Goal: Task Accomplishment & Management: Complete application form

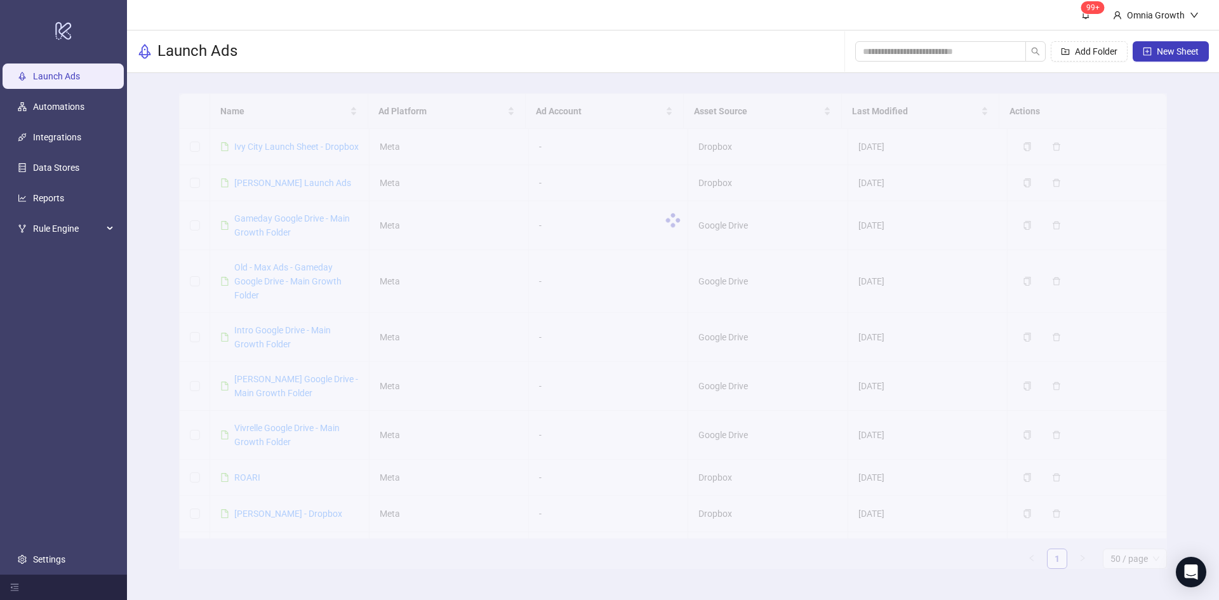
click at [80, 72] on link "Launch Ads" at bounding box center [56, 76] width 47 height 10
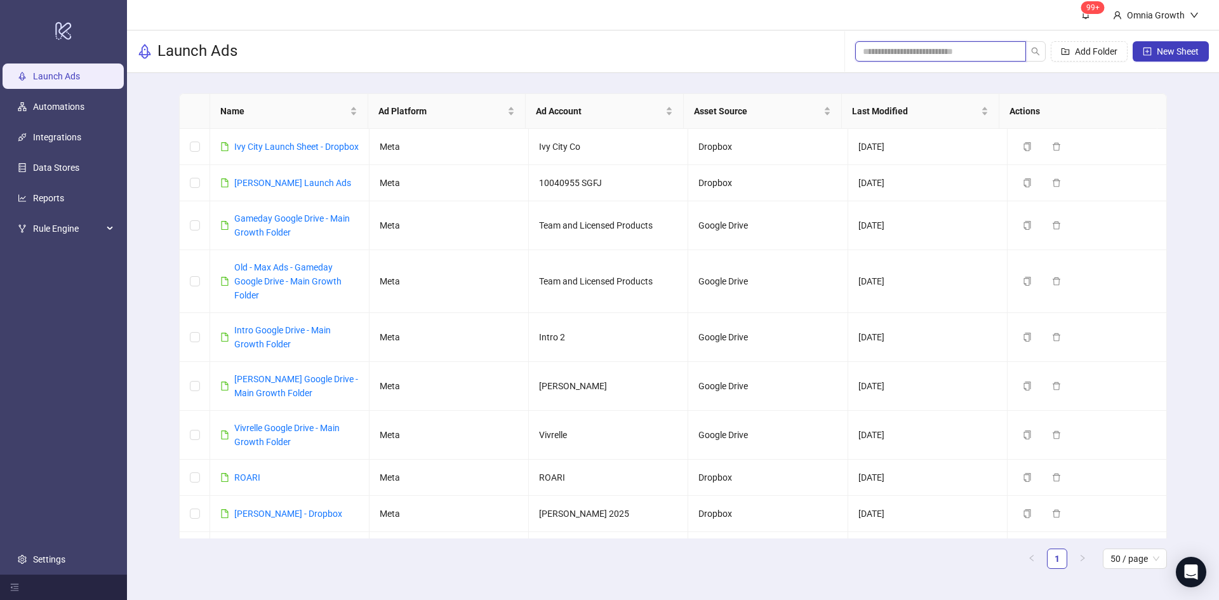
click at [984, 48] on input "search" at bounding box center [935, 51] width 145 height 14
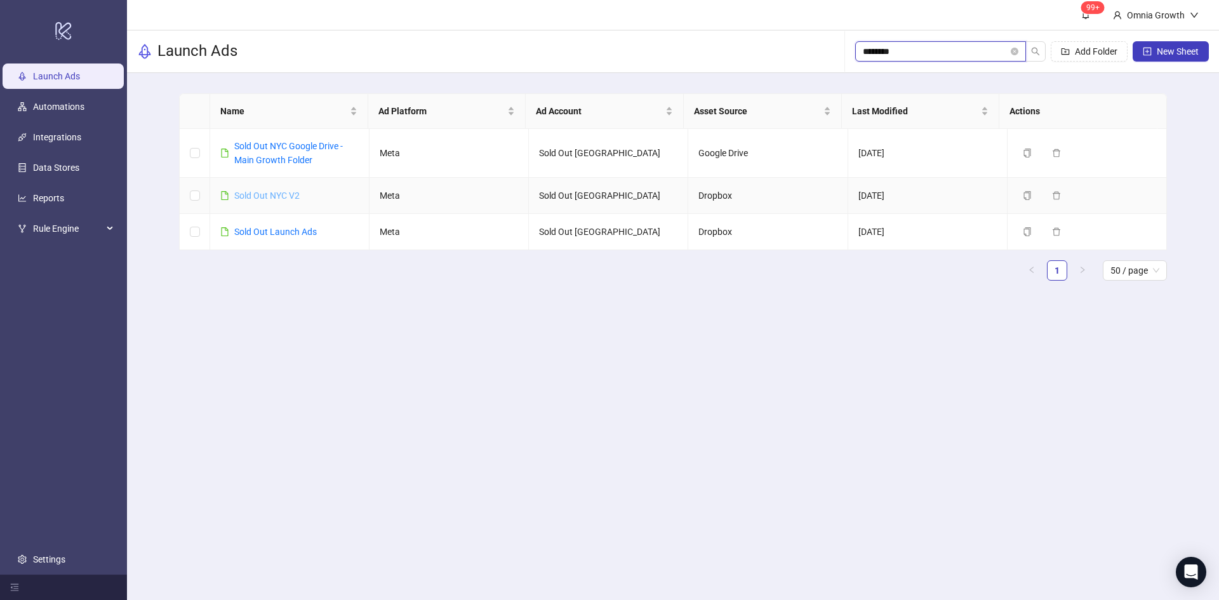
type input "********"
click at [282, 195] on link "Sold Out NYC V2" at bounding box center [266, 196] width 65 height 10
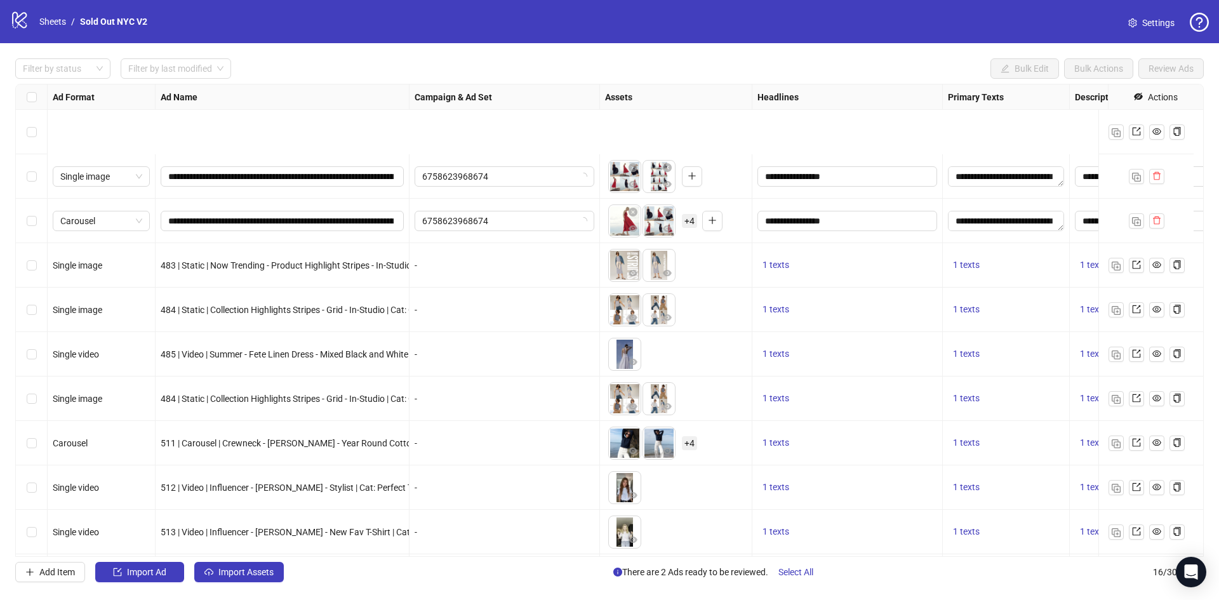
scroll to position [274, 0]
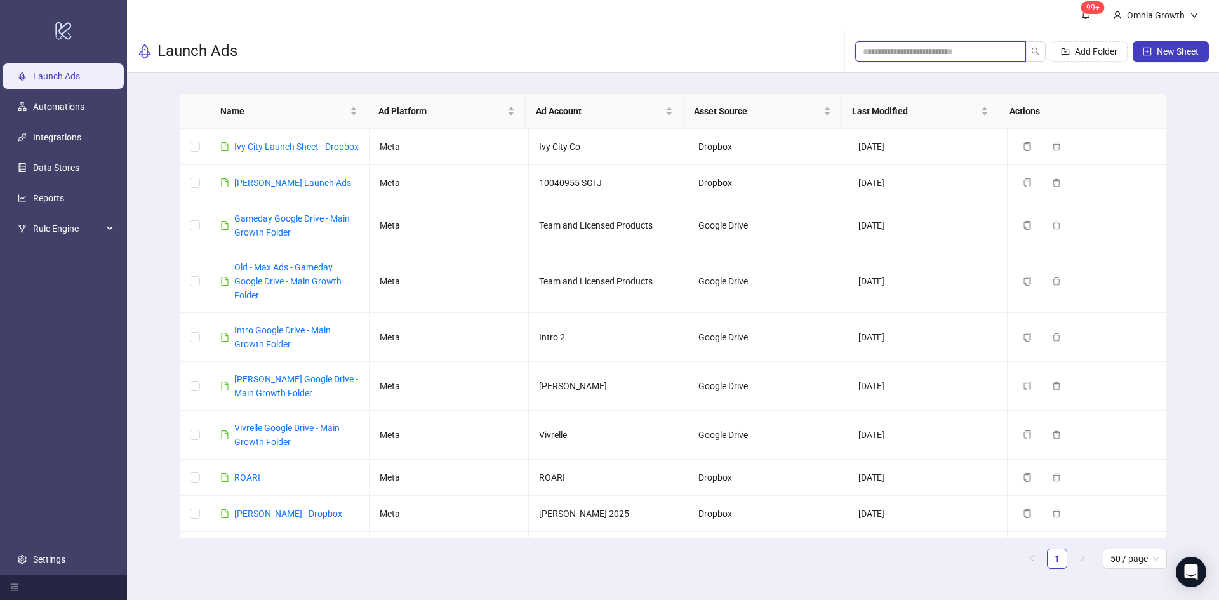
click at [902, 47] on input "search" at bounding box center [935, 51] width 145 height 14
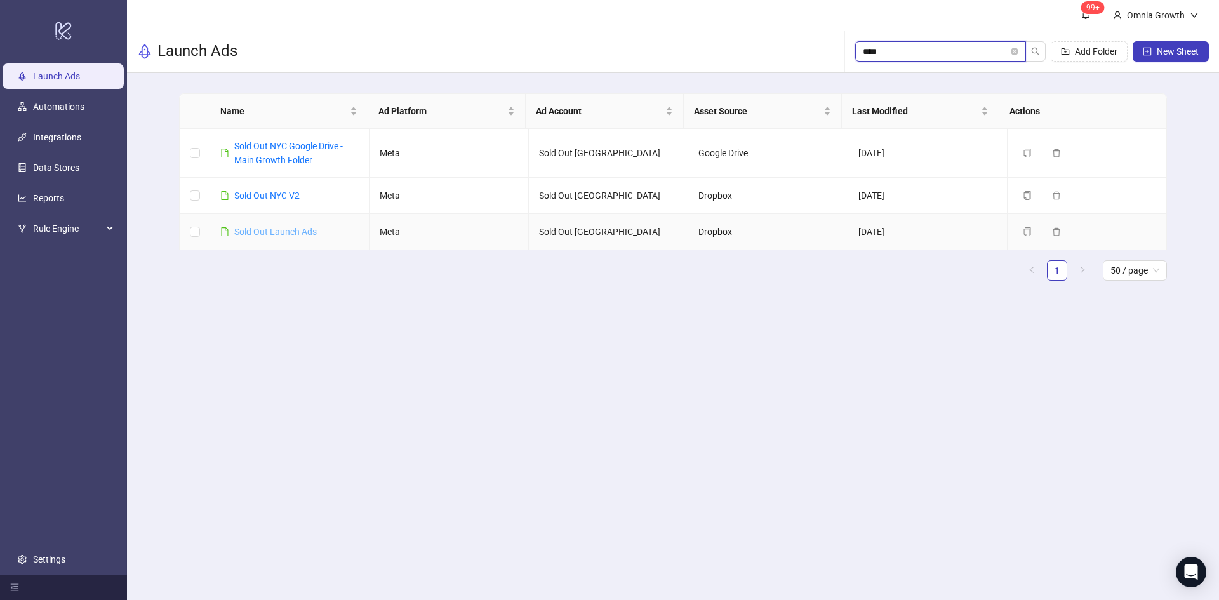
type input "****"
click at [298, 234] on link "Sold Out Launch Ads" at bounding box center [275, 232] width 83 height 10
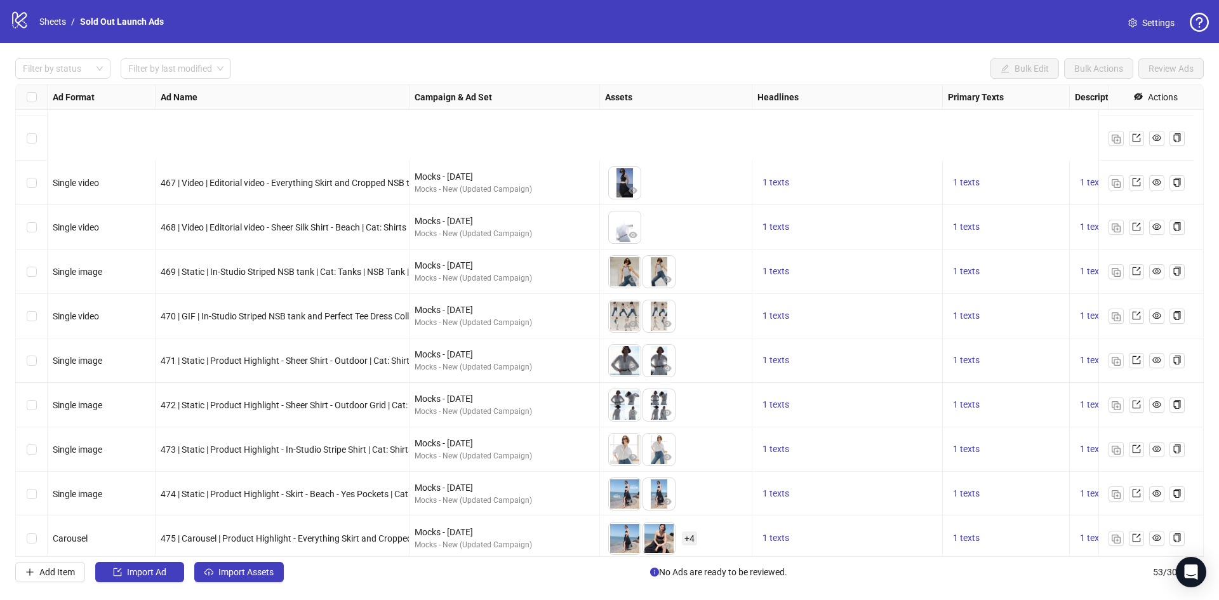
scroll to position [1919, 0]
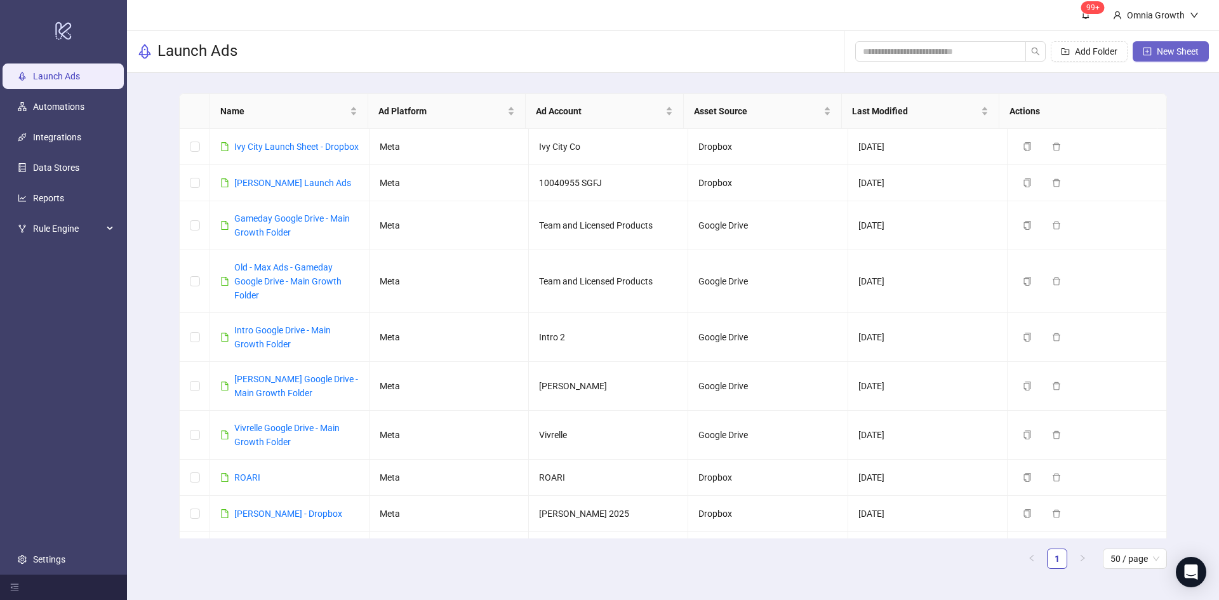
click at [1189, 49] on span "New Sheet" at bounding box center [1178, 51] width 42 height 10
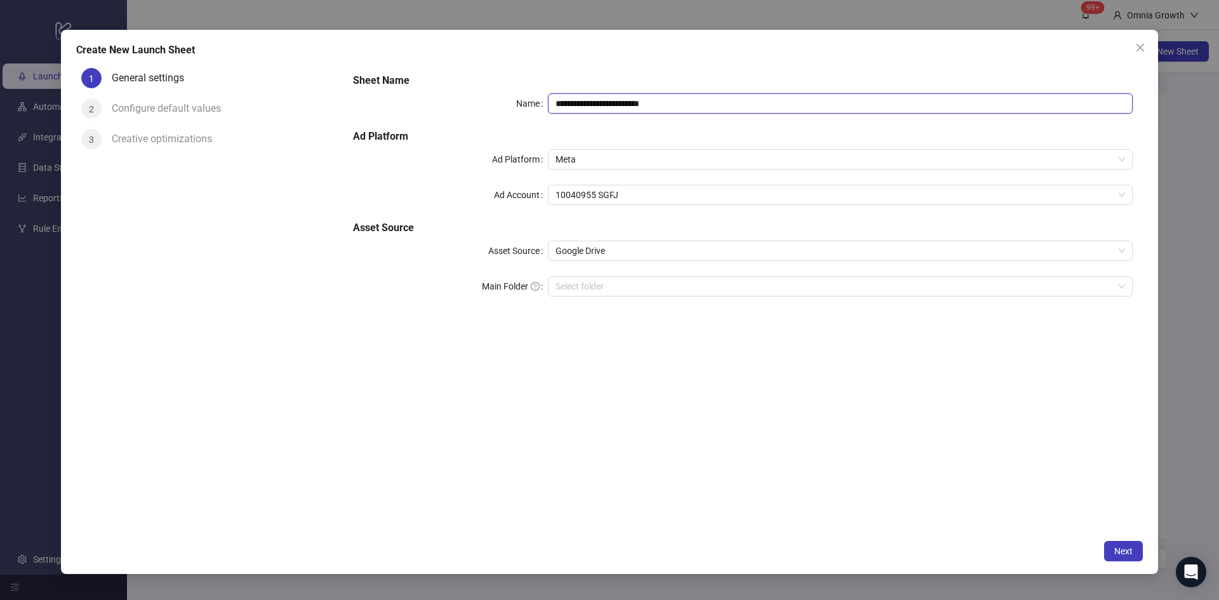
click at [595, 106] on input "**********" at bounding box center [840, 103] width 585 height 20
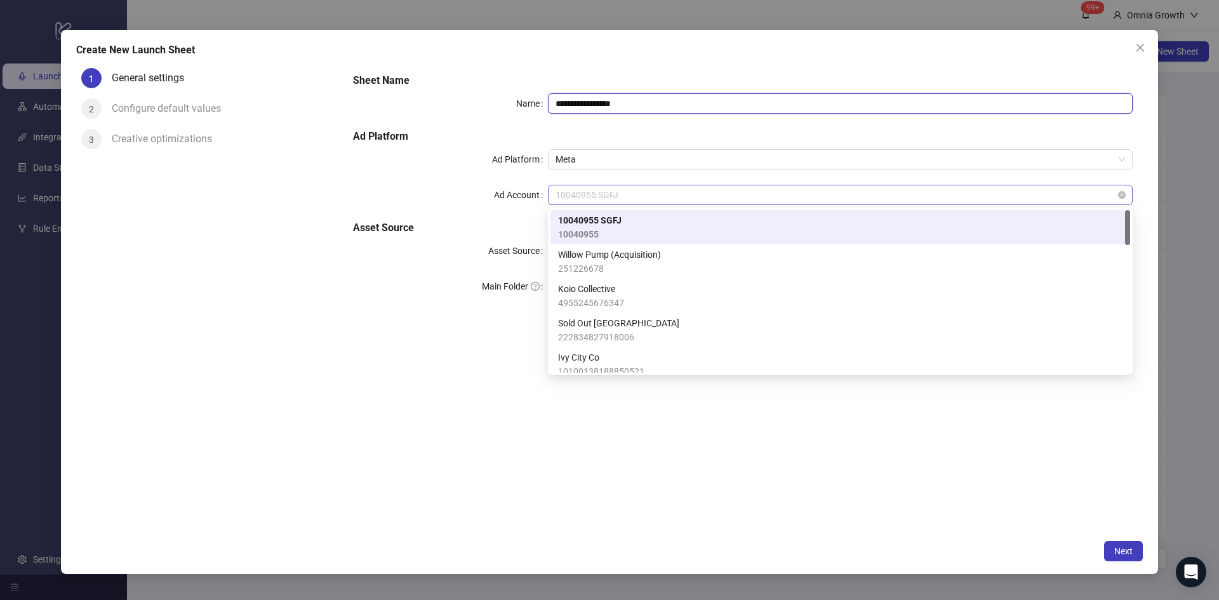
click at [631, 198] on span "10040955 SGFJ" at bounding box center [841, 194] width 570 height 19
type input "**********"
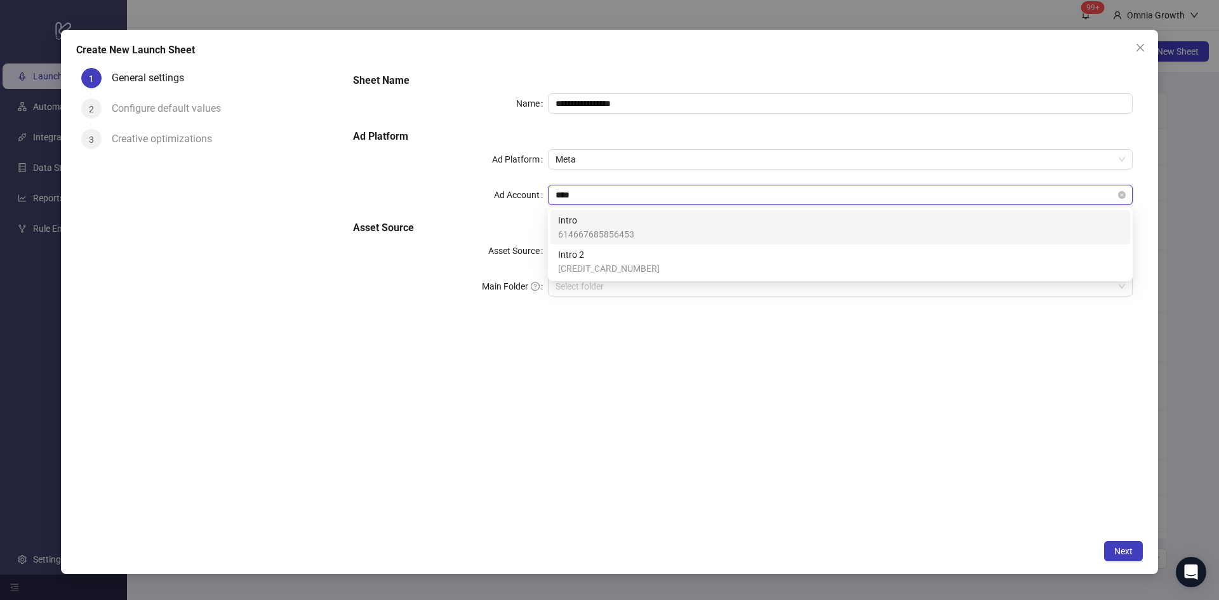
type input "*****"
click at [626, 213] on span "Intro" at bounding box center [596, 220] width 76 height 14
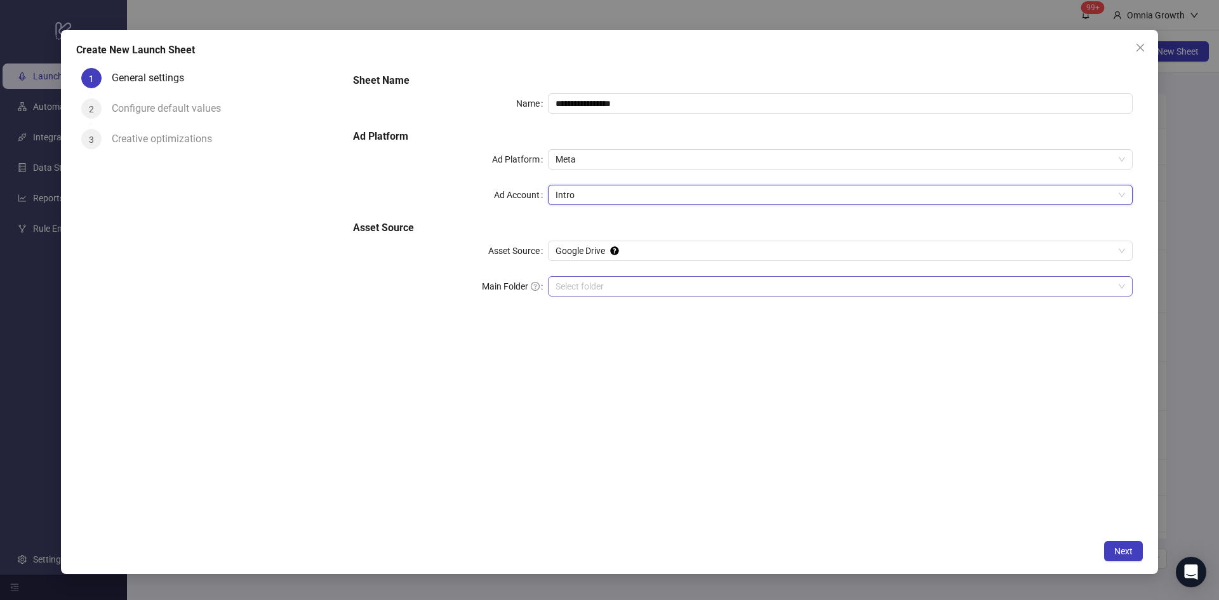
click at [619, 292] on input "Main Folder" at bounding box center [835, 286] width 558 height 19
click at [628, 285] on input "Main Folder" at bounding box center [835, 286] width 558 height 19
click at [1125, 557] on button "Next" at bounding box center [1123, 551] width 39 height 20
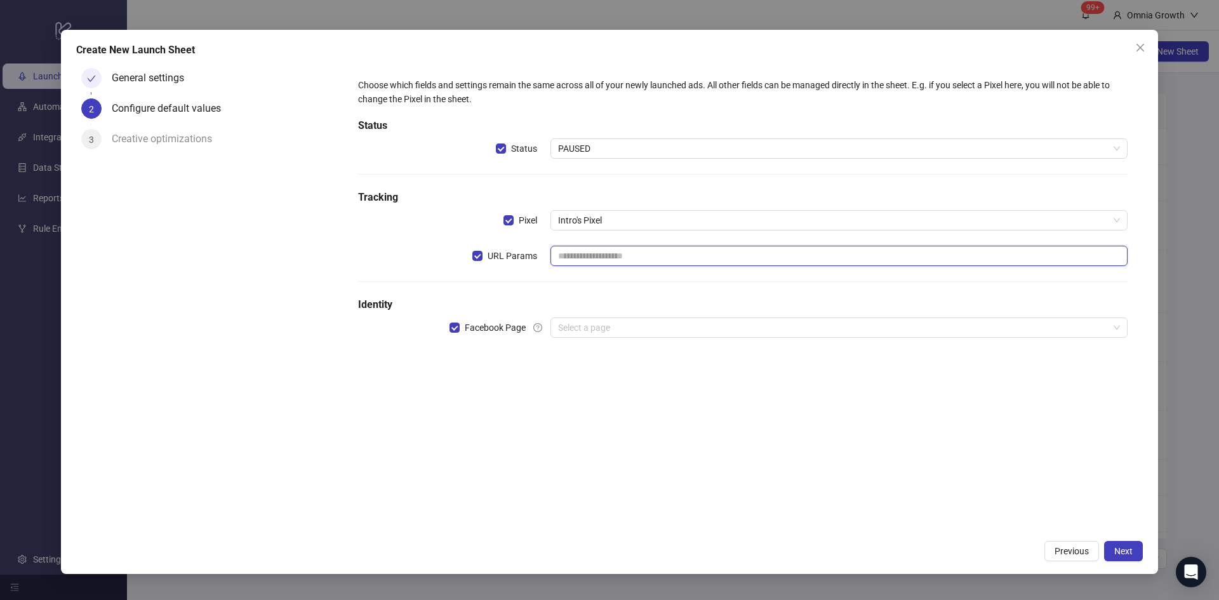
click at [775, 252] on input "text" at bounding box center [839, 256] width 577 height 20
paste input "**********"
type input "**********"
paste input "**********"
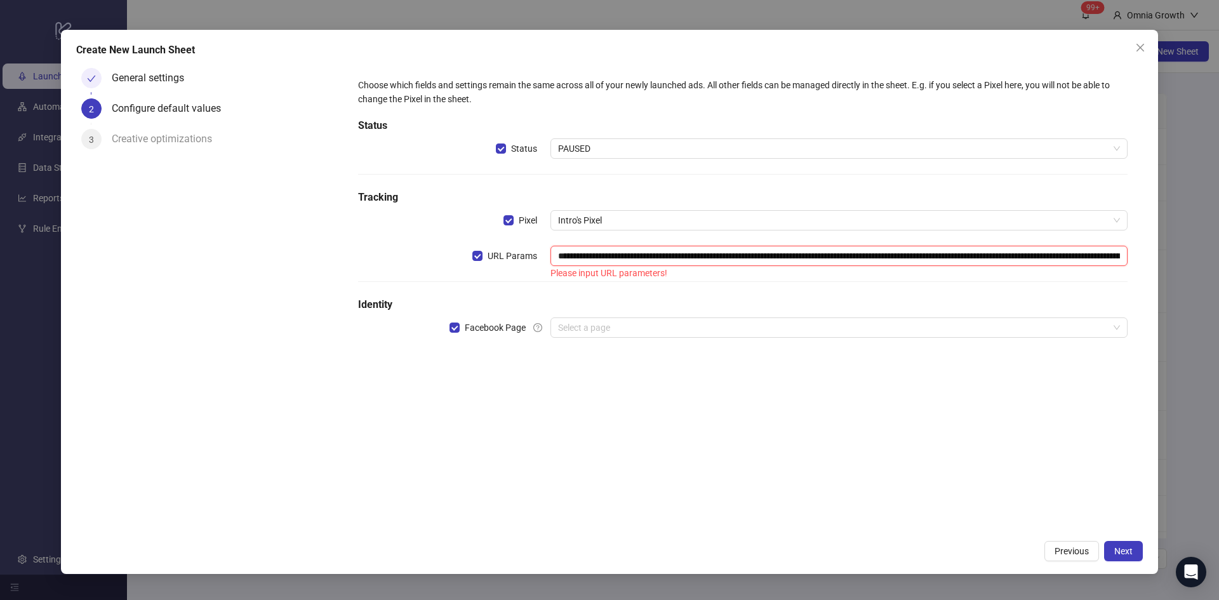
scroll to position [0, 511]
type input "**********"
click at [622, 329] on input "search" at bounding box center [833, 327] width 551 height 19
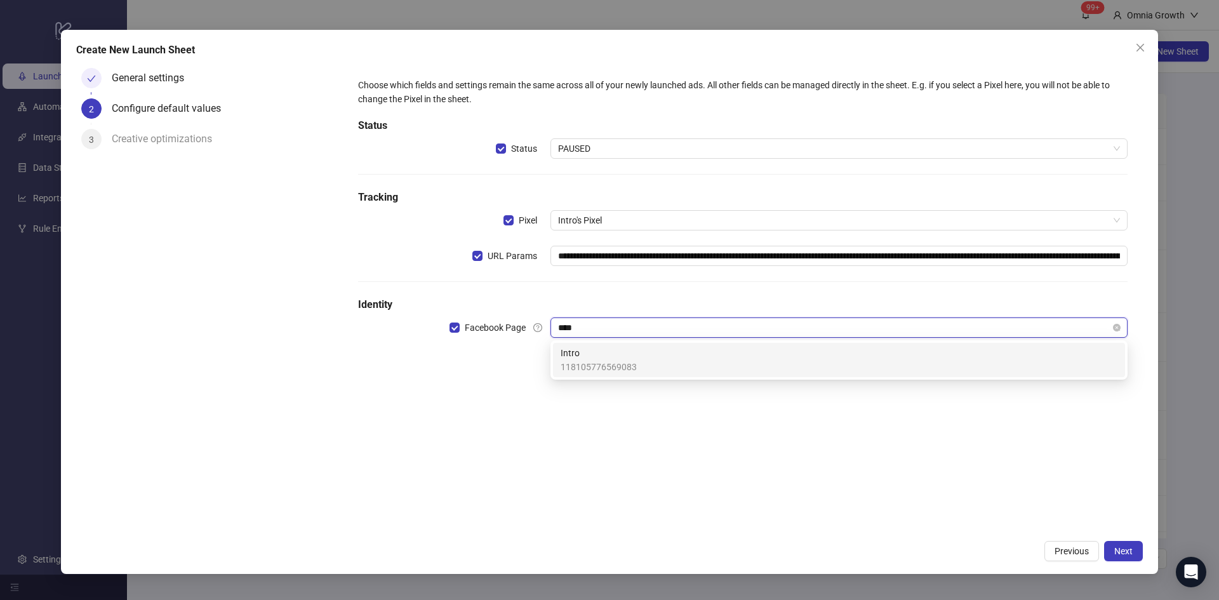
type input "*****"
click at [636, 359] on div "Intro 118105776569083" at bounding box center [839, 360] width 557 height 28
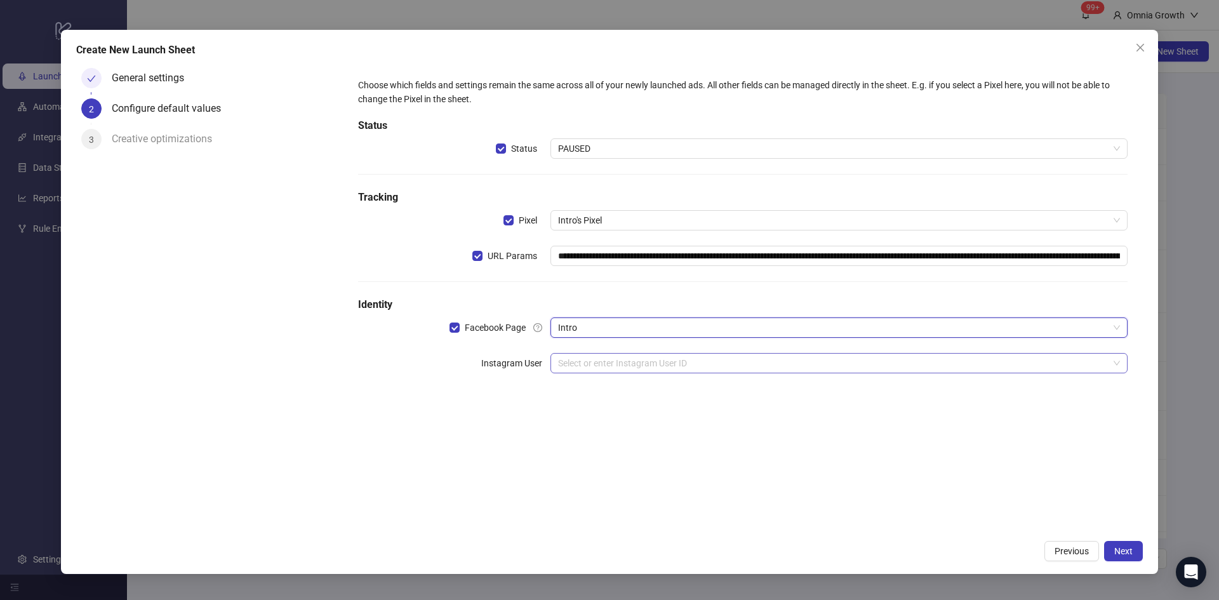
click at [636, 364] on input "search" at bounding box center [833, 363] width 551 height 19
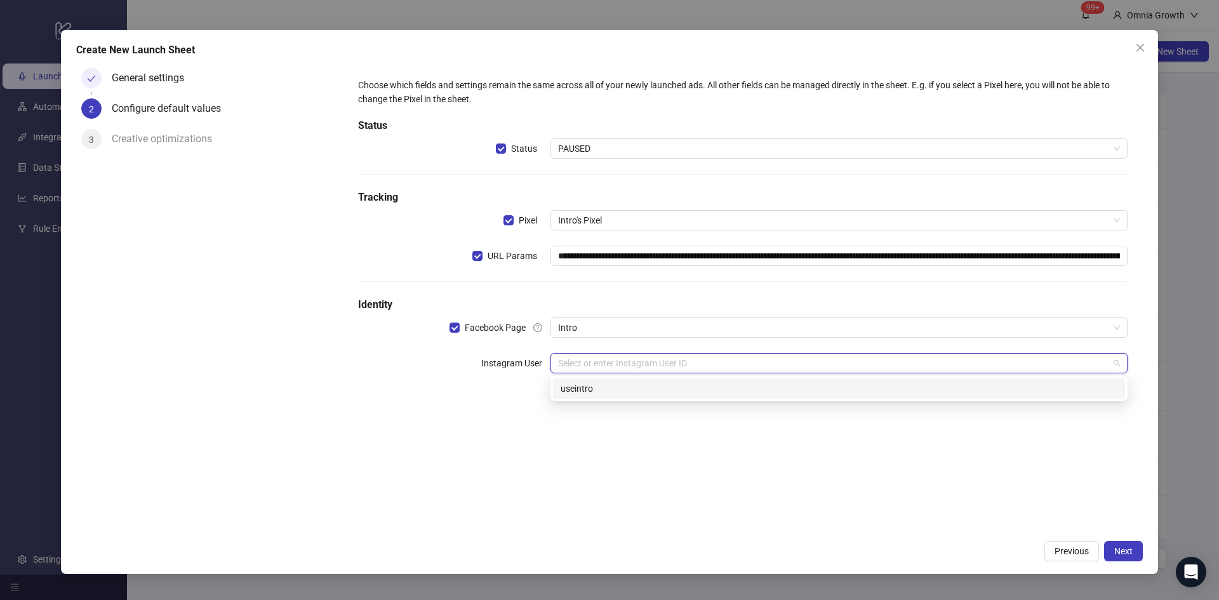
click at [595, 383] on div "useintro" at bounding box center [839, 389] width 557 height 14
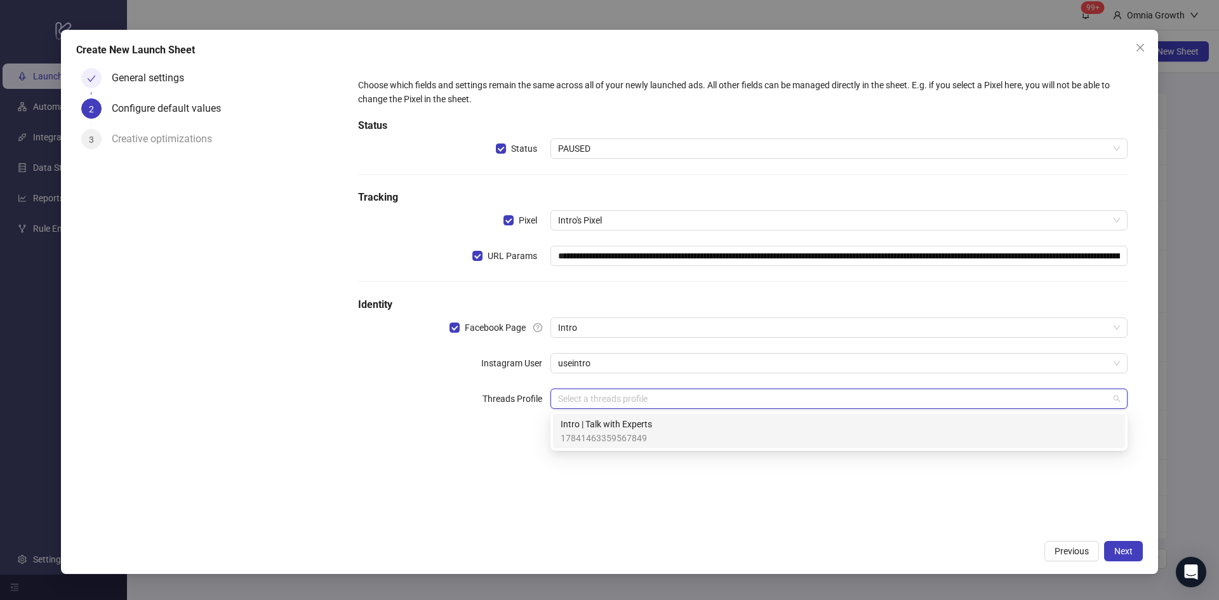
click at [595, 398] on input "search" at bounding box center [833, 398] width 551 height 19
click at [607, 432] on span "17841463359567849" at bounding box center [606, 438] width 91 height 14
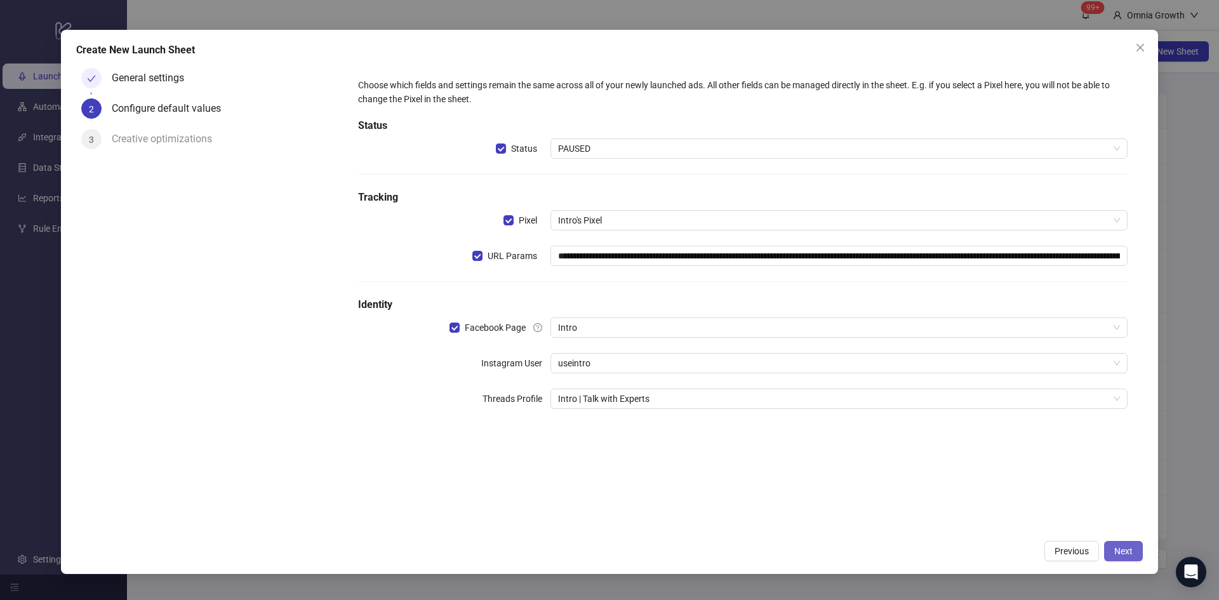
click at [1131, 546] on span "Next" at bounding box center [1124, 551] width 18 height 10
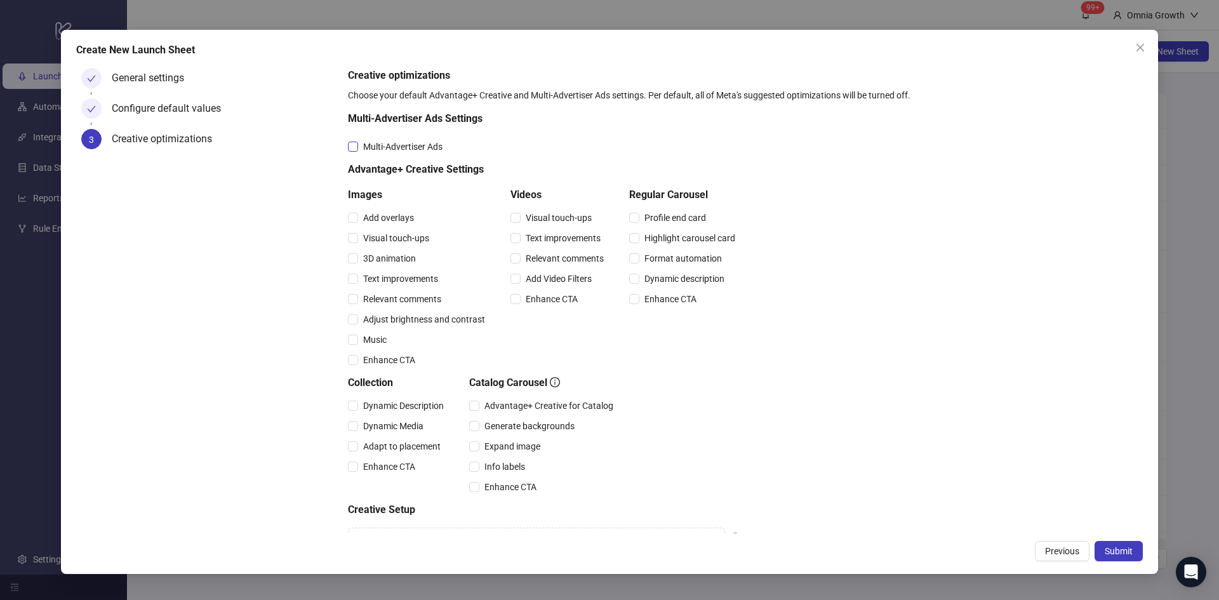
click at [423, 143] on span "Multi-Advertiser Ads" at bounding box center [403, 147] width 90 height 14
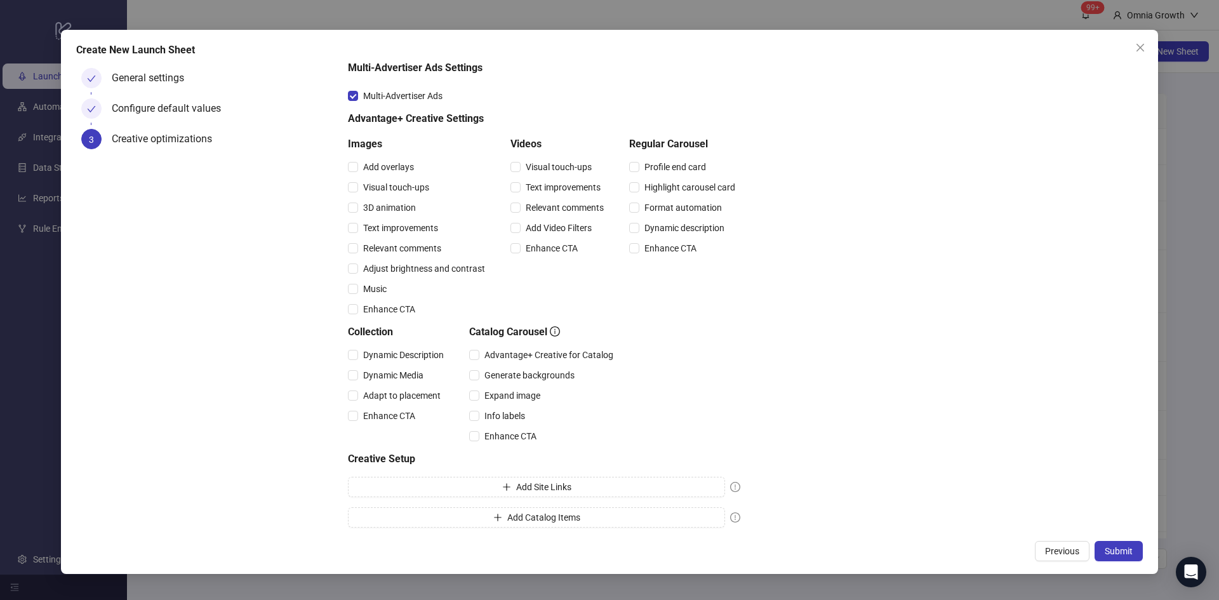
scroll to position [55, 0]
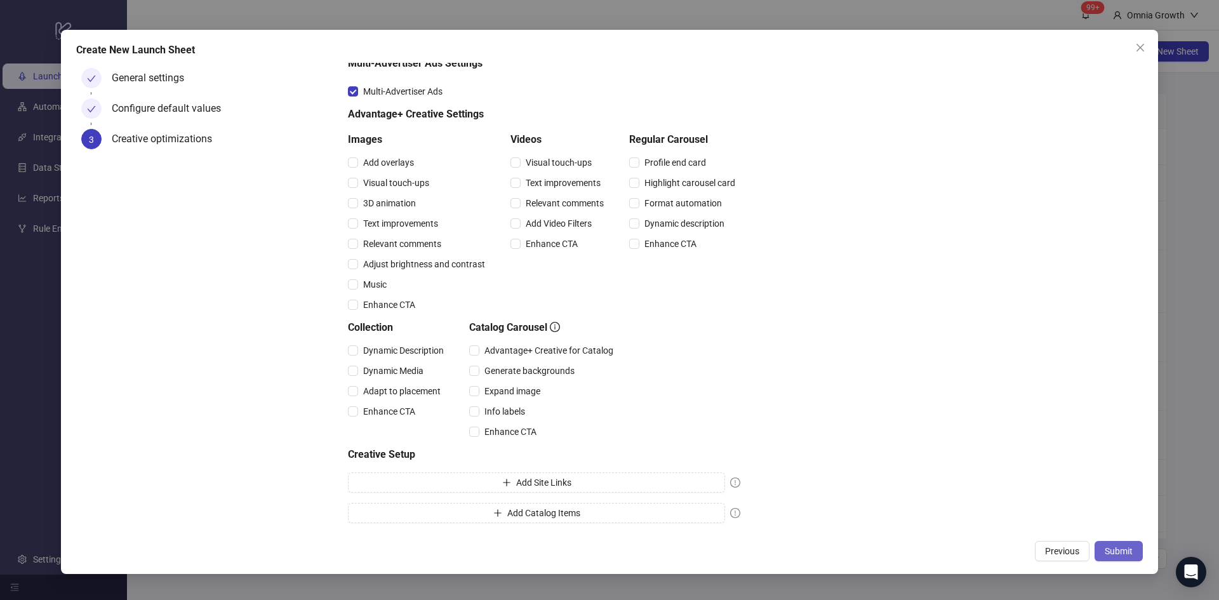
click at [1121, 549] on span "Submit" at bounding box center [1119, 551] width 28 height 10
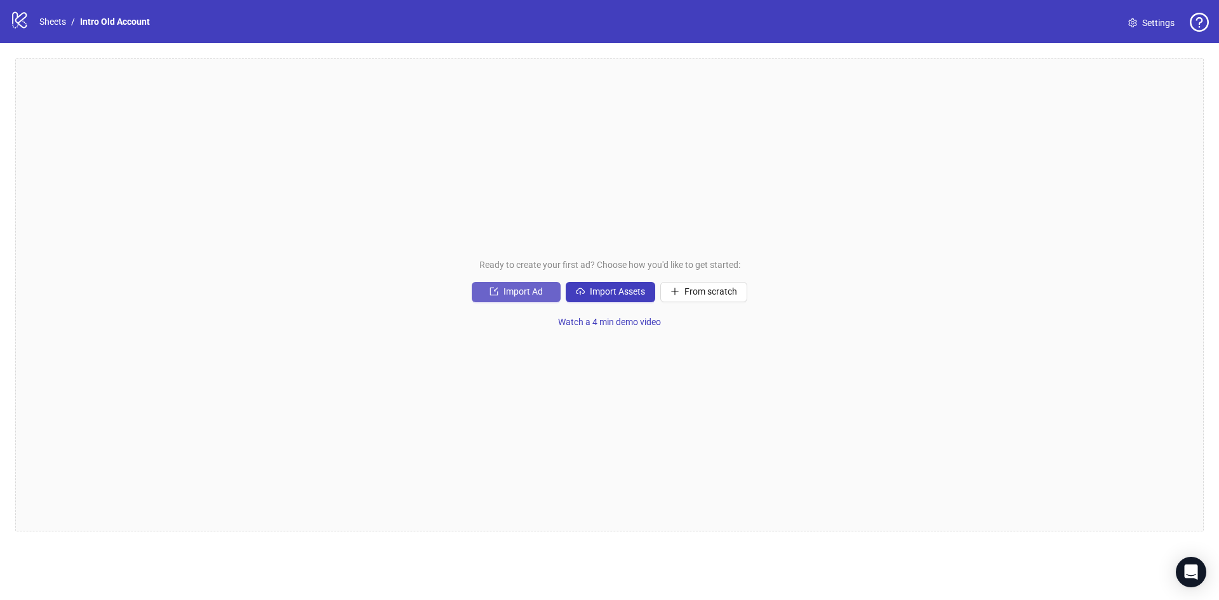
click at [502, 293] on button "Import Ad" at bounding box center [516, 292] width 89 height 20
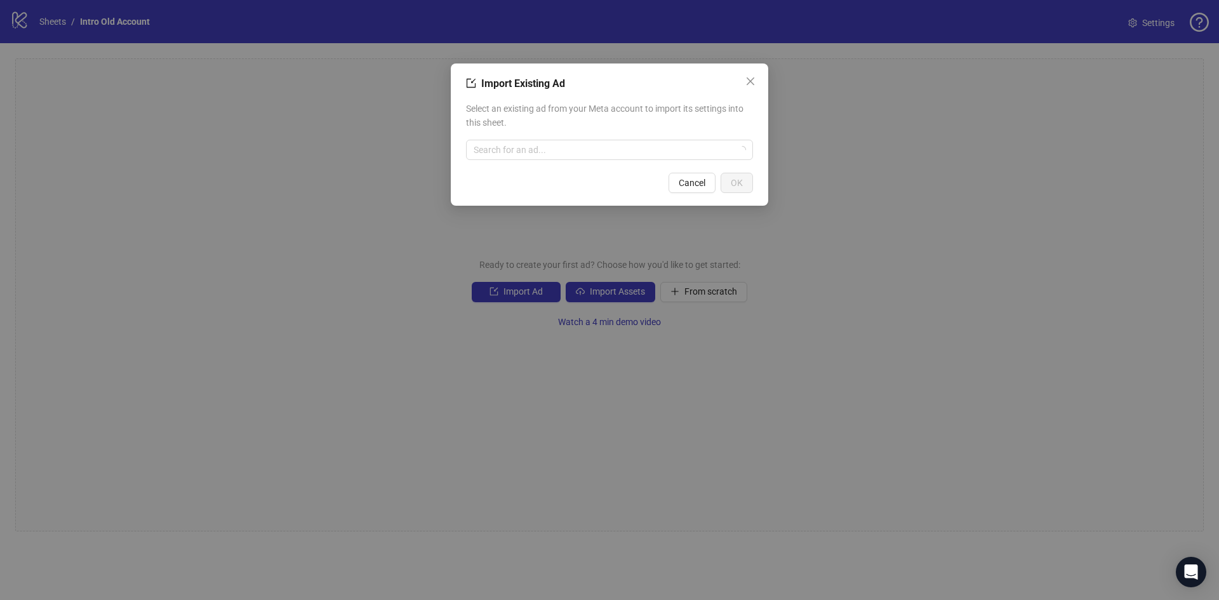
click at [762, 84] on div "Import Existing Ad Select an existing ad from your Meta account to import its s…" at bounding box center [610, 135] width 318 height 142
click at [753, 81] on icon "close" at bounding box center [751, 81] width 10 height 10
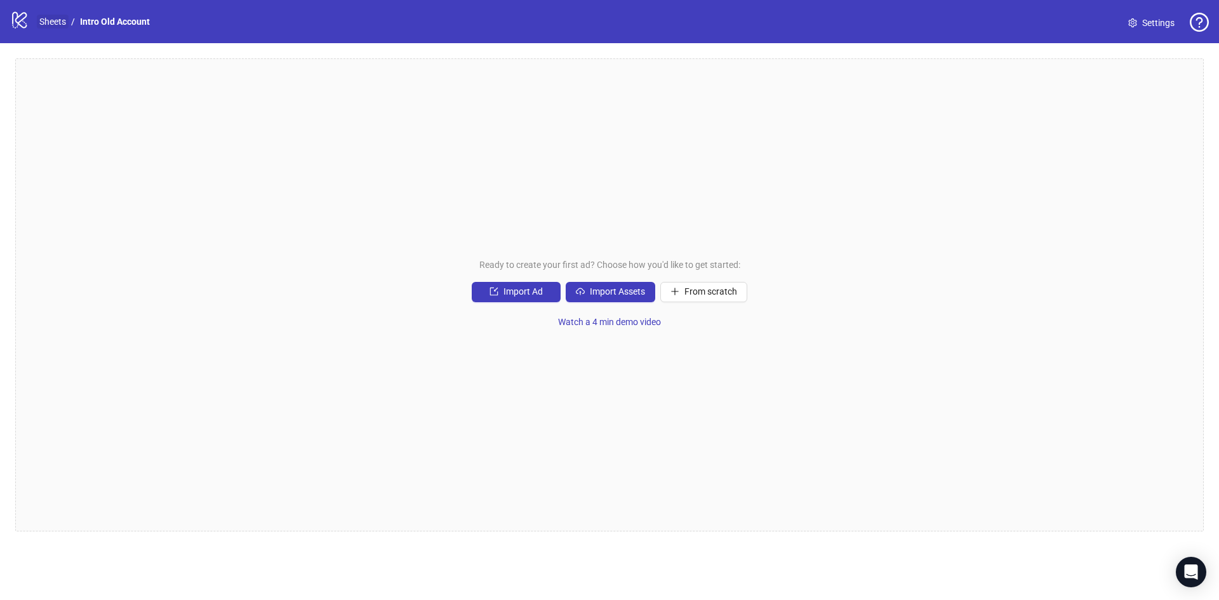
click at [49, 19] on link "Sheets" at bounding box center [53, 22] width 32 height 14
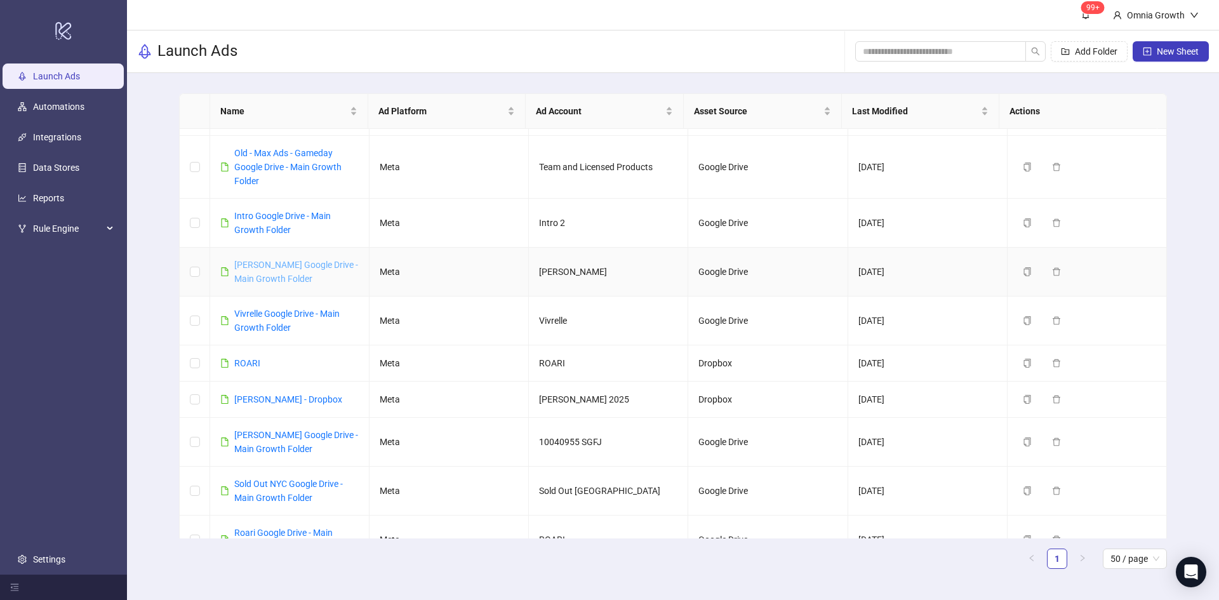
scroll to position [191, 0]
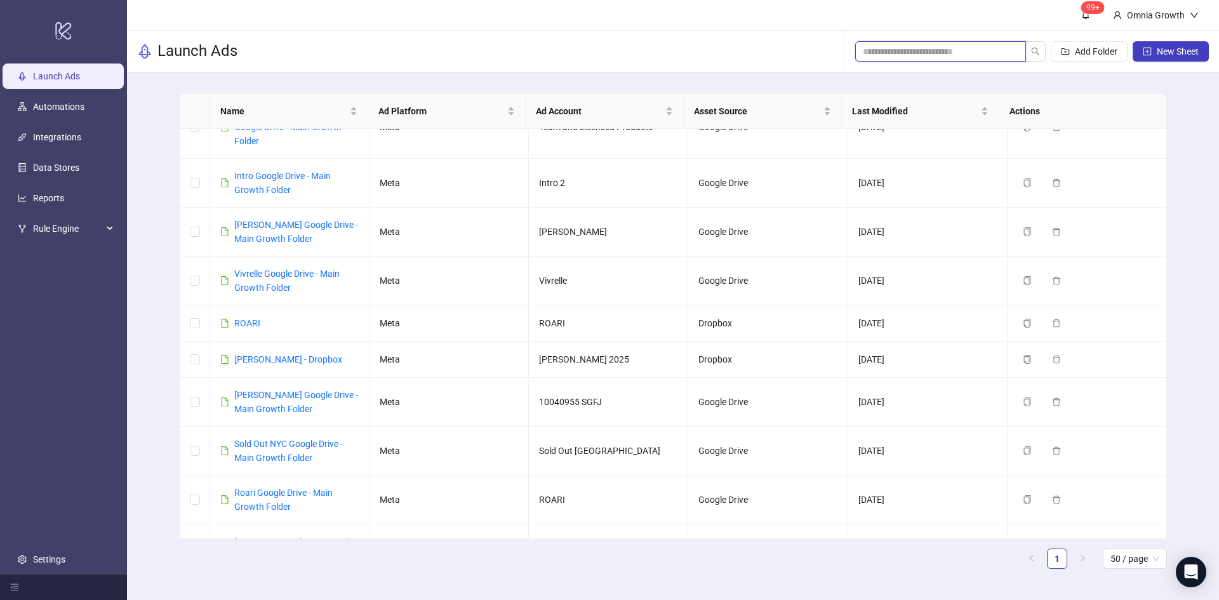
click at [932, 44] on span at bounding box center [941, 51] width 171 height 20
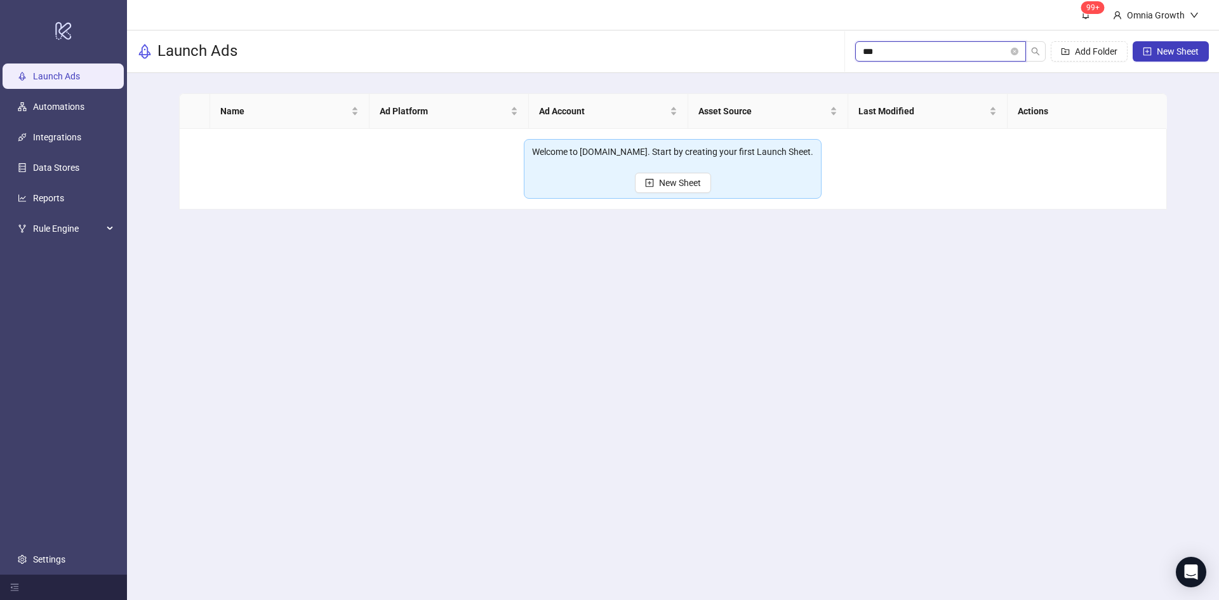
scroll to position [0, 0]
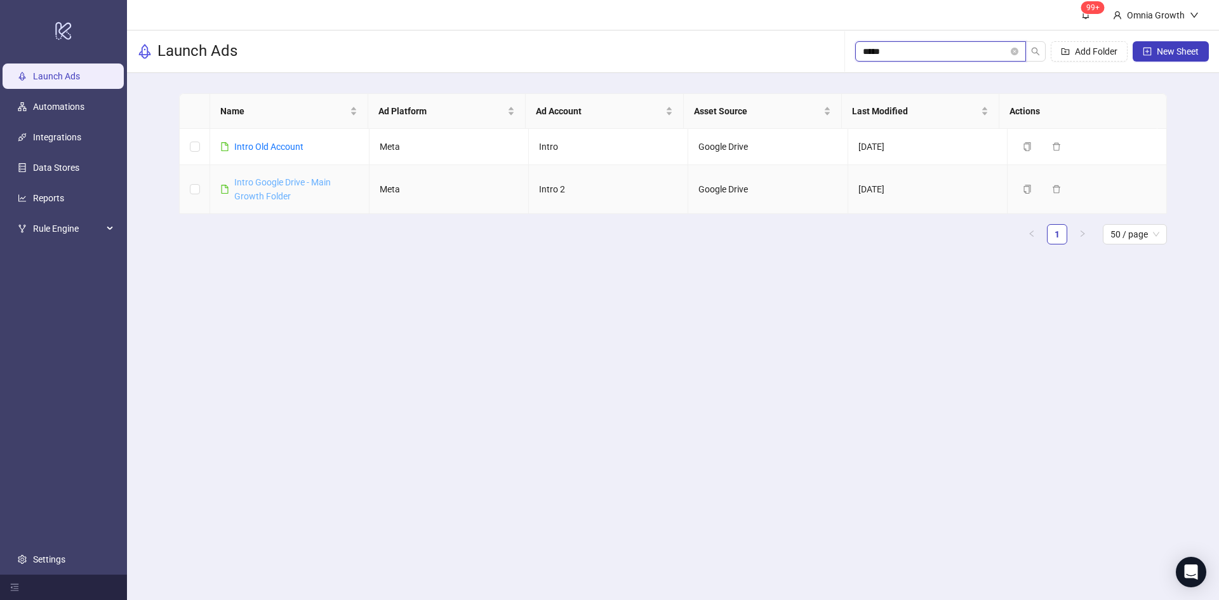
type input "*****"
click at [288, 185] on link "Intro Google Drive - Main Growth Folder" at bounding box center [282, 189] width 97 height 24
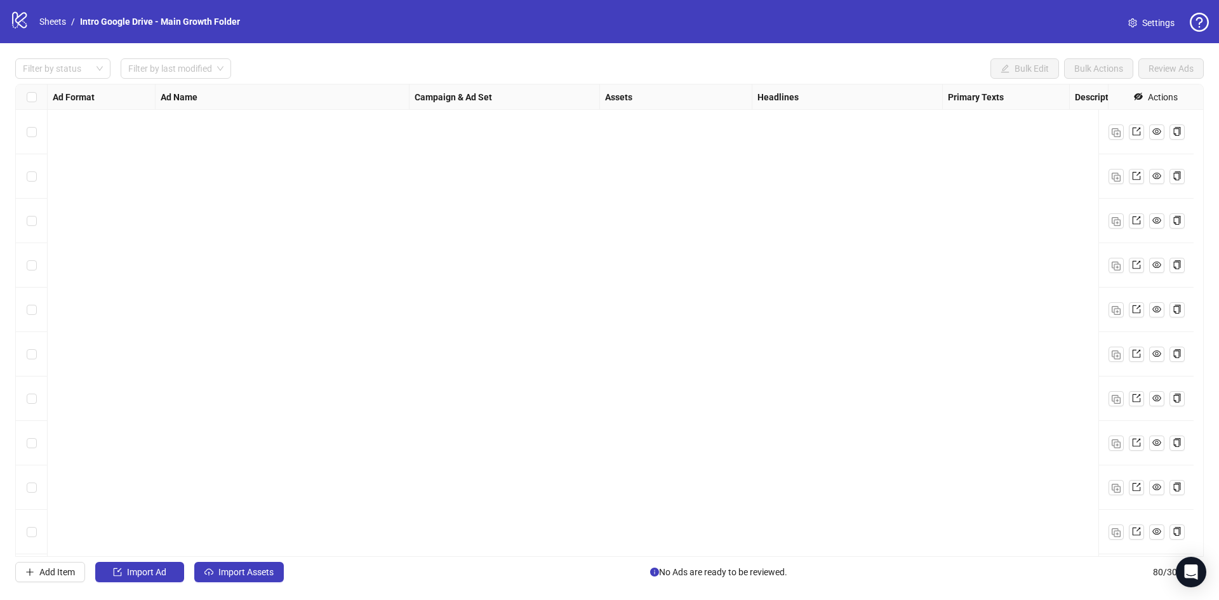
scroll to position [3120, 0]
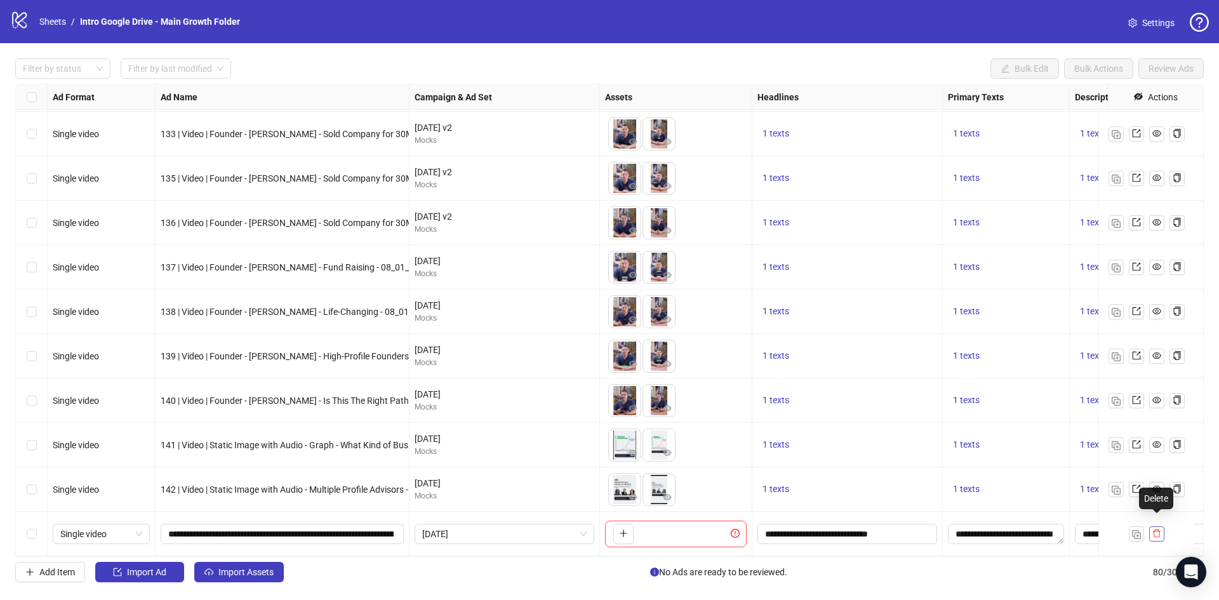
click at [1164, 527] on button "button" at bounding box center [1157, 534] width 15 height 15
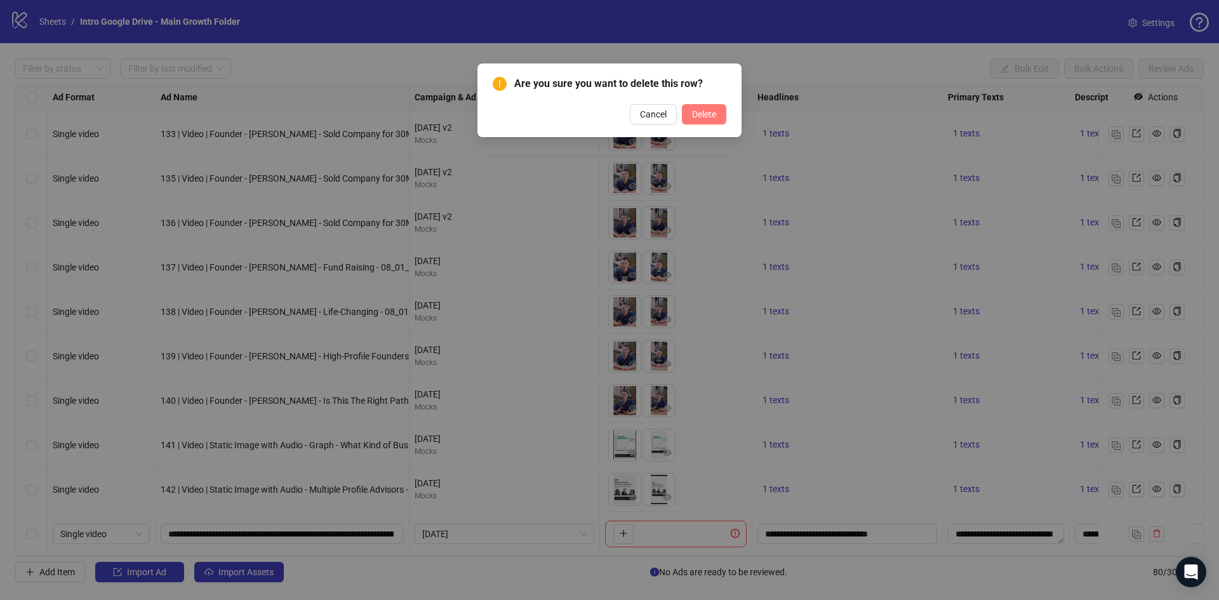
click at [718, 117] on button "Delete" at bounding box center [704, 114] width 44 height 20
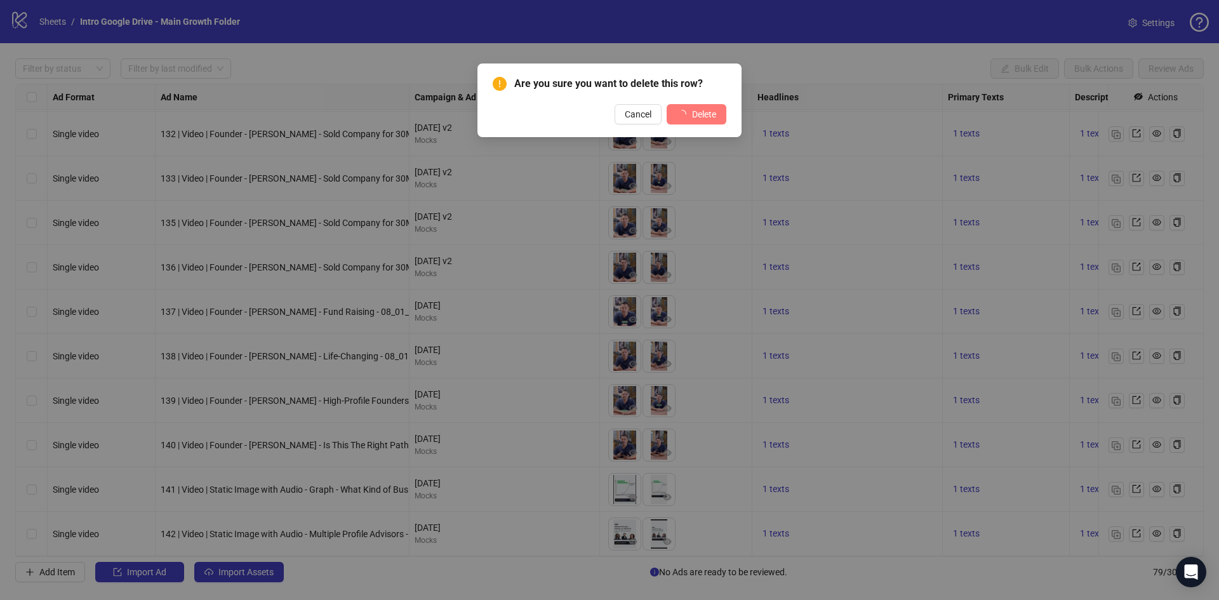
scroll to position [3075, 0]
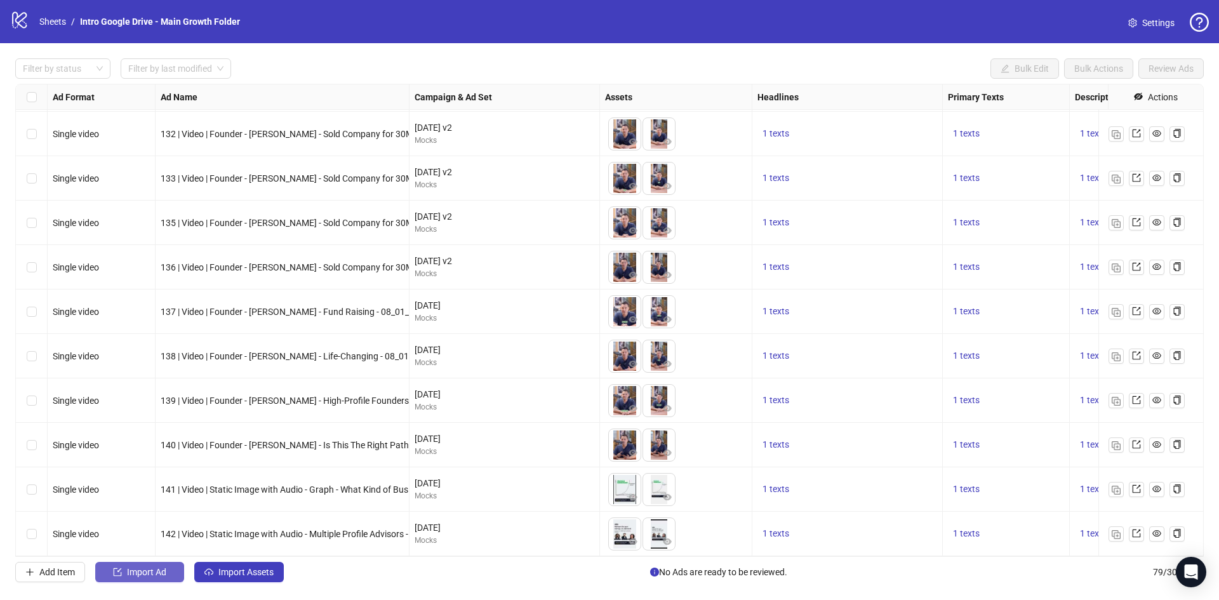
click at [133, 574] on span "Import Ad" at bounding box center [146, 572] width 39 height 10
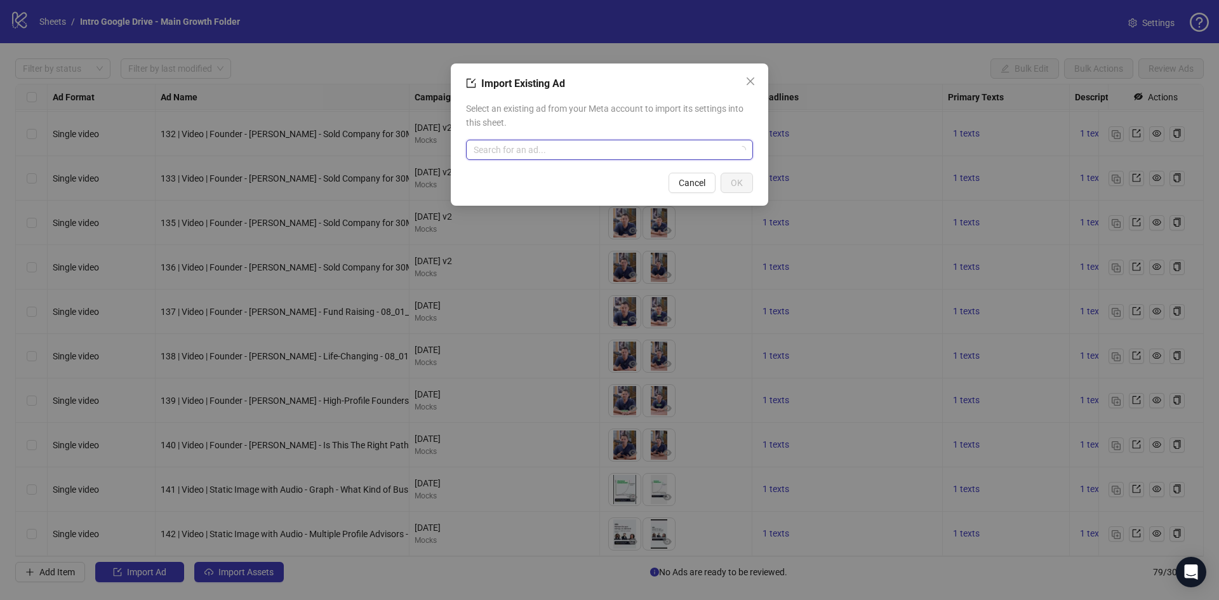
click at [558, 154] on input "search" at bounding box center [604, 149] width 260 height 19
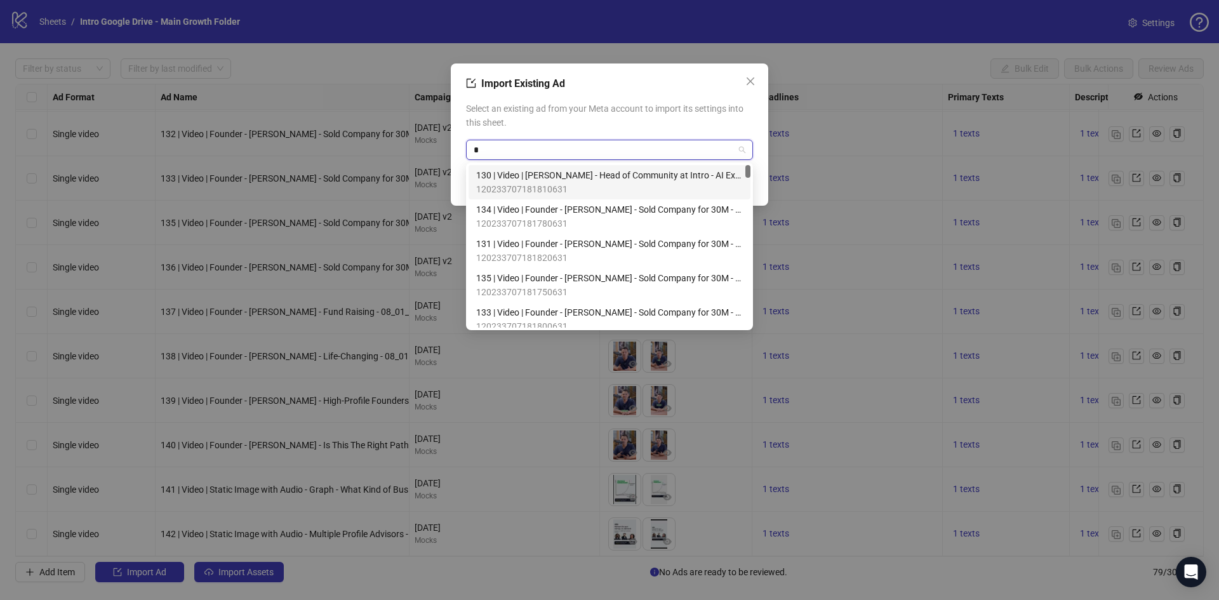
type input "**"
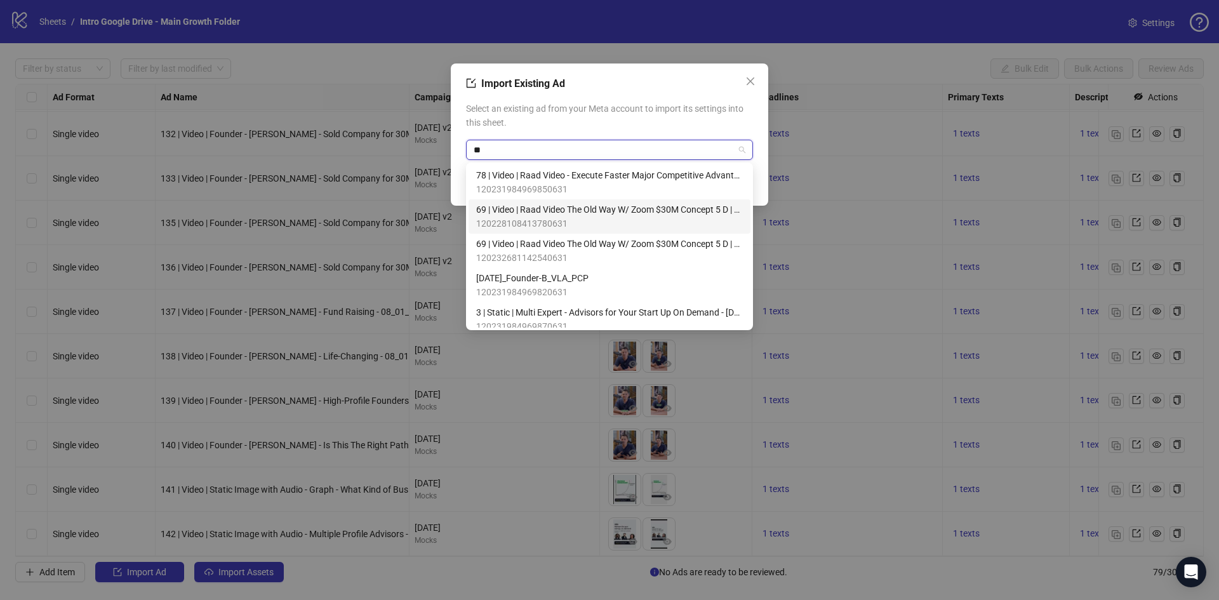
click at [585, 210] on span "69 | Video | Raad Video The Old Way W/ Zoom $30M Concept 5 D | Text Overlay | P…" at bounding box center [609, 210] width 267 height 14
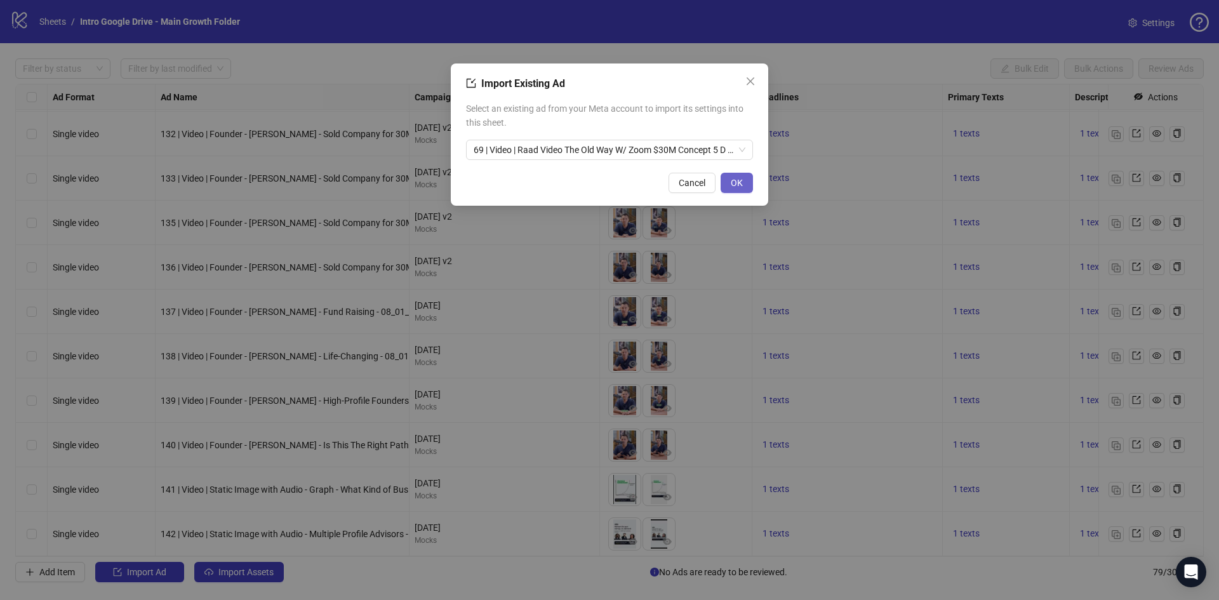
click at [748, 178] on button "OK" at bounding box center [737, 183] width 32 height 20
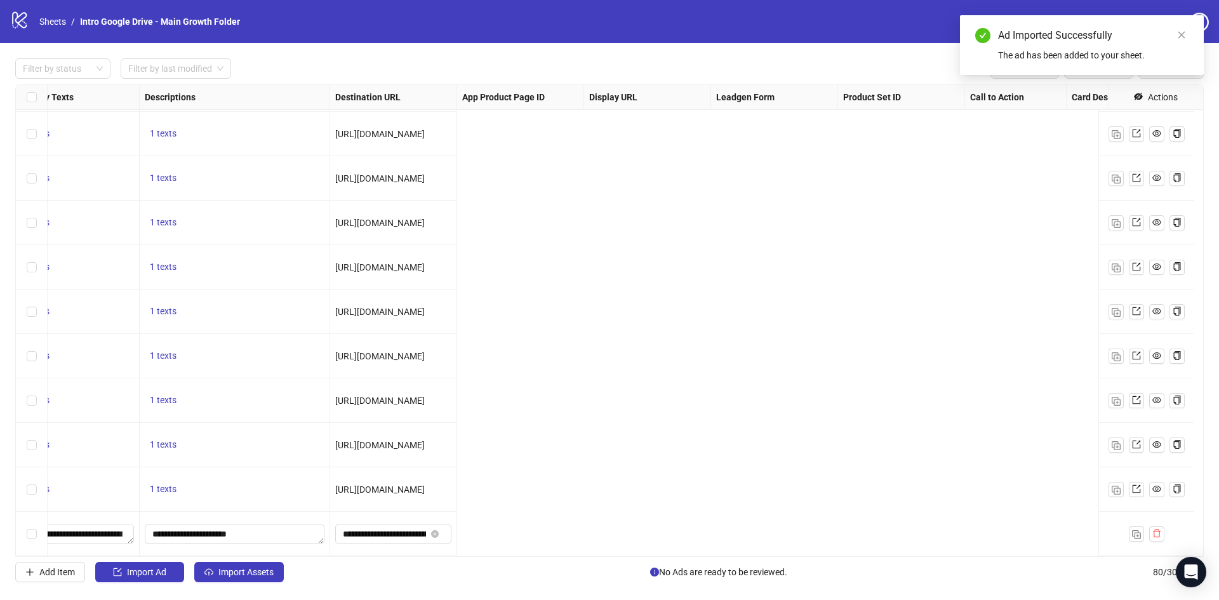
scroll to position [3120, 0]
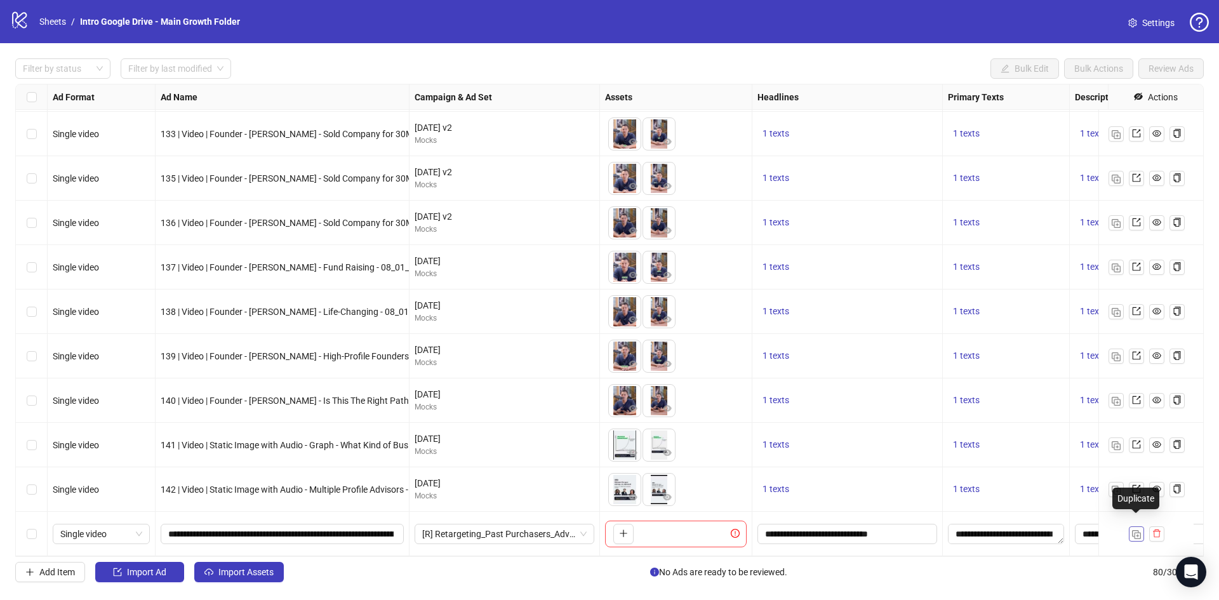
click at [1132, 530] on img "button" at bounding box center [1136, 534] width 9 height 9
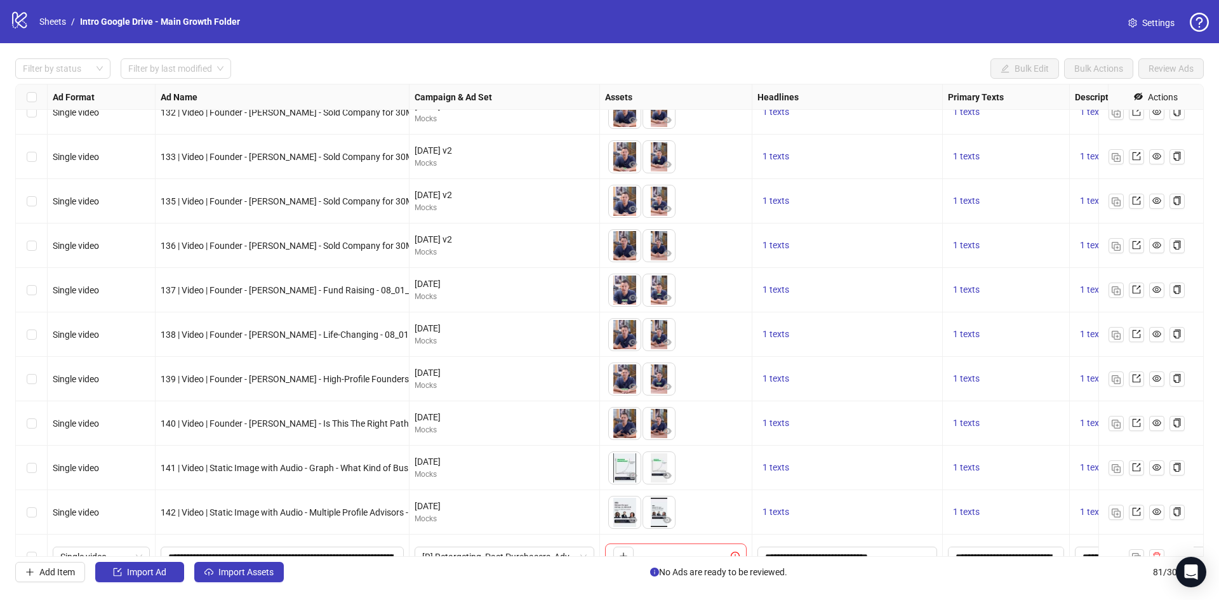
scroll to position [3164, 0]
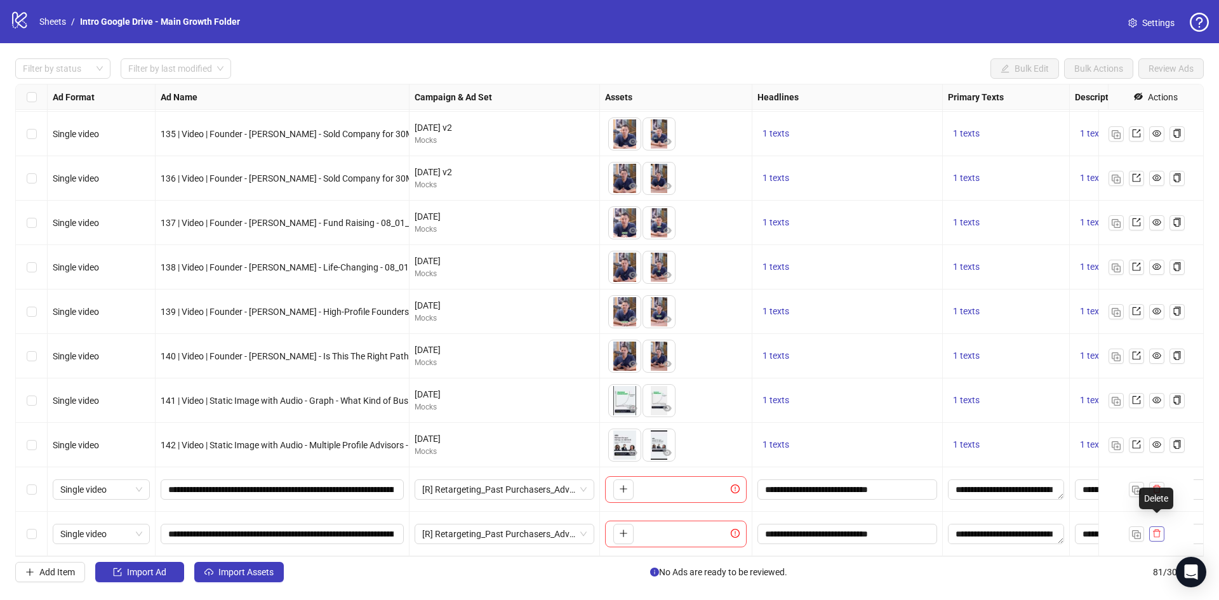
click at [1157, 529] on icon "delete" at bounding box center [1157, 533] width 9 height 9
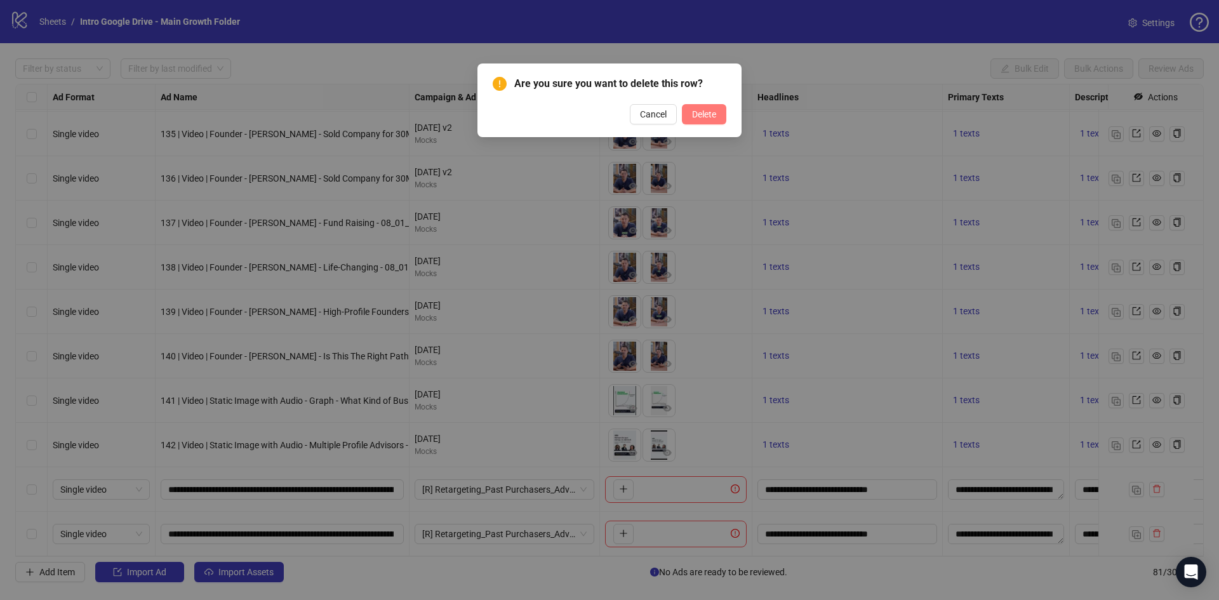
click at [707, 113] on span "Delete" at bounding box center [704, 114] width 24 height 10
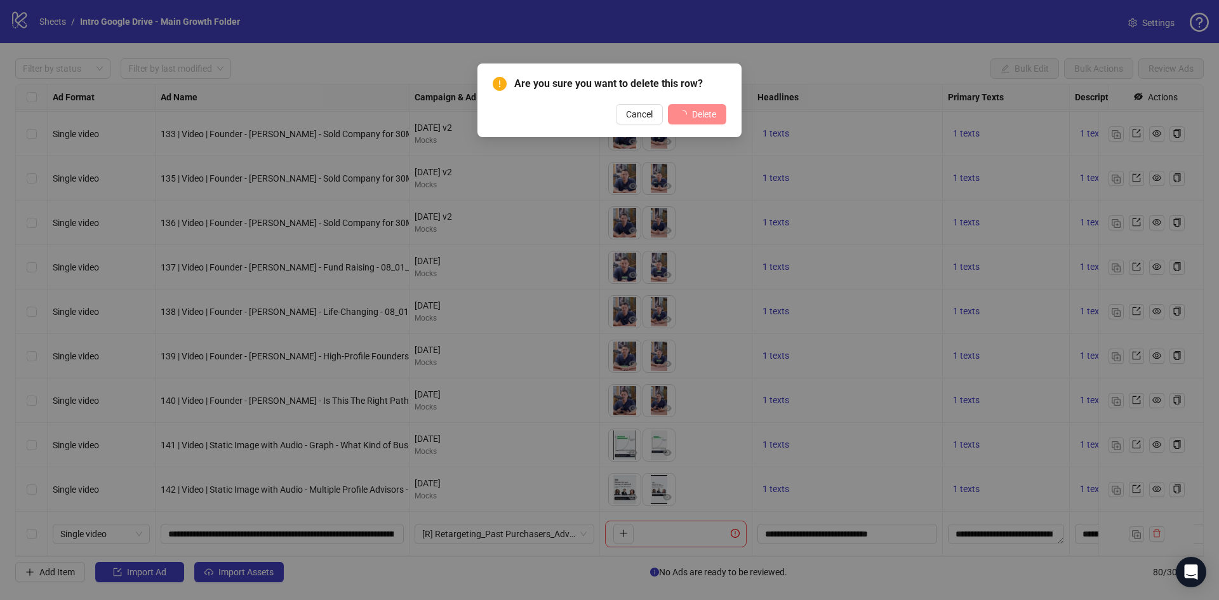
scroll to position [3120, 0]
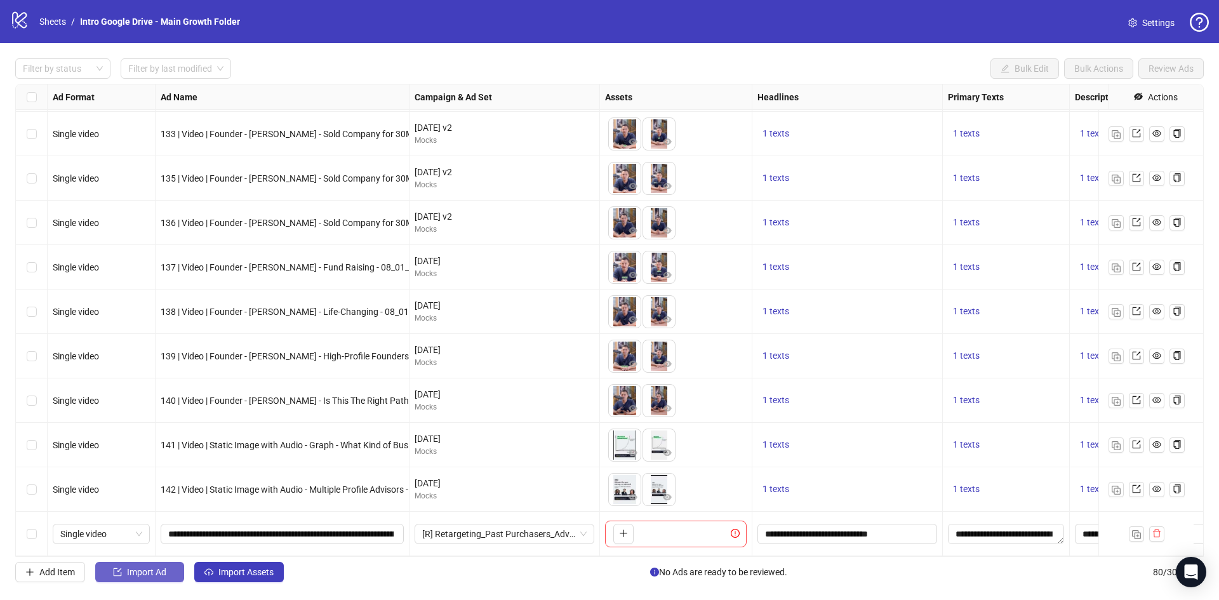
click at [162, 577] on span "Import Ad" at bounding box center [146, 572] width 39 height 10
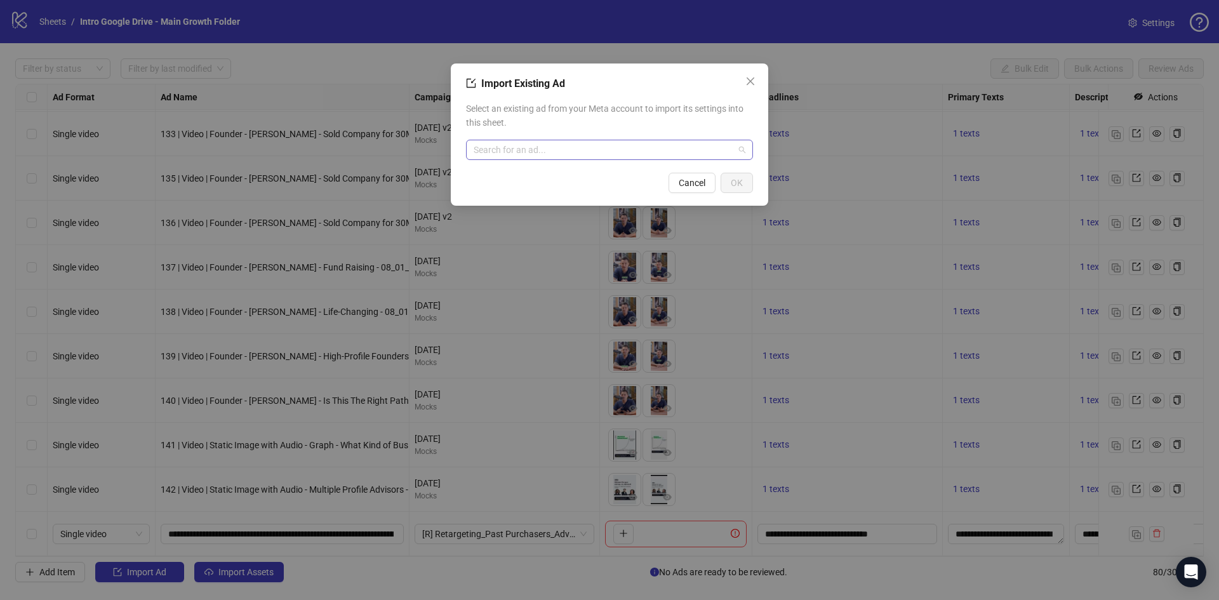
click at [643, 146] on input "search" at bounding box center [604, 149] width 260 height 19
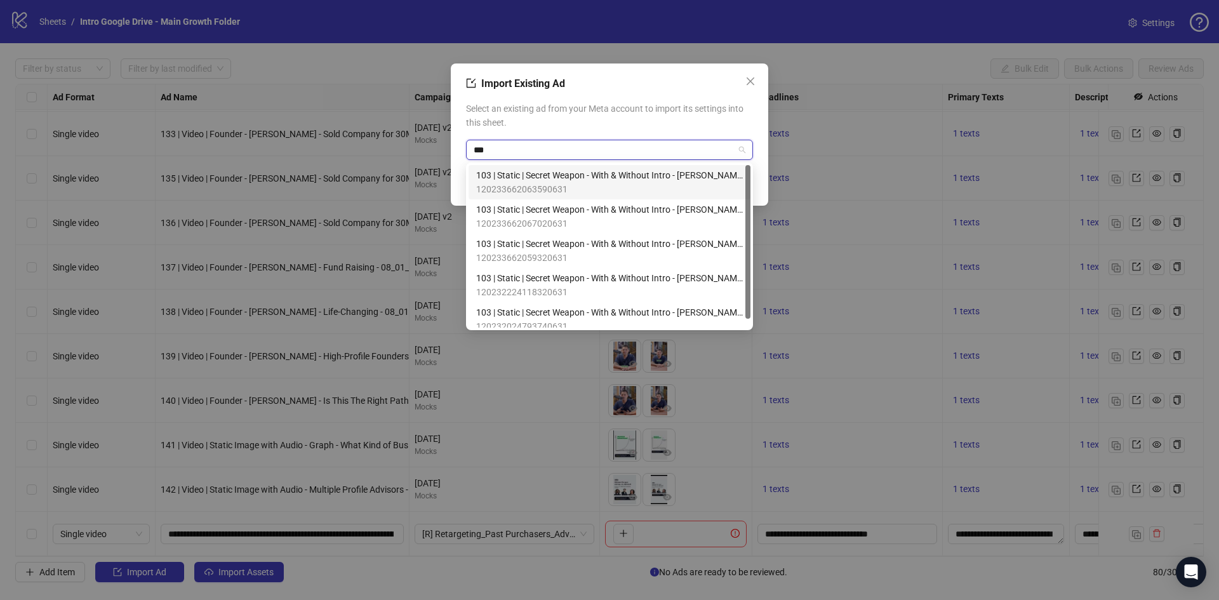
type input "***"
drag, startPoint x: 738, startPoint y: 89, endPoint x: 745, endPoint y: 79, distance: 11.8
click at [743, 83] on div "Import Existing Ad Select an existing ad from your Meta account to import its s…" at bounding box center [610, 135] width 318 height 142
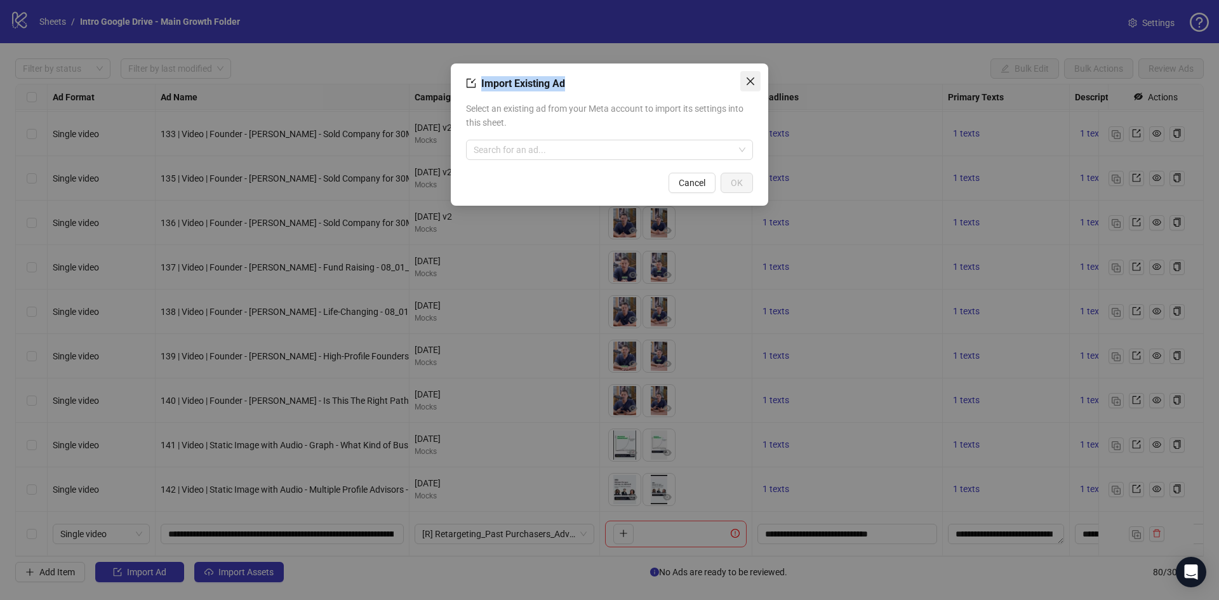
click at [746, 79] on icon "close" at bounding box center [751, 81] width 10 height 10
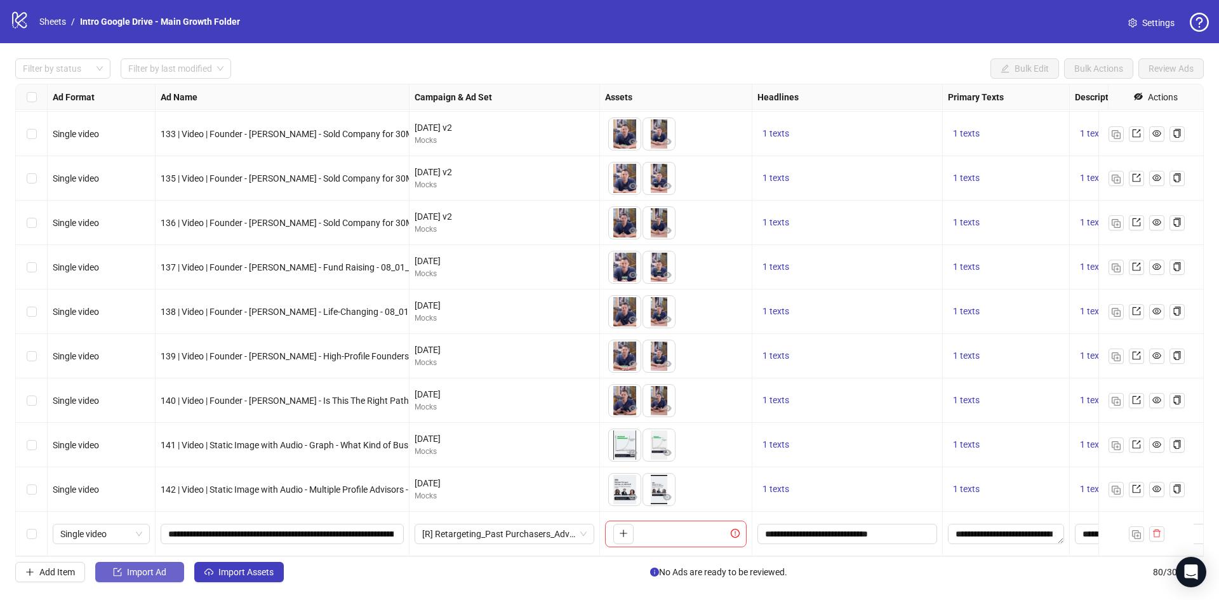
click at [138, 575] on span "Import Ad" at bounding box center [146, 572] width 39 height 10
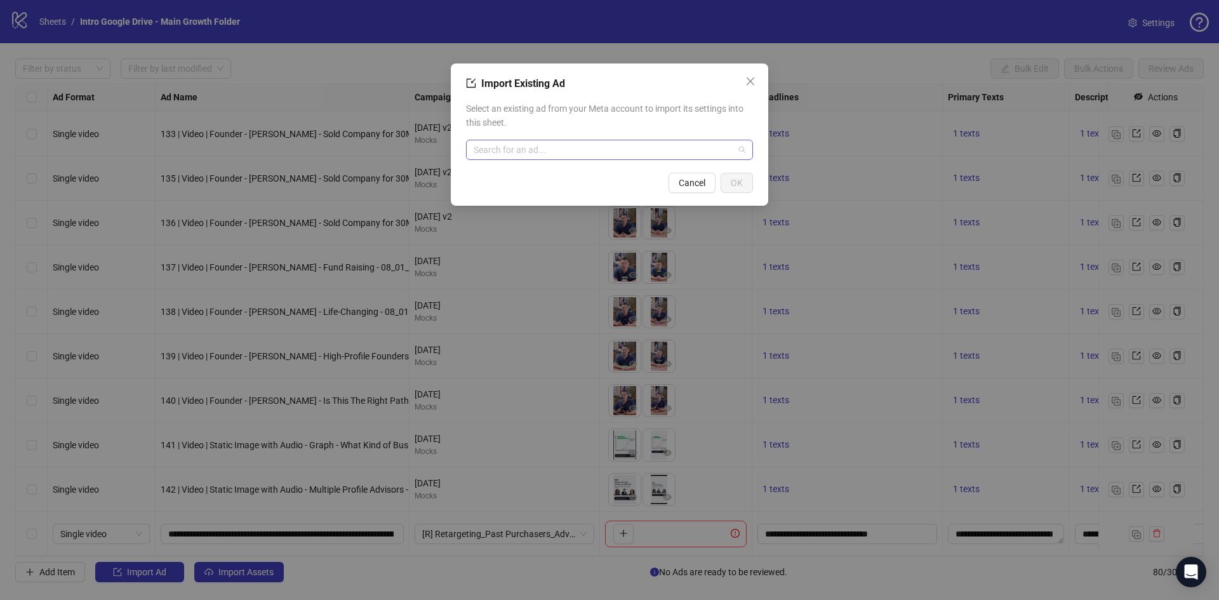
click at [627, 149] on input "search" at bounding box center [604, 149] width 260 height 19
type input "****"
click at [612, 175] on span "52 | Video | Chart - Trying To Grow From 10M To 100M v2 | Text Overlay | PLP - …" at bounding box center [609, 175] width 267 height 14
click at [742, 185] on span "OK" at bounding box center [737, 183] width 12 height 10
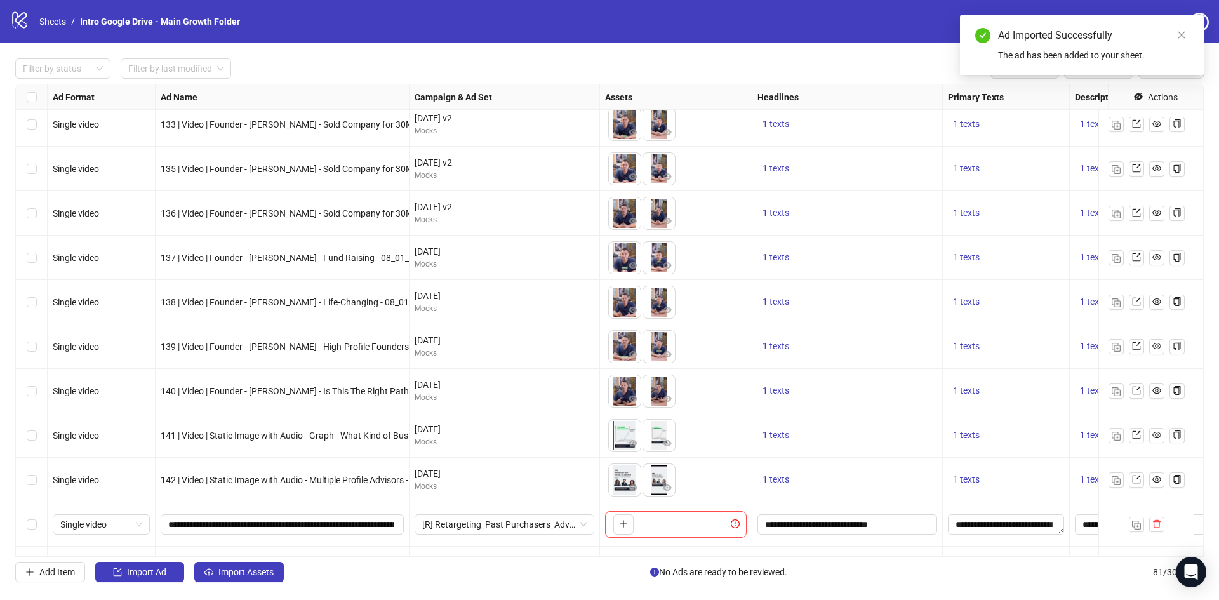
scroll to position [3164, 0]
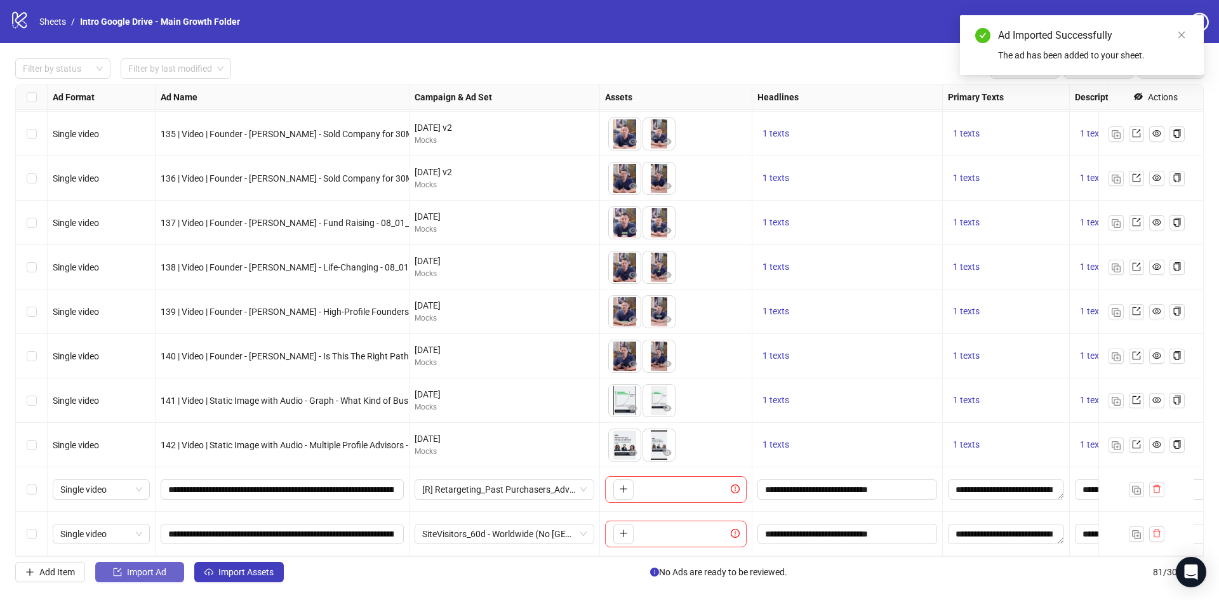
click at [168, 576] on button "Import Ad" at bounding box center [139, 572] width 89 height 20
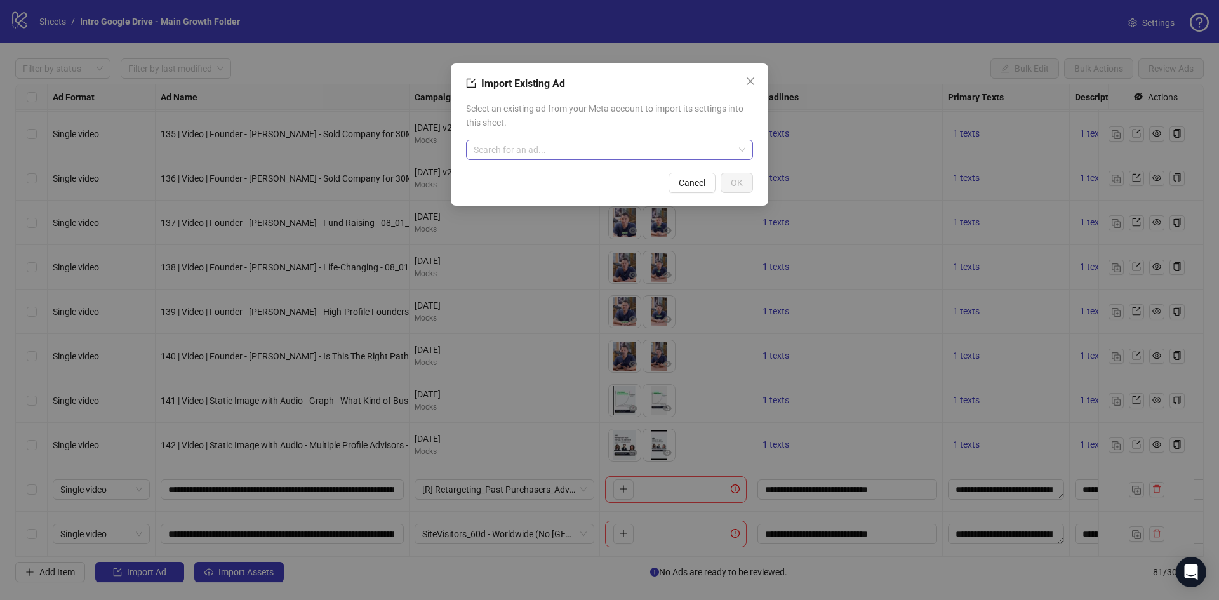
click at [584, 146] on input "search" at bounding box center [604, 149] width 260 height 19
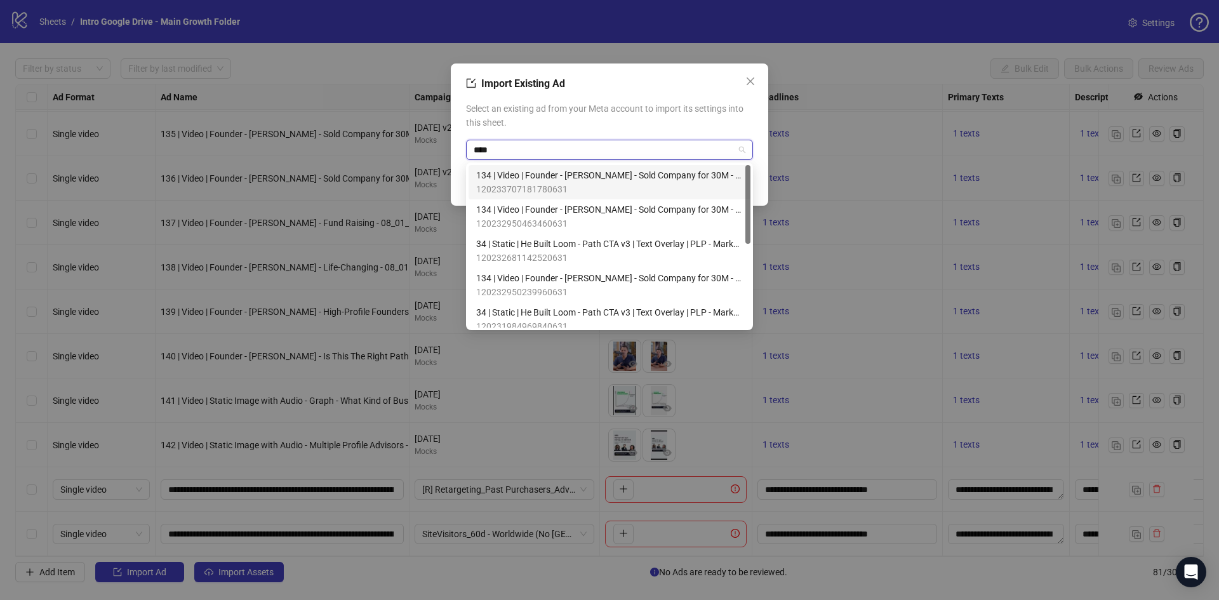
type input "****"
click at [547, 246] on span "34 | Static | He Built Loom - Path CTA v3 | Text Overlay | PLP - Marketplace Ca…" at bounding box center [609, 244] width 267 height 14
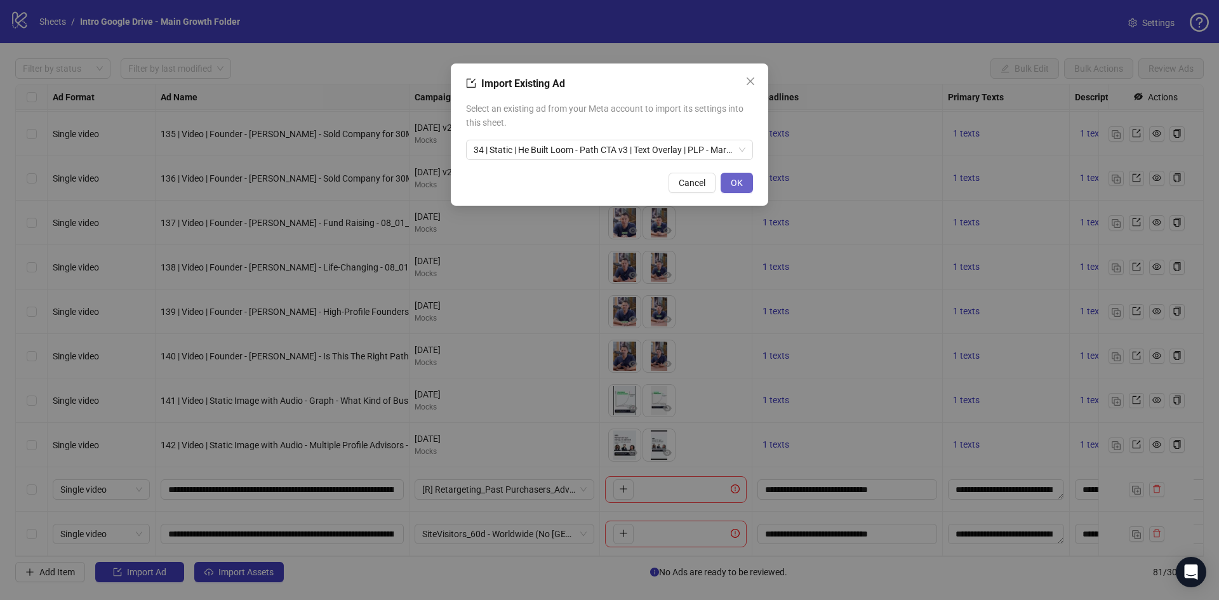
click at [735, 175] on button "OK" at bounding box center [737, 183] width 32 height 20
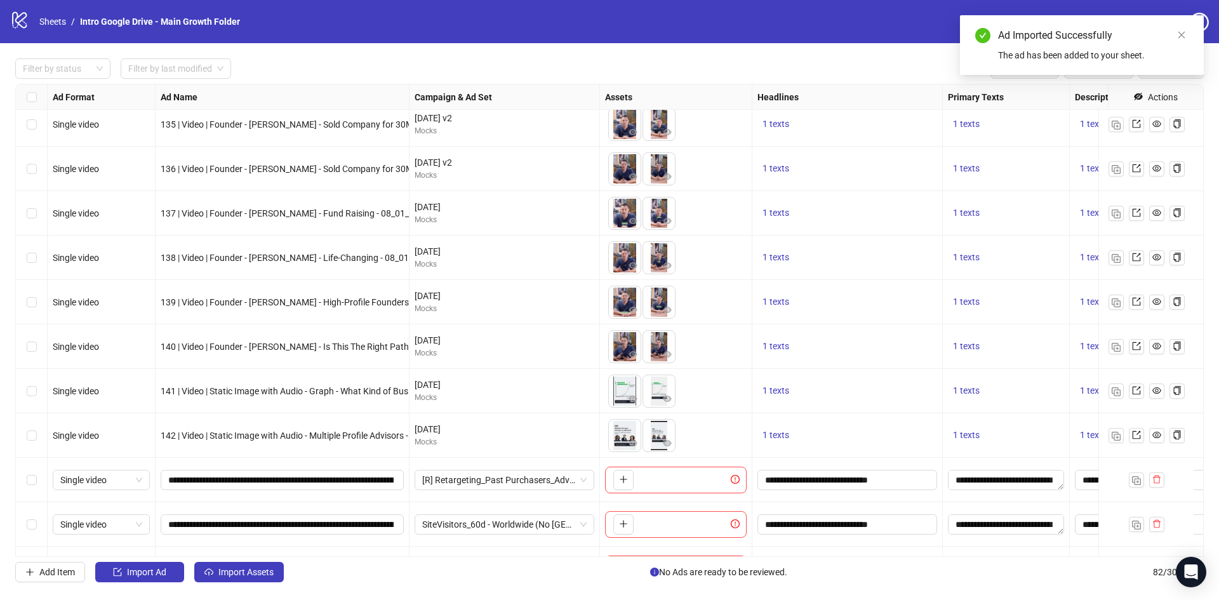
scroll to position [3209, 0]
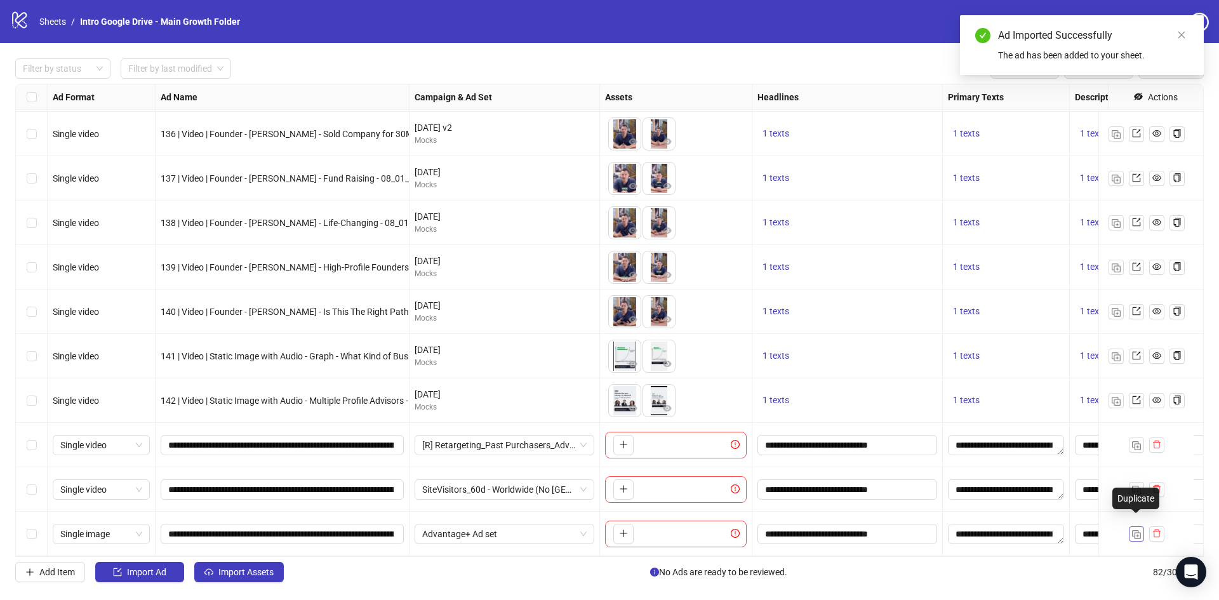
click at [1140, 530] on img "button" at bounding box center [1136, 534] width 9 height 9
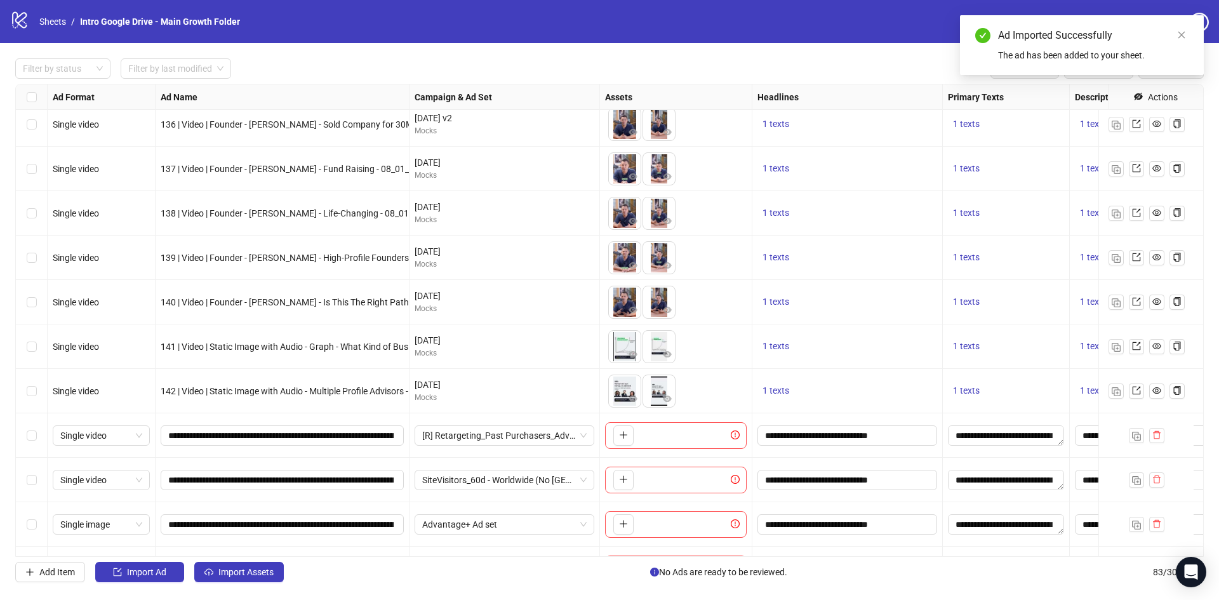
scroll to position [3253, 0]
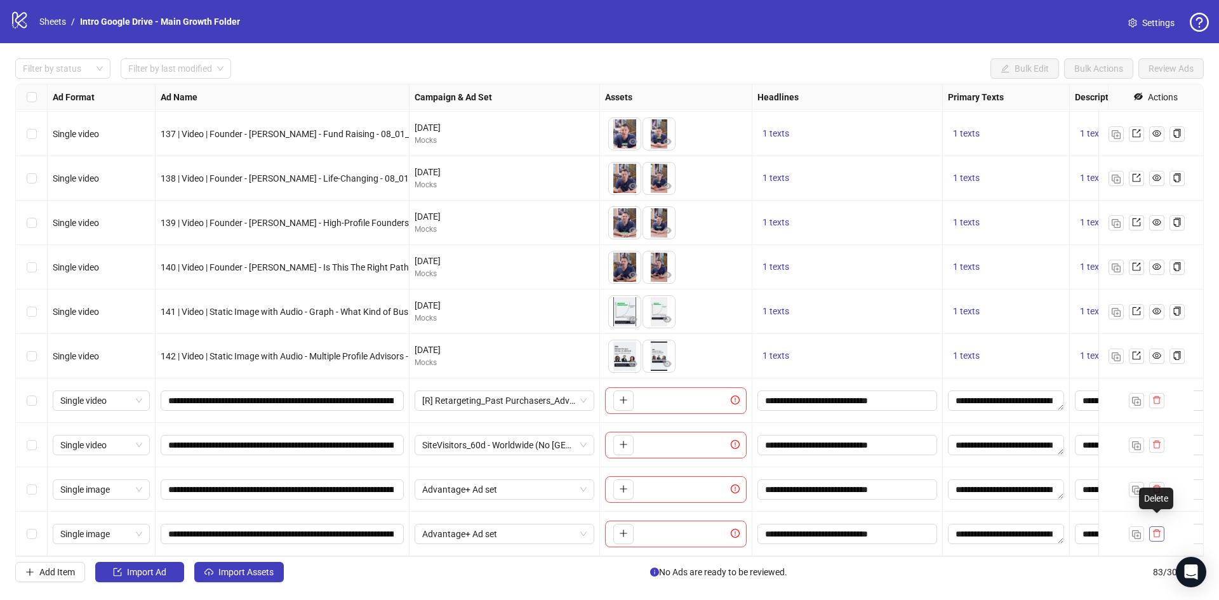
click at [1161, 529] on icon "delete" at bounding box center [1157, 533] width 9 height 9
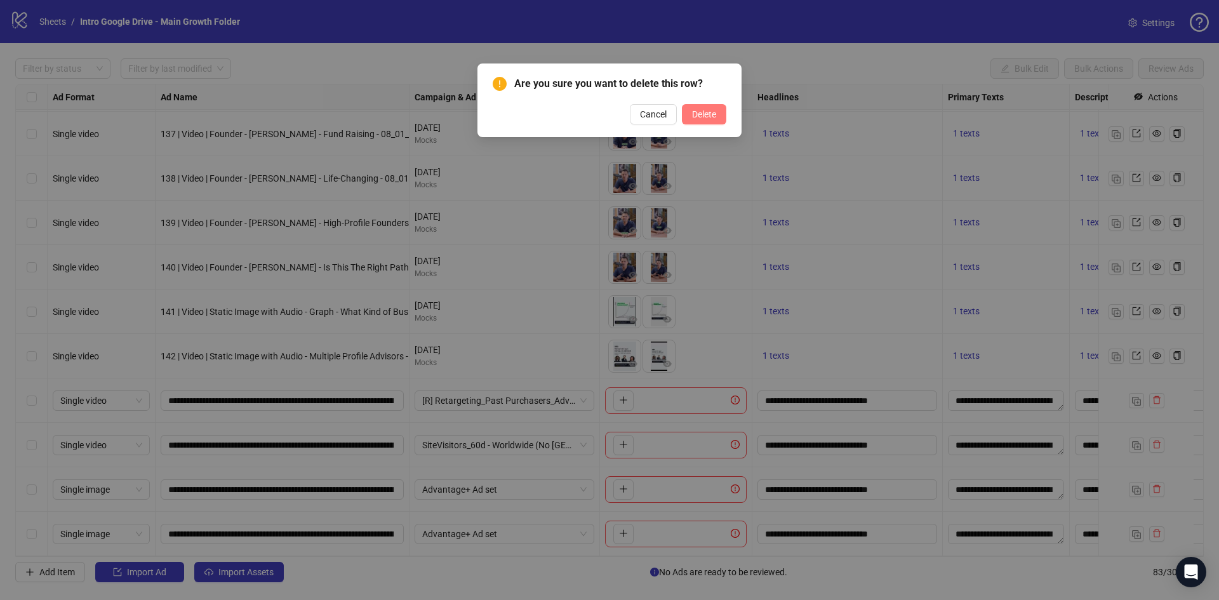
click at [720, 116] on button "Delete" at bounding box center [704, 114] width 44 height 20
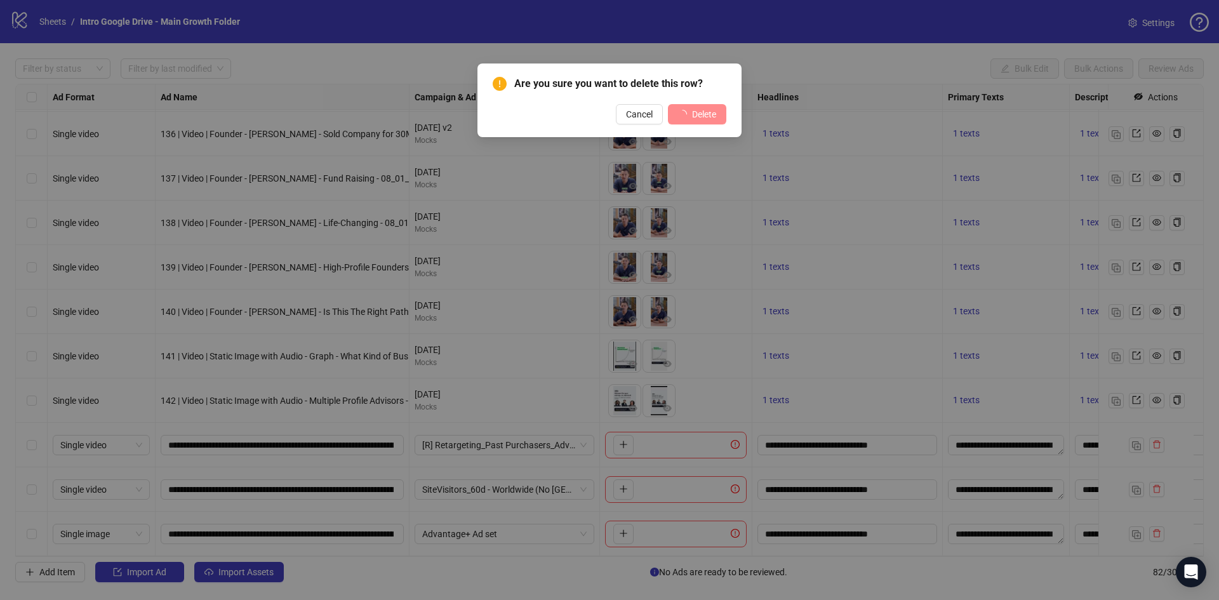
scroll to position [3209, 0]
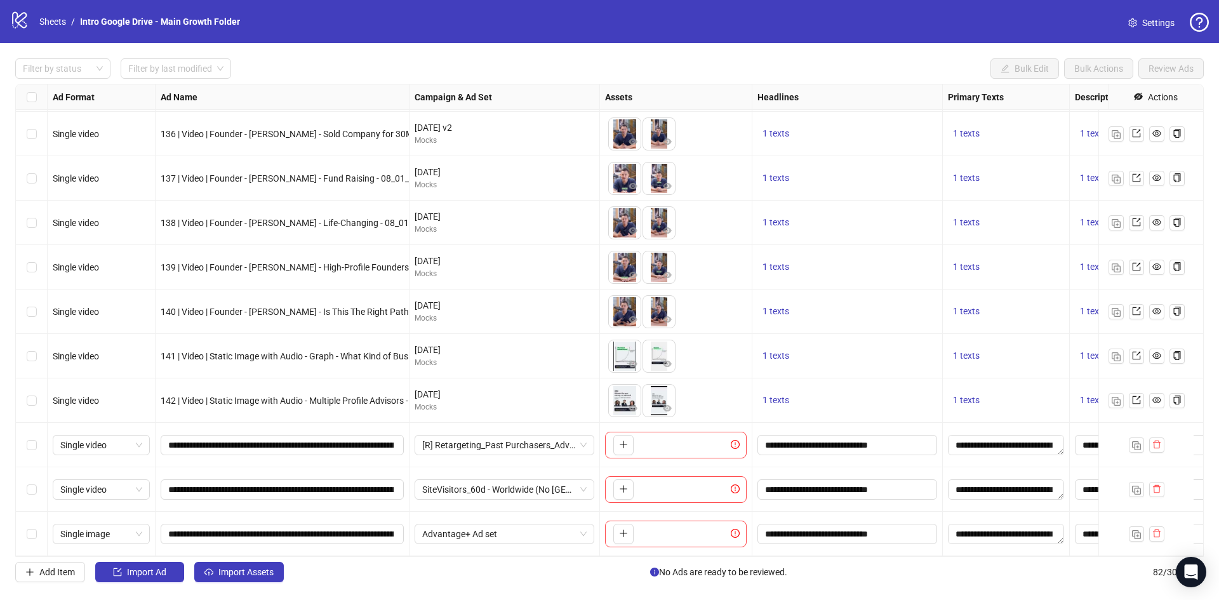
click at [140, 577] on span "Import Ad" at bounding box center [146, 572] width 39 height 10
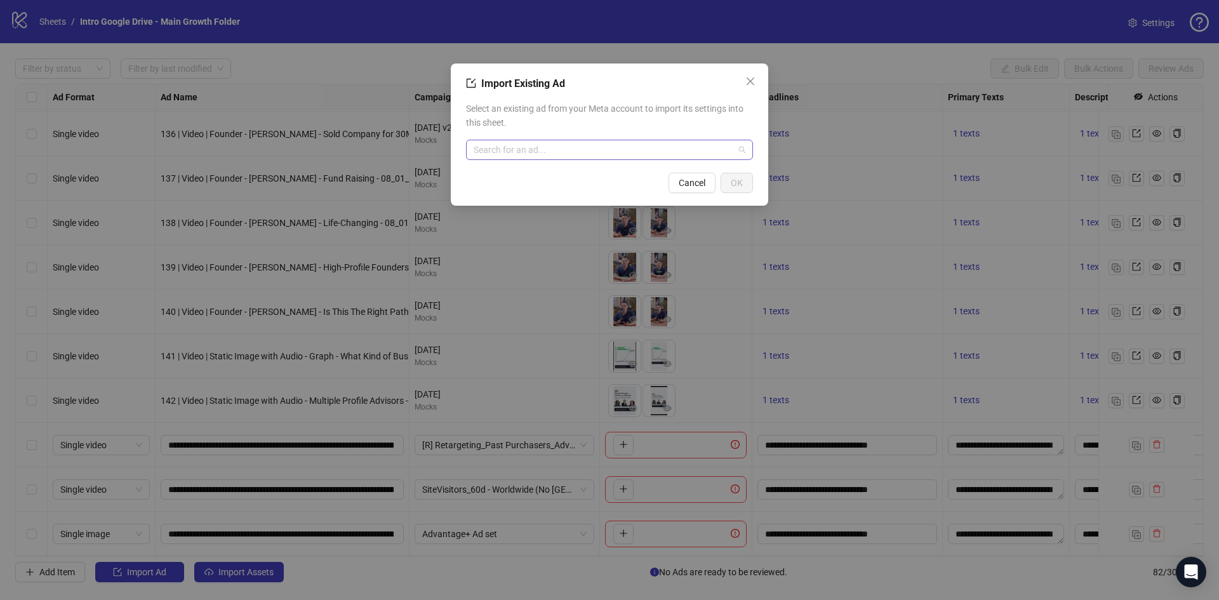
click at [565, 152] on input "search" at bounding box center [604, 149] width 260 height 19
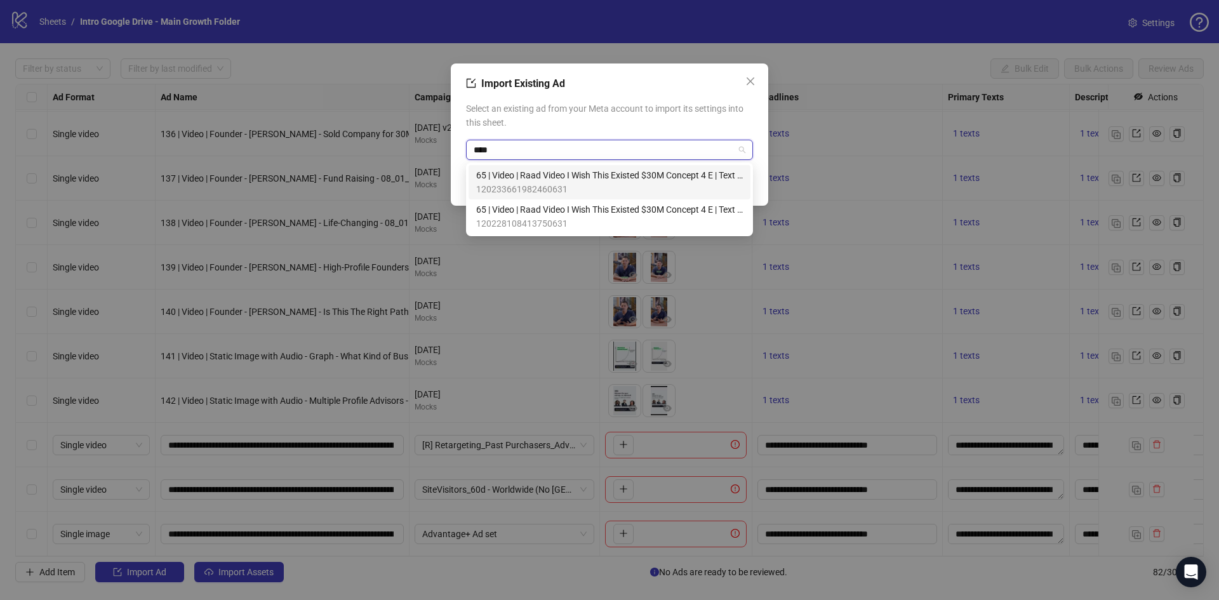
type input "****"
click at [573, 181] on span "65 | Video | Raad Video I Wish This Existed $30M Concept 4 E | Text Overlay | P…" at bounding box center [609, 175] width 267 height 14
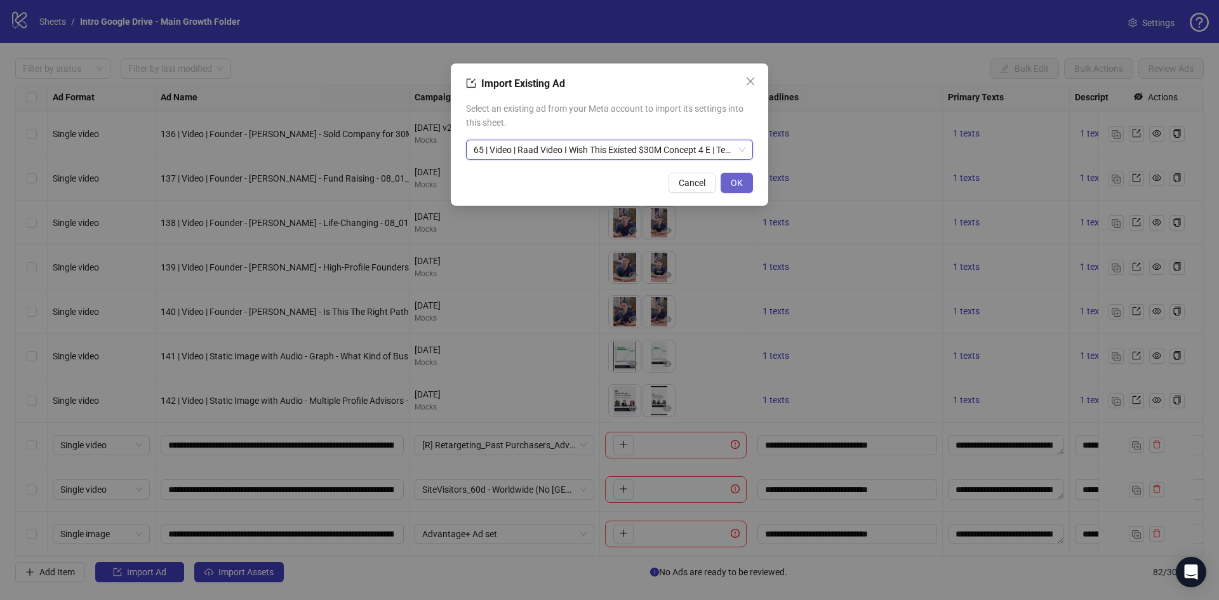
click at [729, 180] on button "OK" at bounding box center [737, 183] width 32 height 20
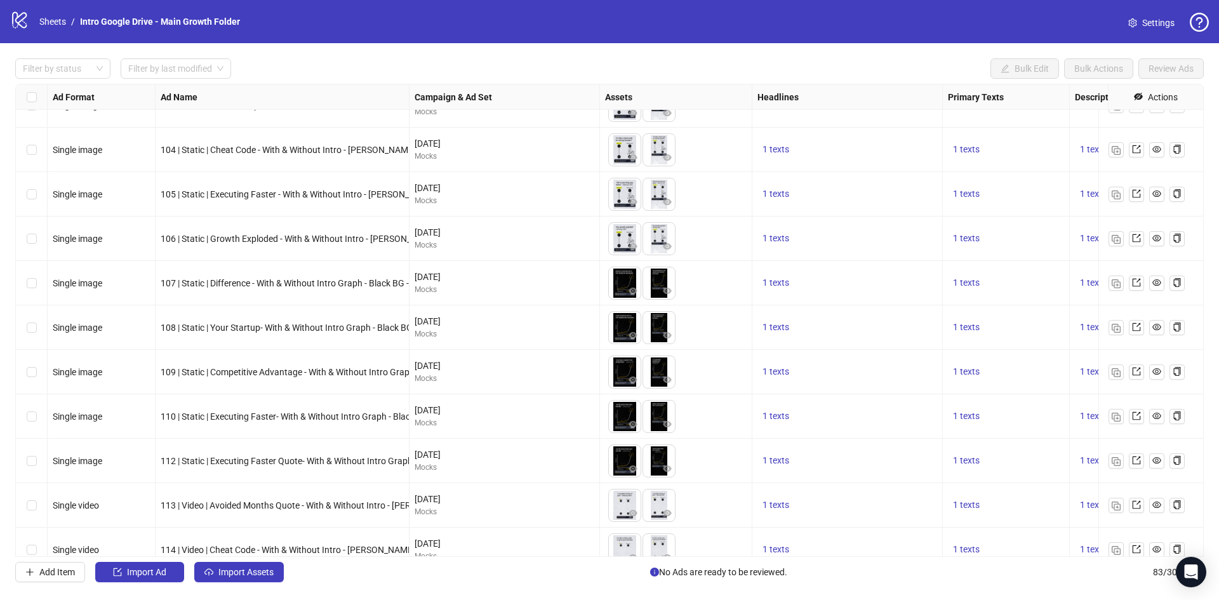
scroll to position [1475, 0]
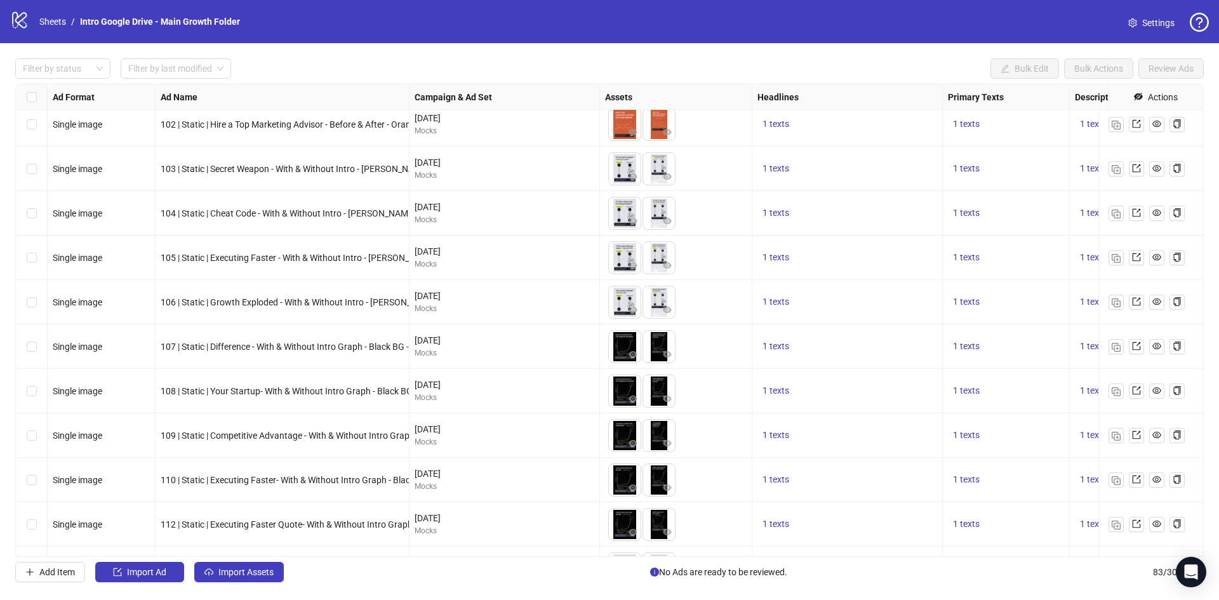
click at [37, 169] on div "Select row 35" at bounding box center [32, 169] width 32 height 44
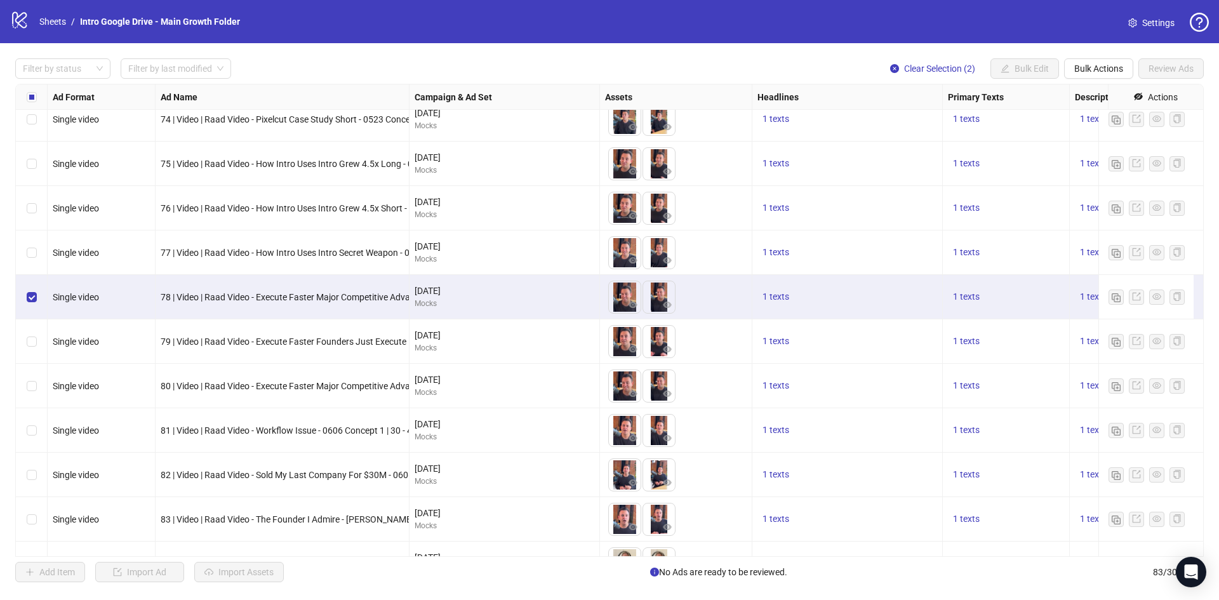
scroll to position [254, 0]
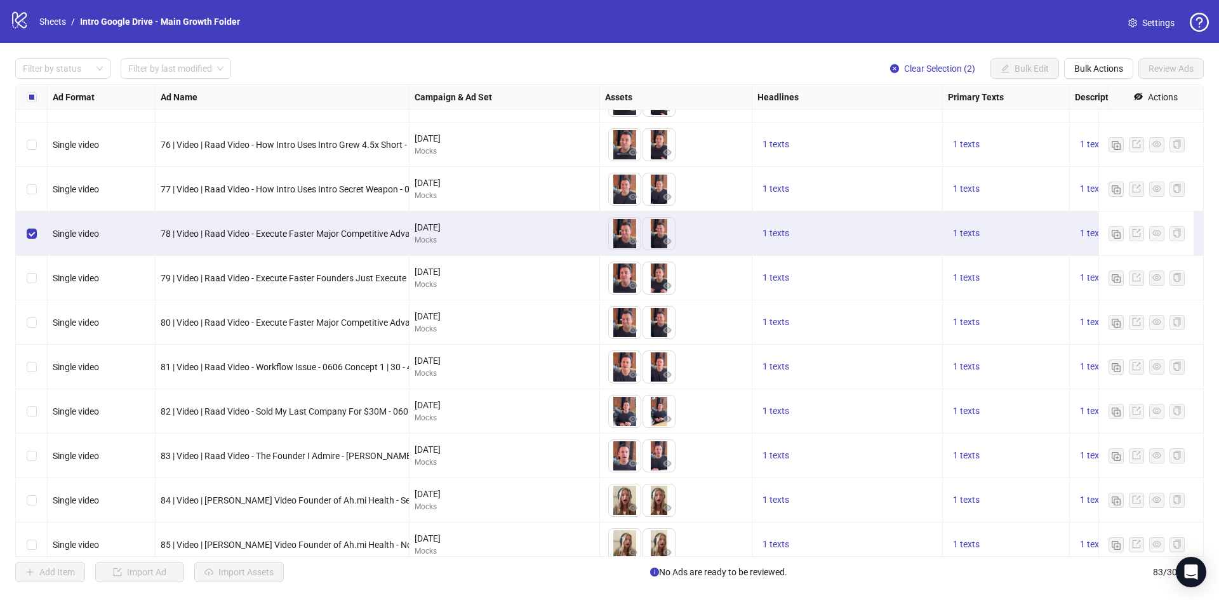
drag, startPoint x: 67, startPoint y: 321, endPoint x: 42, endPoint y: 330, distance: 26.7
click at [54, 327] on span "Single video" at bounding box center [76, 323] width 46 height 10
click at [41, 329] on div "Select row 11" at bounding box center [32, 322] width 32 height 44
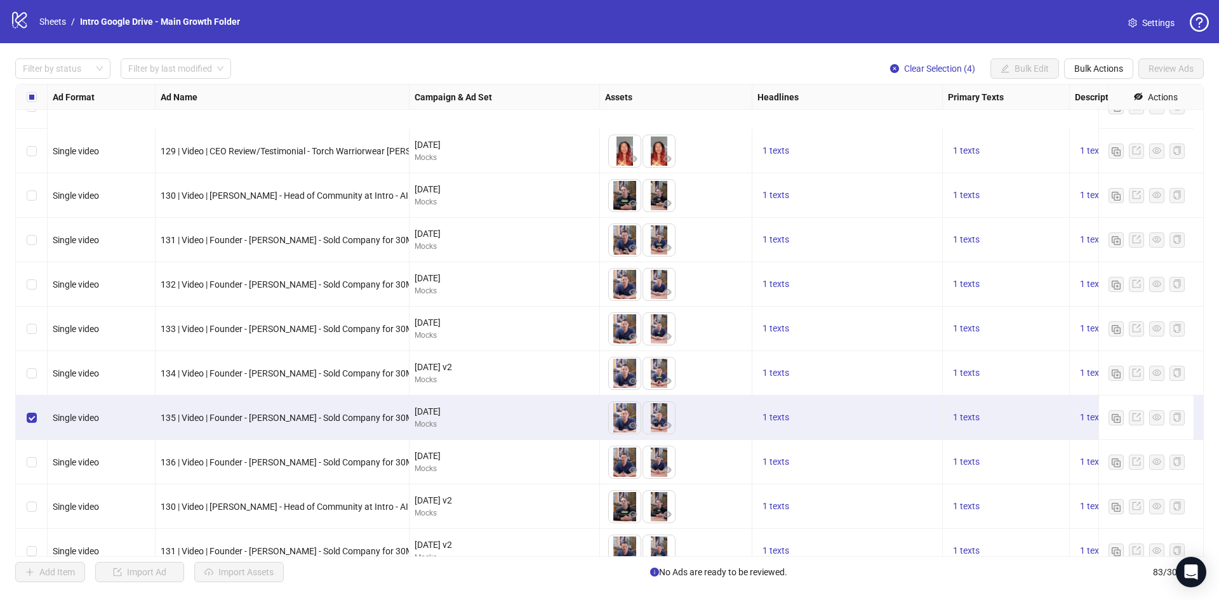
scroll to position [2731, 0]
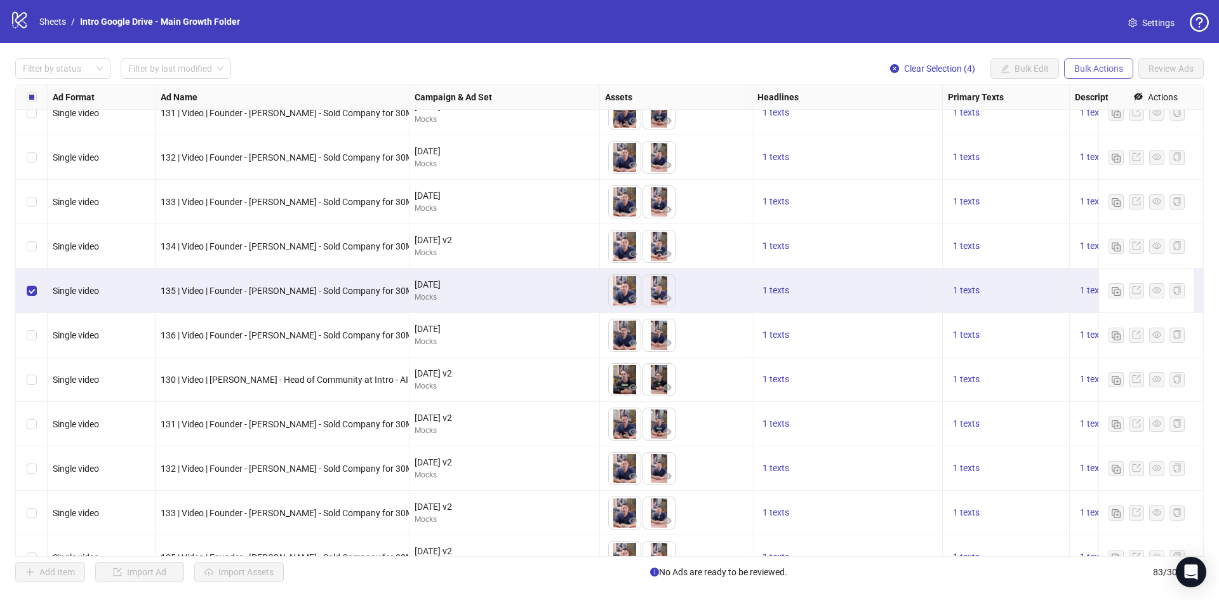
click at [1103, 72] on span "Bulk Actions" at bounding box center [1099, 69] width 49 height 10
click at [1111, 150] on span "Copy to another sheet" at bounding box center [1116, 156] width 87 height 14
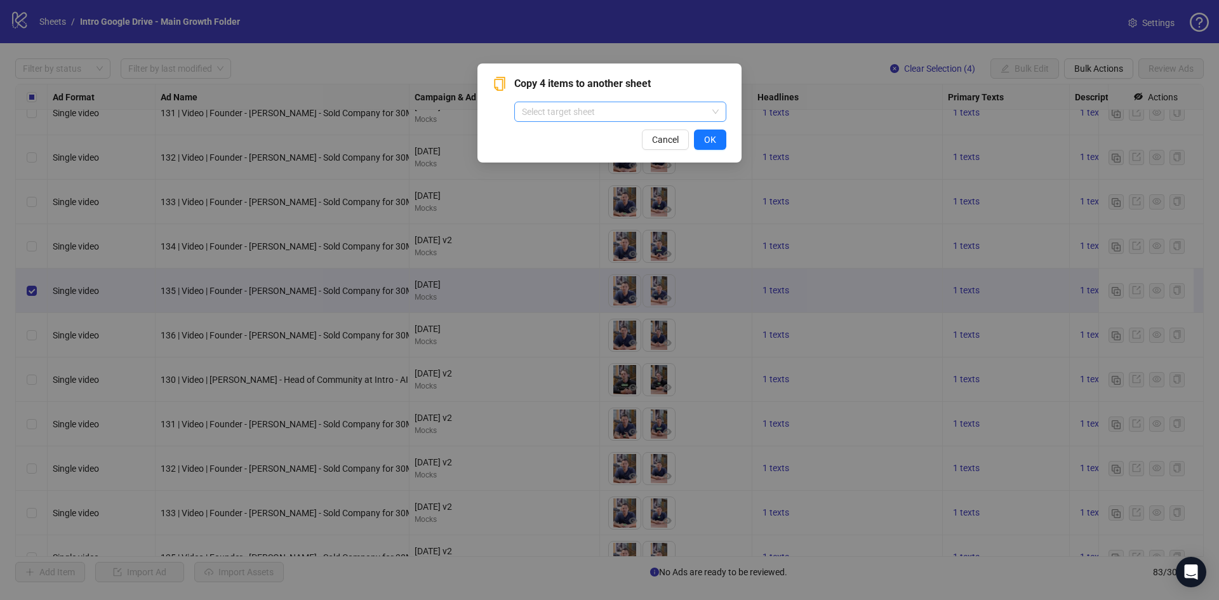
click at [632, 107] on input "search" at bounding box center [614, 111] width 185 height 19
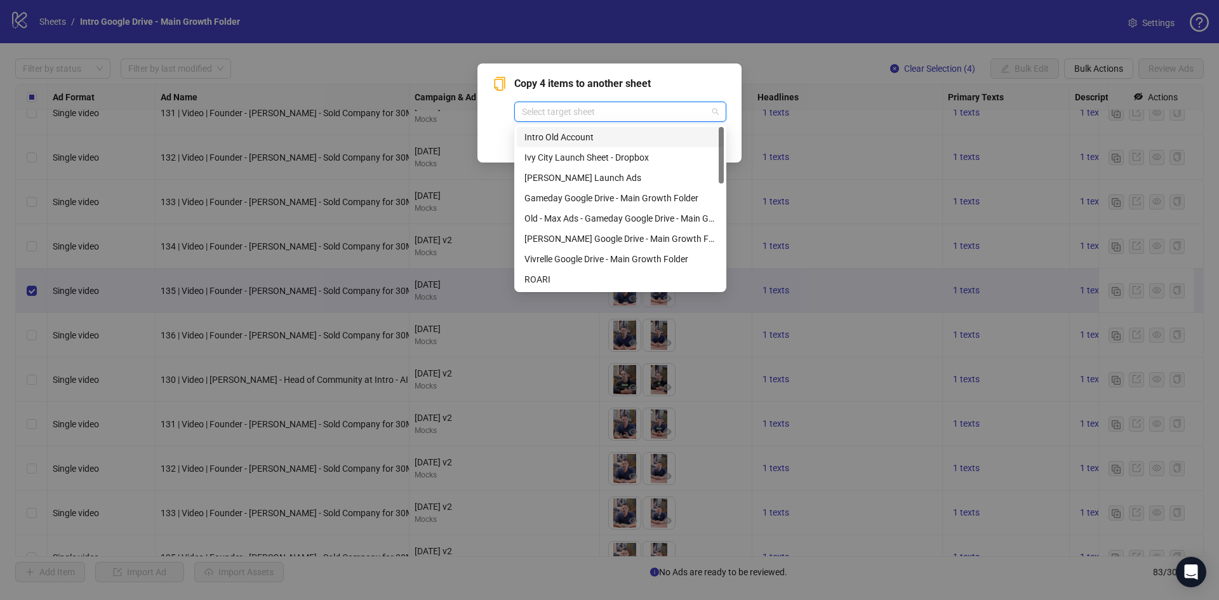
click at [626, 139] on div "Intro Old Account" at bounding box center [621, 137] width 192 height 14
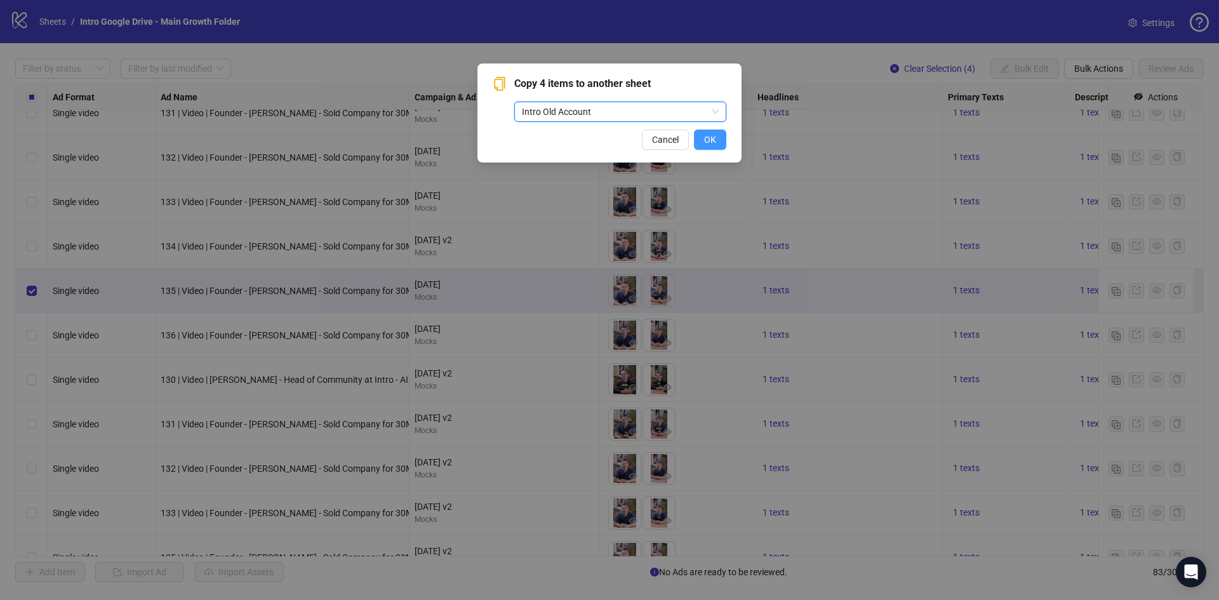
click at [711, 135] on span "OK" at bounding box center [710, 140] width 12 height 10
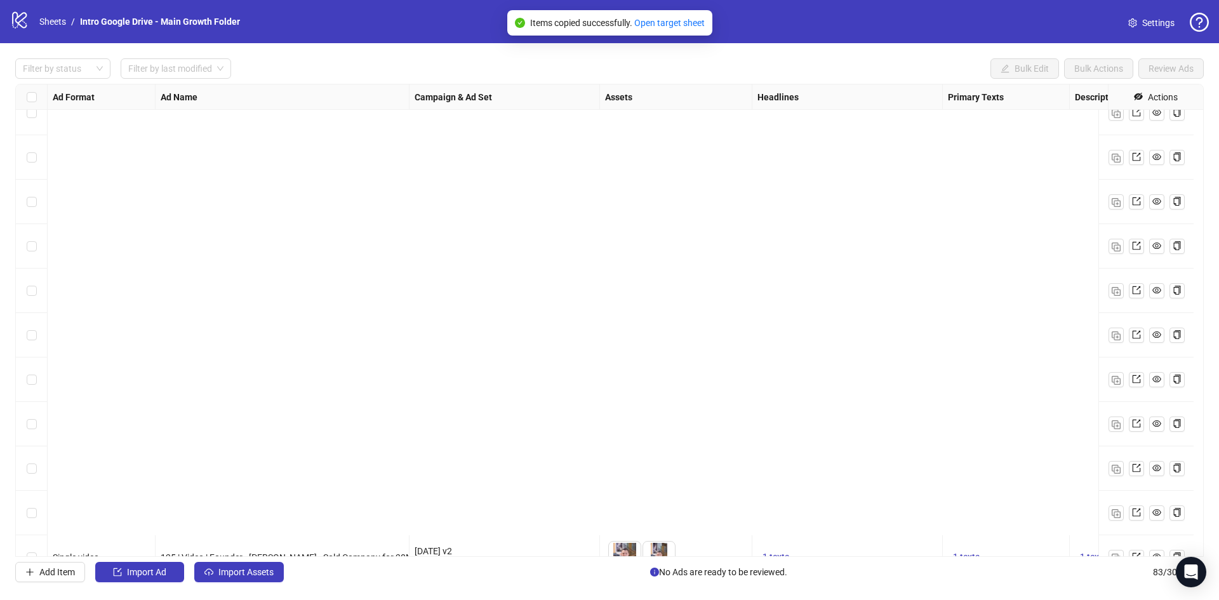
scroll to position [3253, 0]
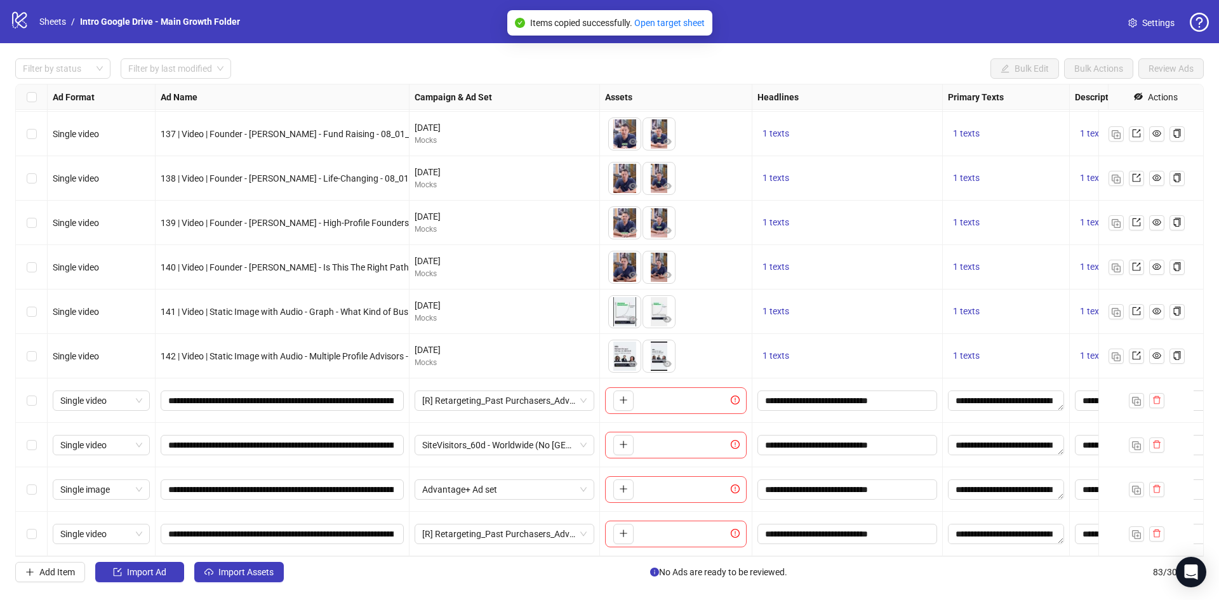
click at [37, 390] on div "Select row 80" at bounding box center [32, 401] width 32 height 44
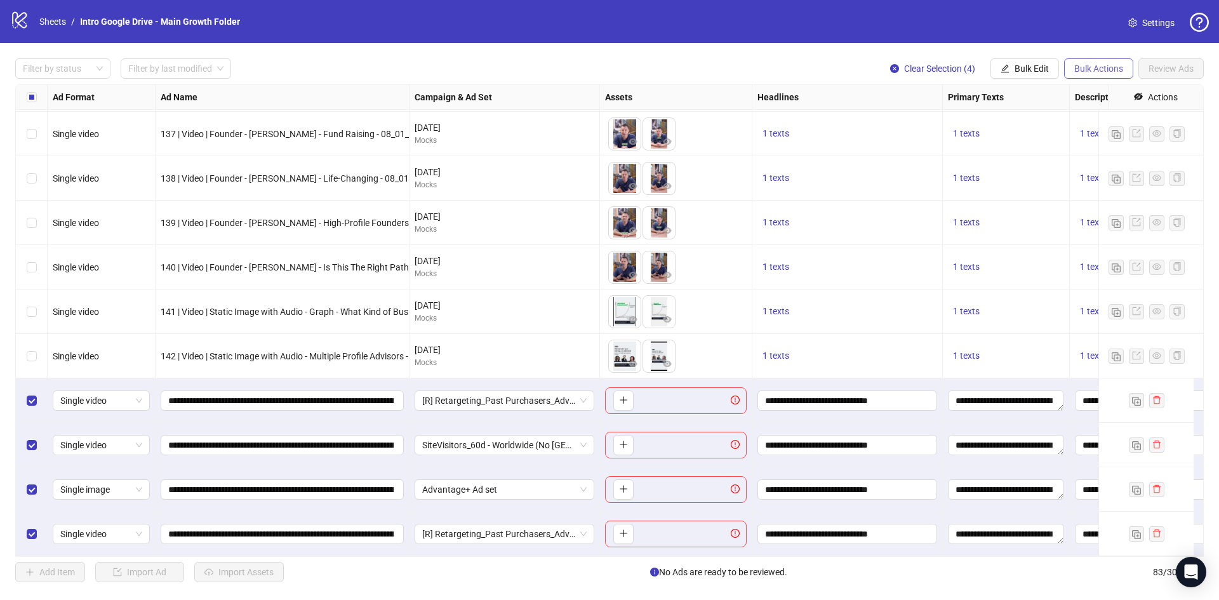
click at [1112, 64] on span "Bulk Actions" at bounding box center [1099, 69] width 49 height 10
click at [1114, 154] on span "Copy to another sheet" at bounding box center [1116, 156] width 87 height 14
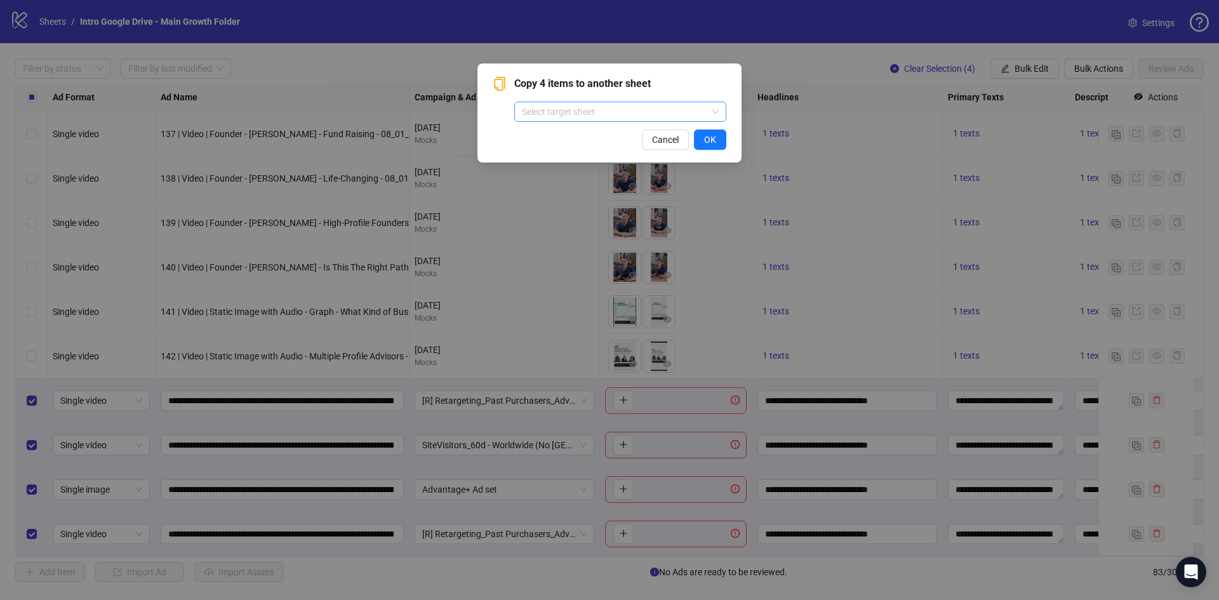
click at [617, 105] on input "search" at bounding box center [614, 111] width 185 height 19
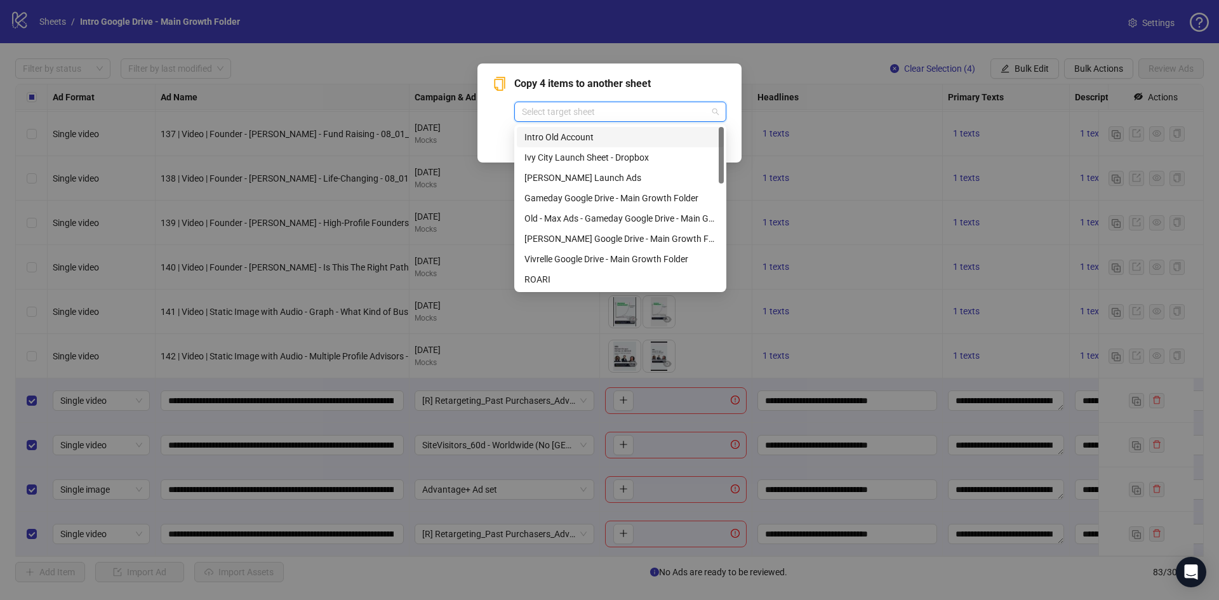
click at [615, 138] on div "Intro Old Account" at bounding box center [621, 137] width 192 height 14
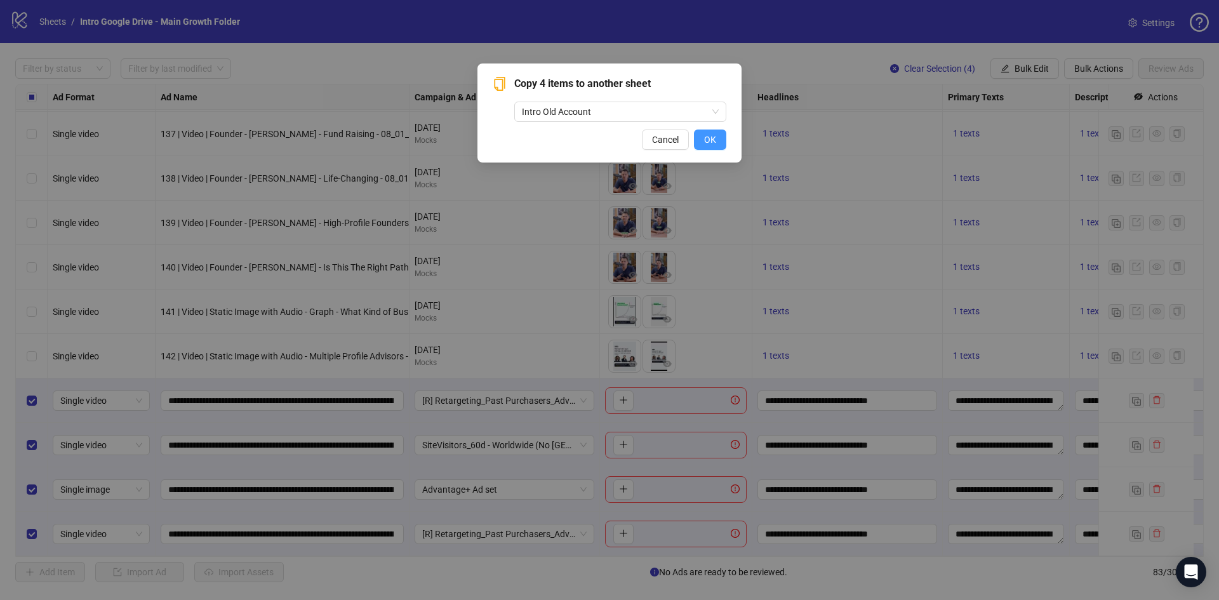
click at [714, 132] on button "OK" at bounding box center [710, 140] width 32 height 20
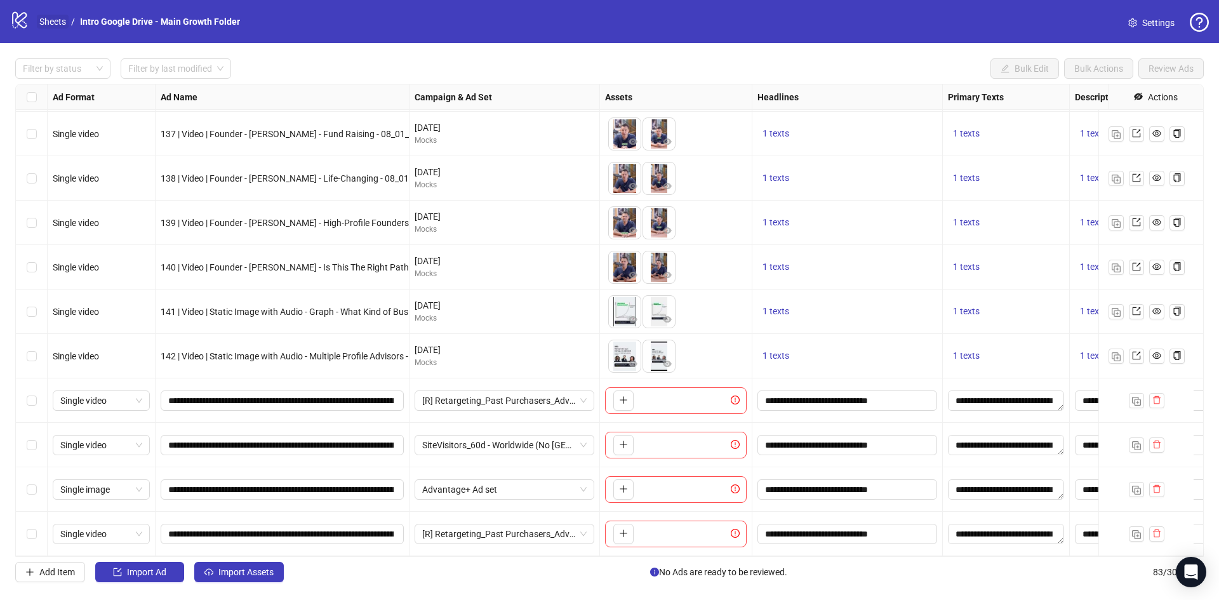
click at [57, 22] on link "Sheets" at bounding box center [53, 22] width 32 height 14
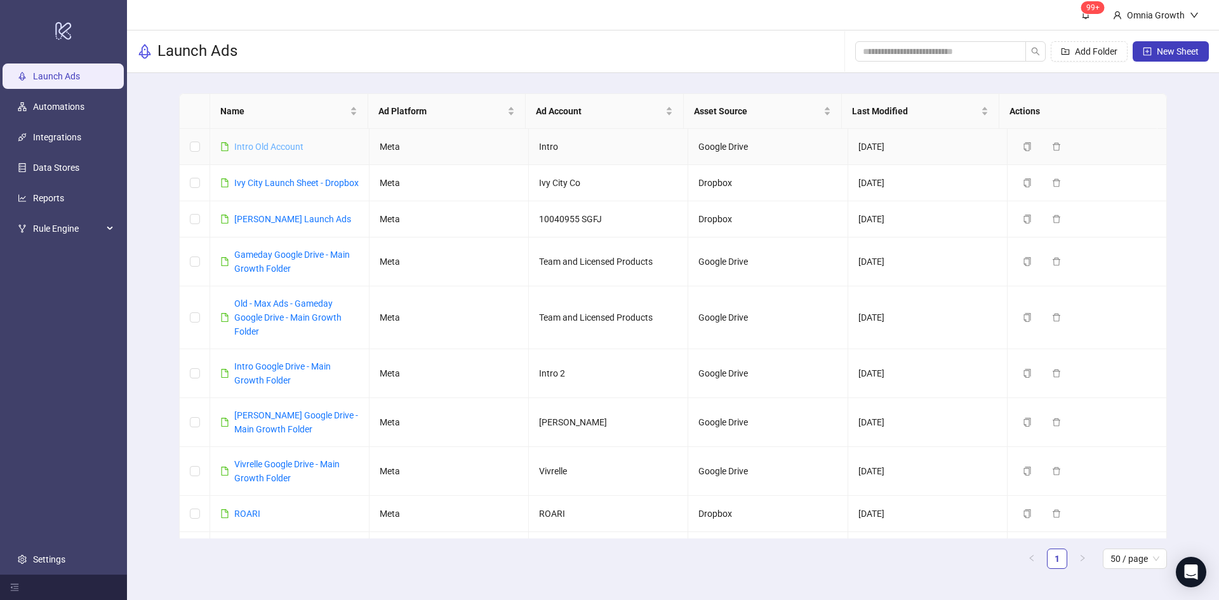
click at [274, 146] on link "Intro Old Account" at bounding box center [268, 147] width 69 height 10
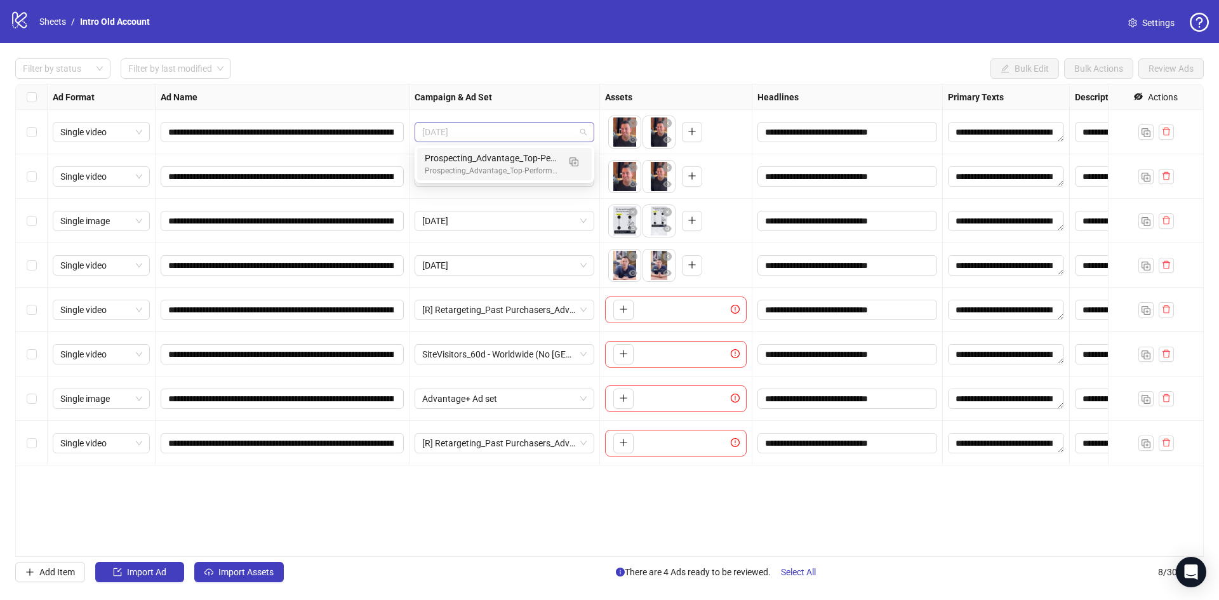
click at [472, 130] on span "[DATE]" at bounding box center [504, 132] width 164 height 19
click at [492, 131] on span "[DATE]" at bounding box center [504, 132] width 164 height 19
paste input "**********"
type input "**********"
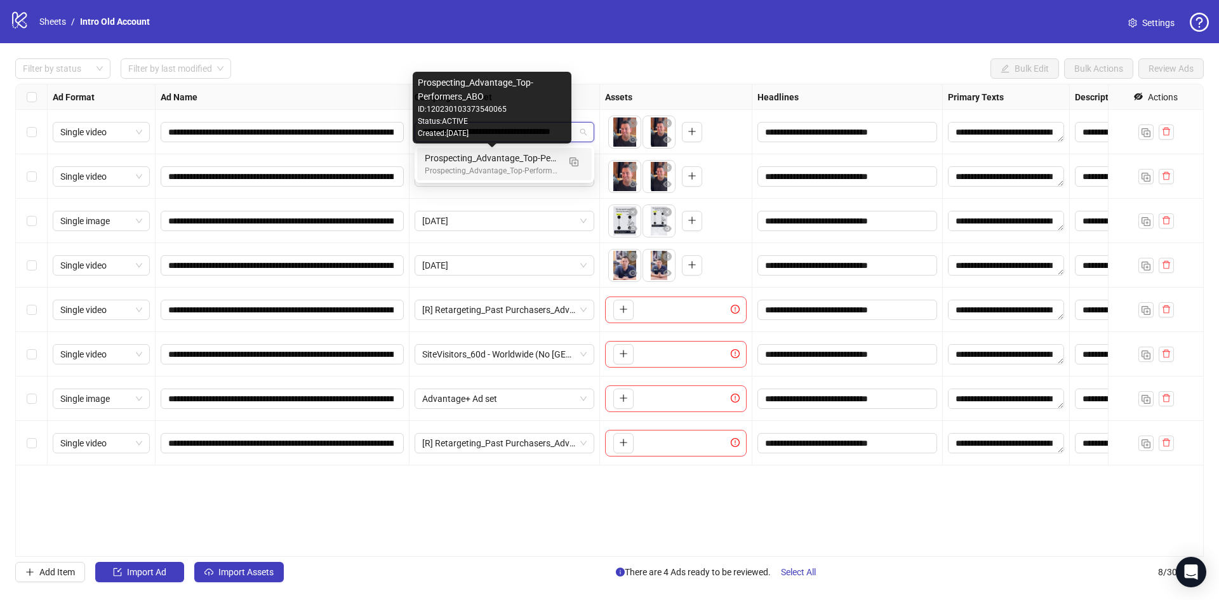
click at [490, 159] on div "Prospecting_Advantage_Top-Performers_ABO" at bounding box center [492, 158] width 134 height 14
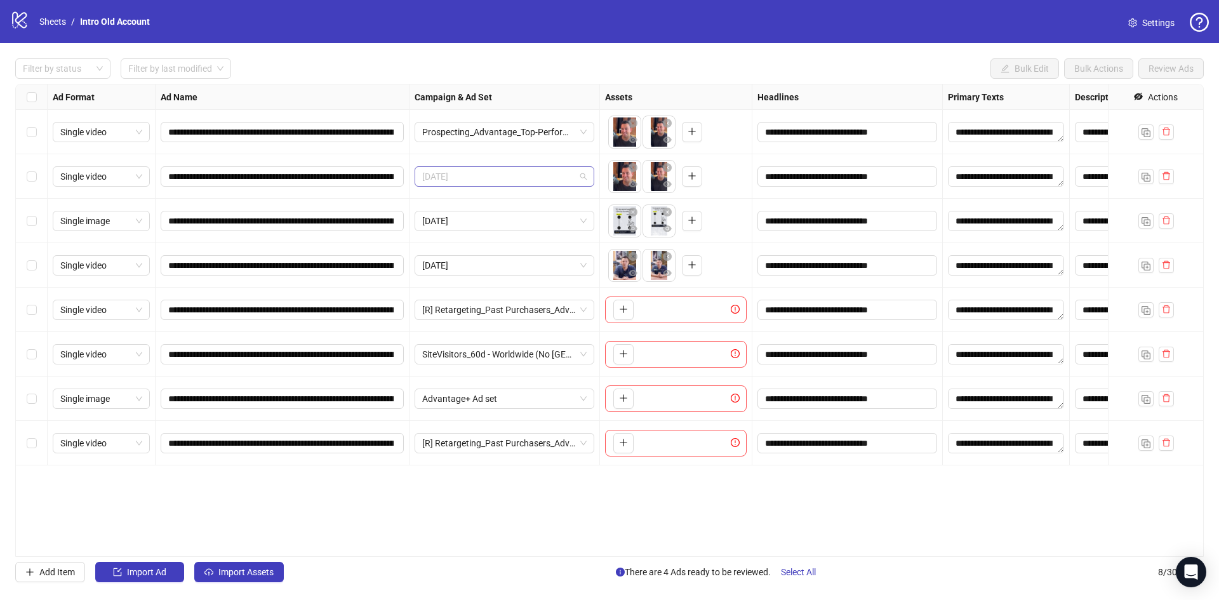
click at [491, 170] on span "[DATE]" at bounding box center [504, 176] width 164 height 19
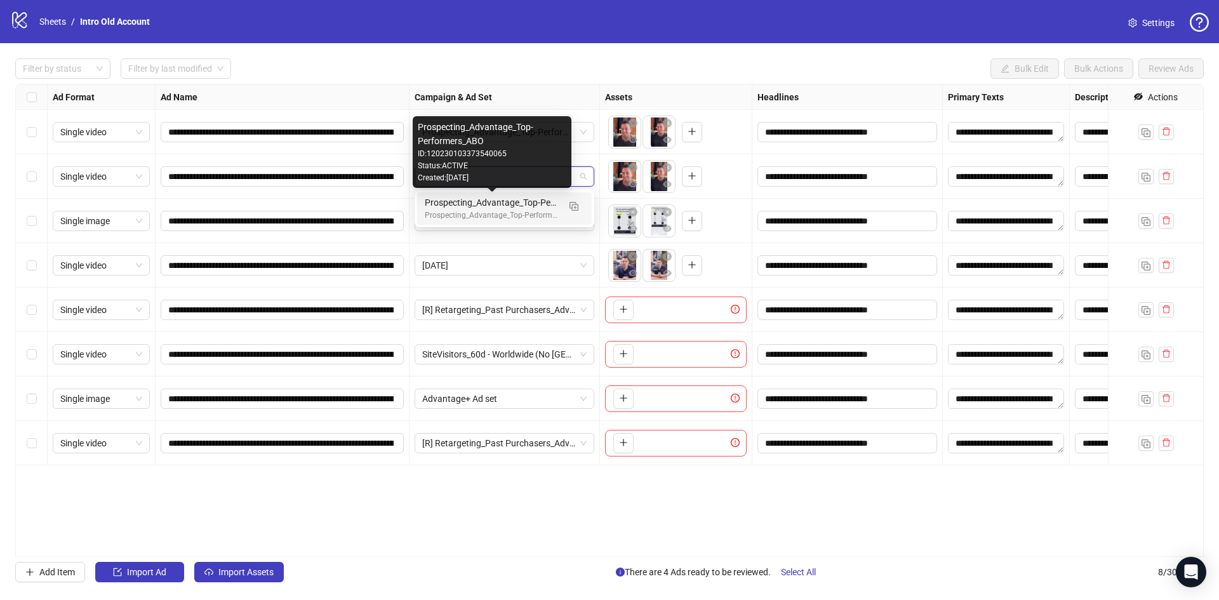
click at [488, 201] on div "Prospecting_Advantage_Top-Performers_ABO" at bounding box center [492, 203] width 134 height 14
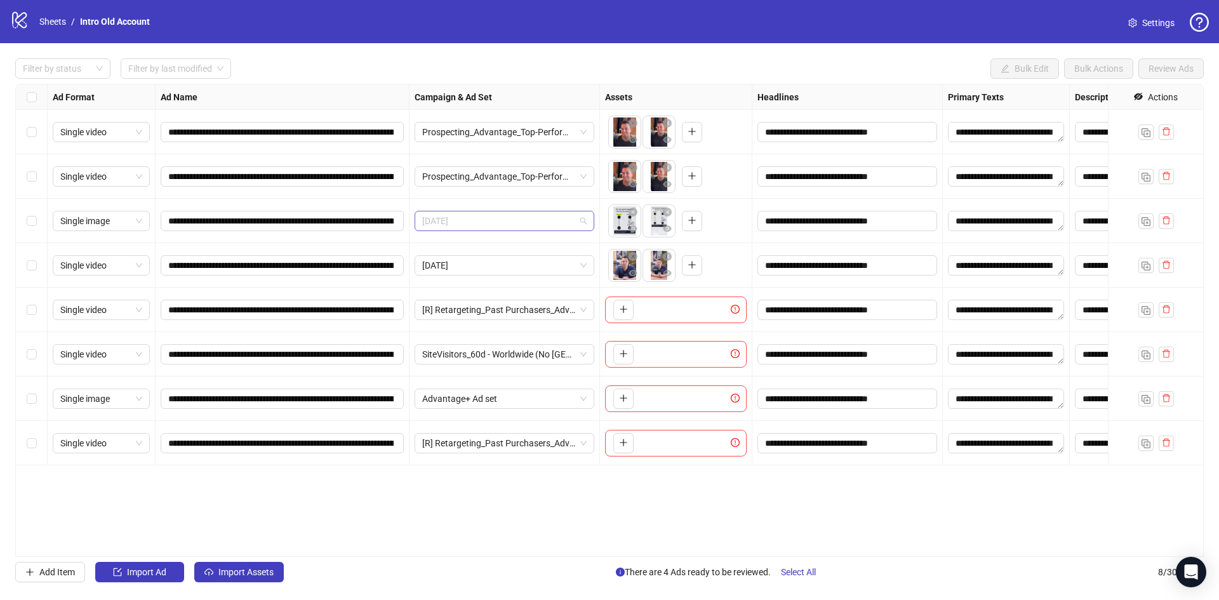
click at [484, 217] on span "[DATE]" at bounding box center [504, 220] width 164 height 19
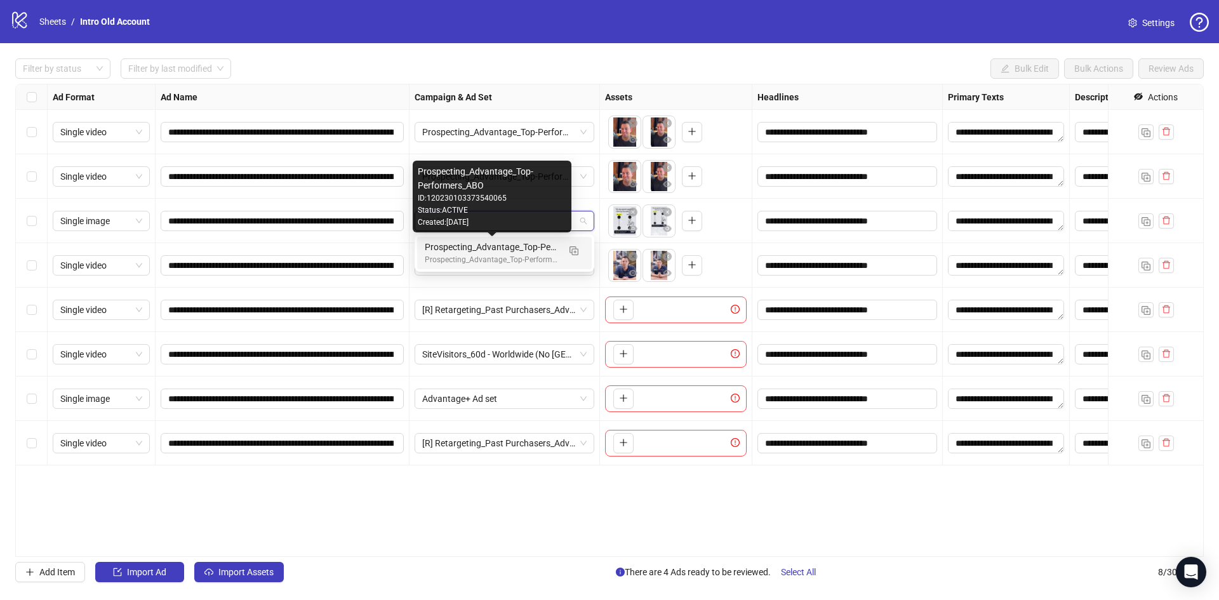
click at [483, 249] on div "Prospecting_Advantage_Top-Performers_ABO" at bounding box center [492, 247] width 134 height 14
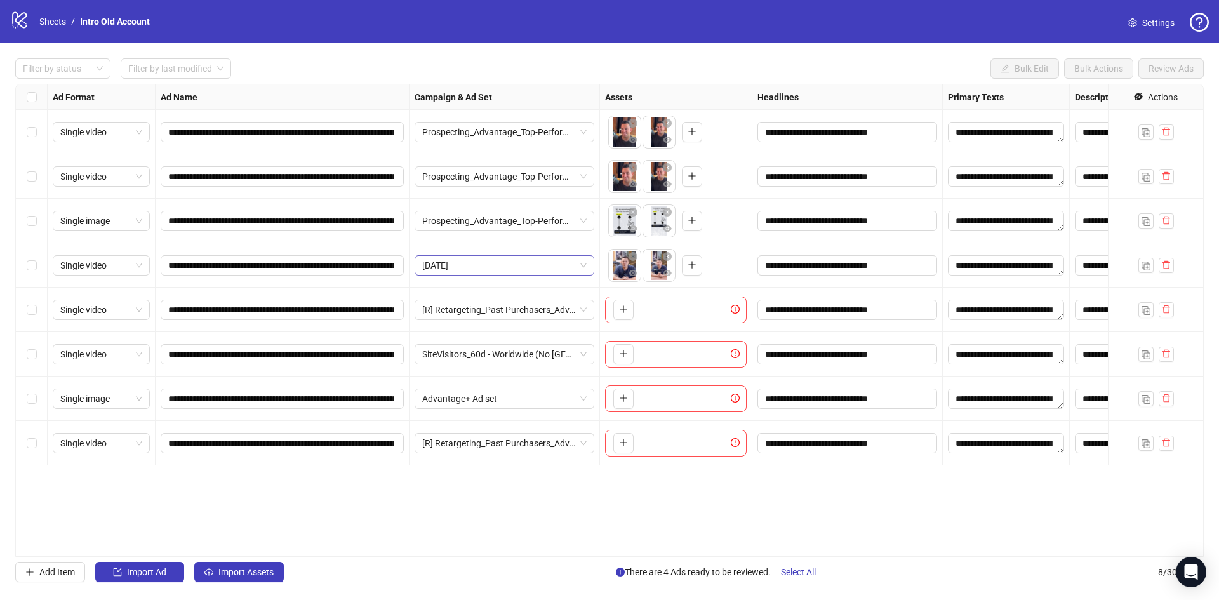
click at [480, 267] on span "[DATE]" at bounding box center [504, 265] width 164 height 19
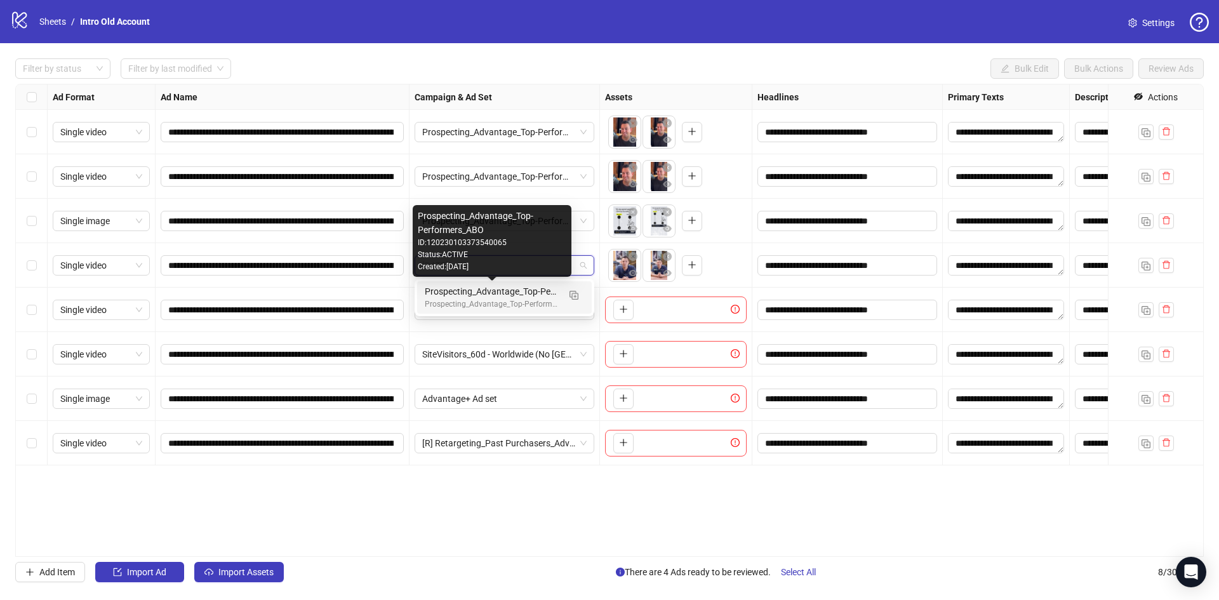
click at [488, 294] on div "Prospecting_Advantage_Top-Performers_ABO" at bounding box center [492, 292] width 134 height 14
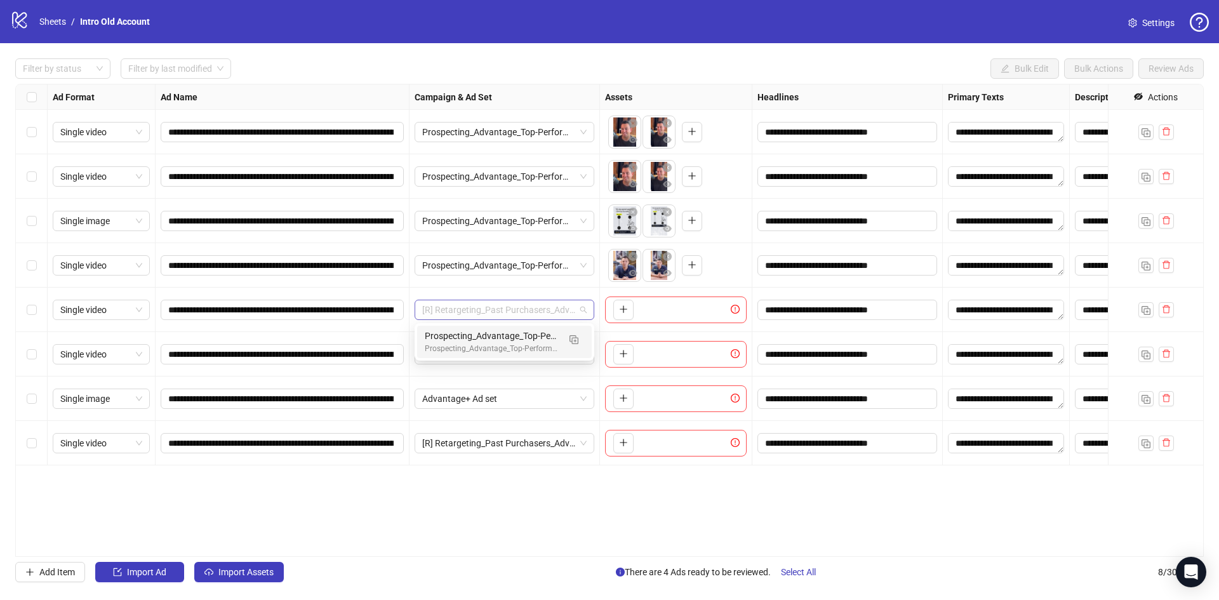
click at [493, 308] on span "[R] Retargeting_Past Purchasers_Advantage+ Campaign Ad set" at bounding box center [504, 309] width 164 height 19
click at [499, 339] on div "Prospecting_Advantage_Top-Performers_ABO" at bounding box center [492, 336] width 134 height 14
click at [502, 346] on span "SiteVisitors_60d - Worldwide (No [GEOGRAPHIC_DATA] or [GEOGRAPHIC_DATA], [GEOGR…" at bounding box center [504, 354] width 164 height 19
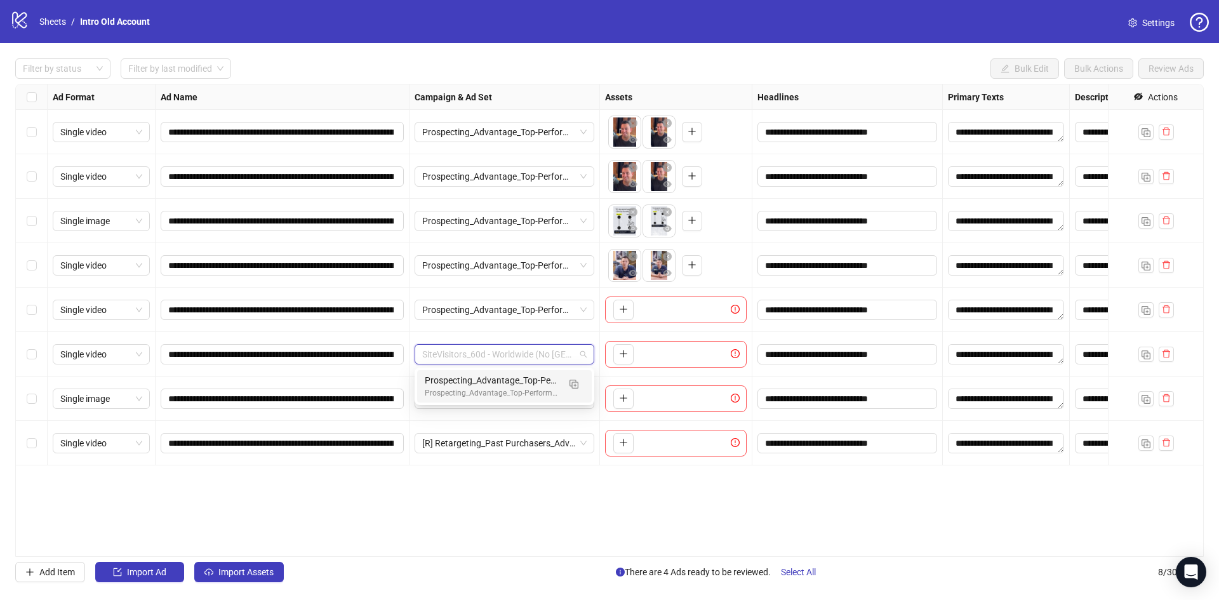
click at [508, 386] on div "Prospecting_Advantage_Top-Performers_ABO" at bounding box center [492, 380] width 134 height 14
click at [509, 392] on span "Advantage+ Ad set" at bounding box center [504, 398] width 164 height 19
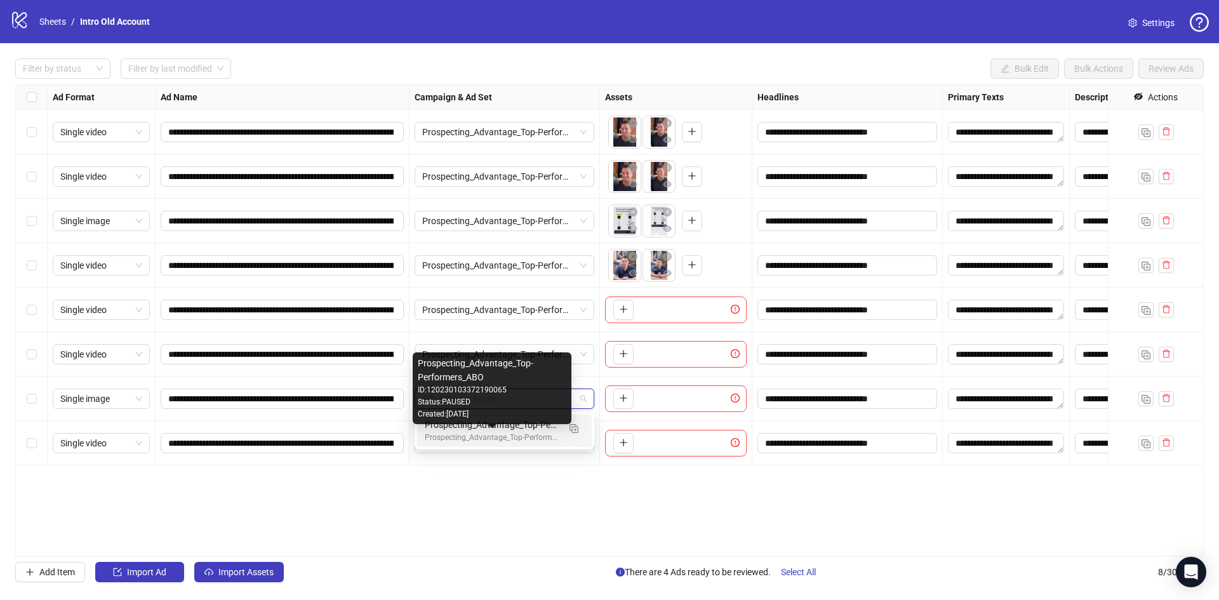
click at [519, 436] on div "Prospecting_Advantage_Top-Performers_ABO" at bounding box center [492, 438] width 134 height 12
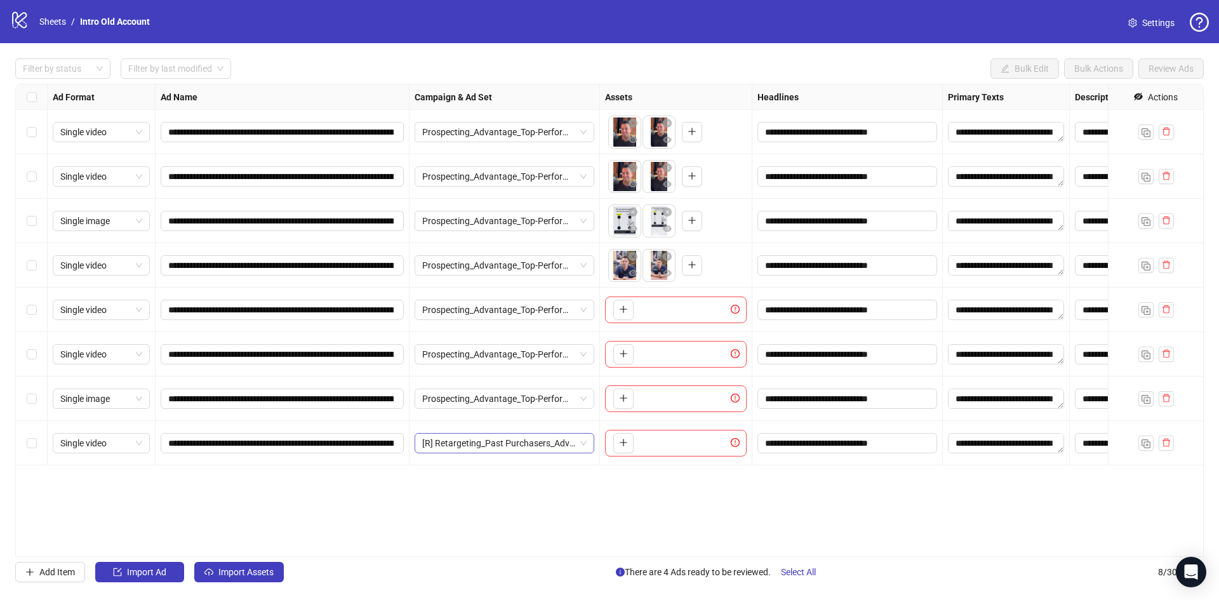
click at [520, 436] on span "[R] Retargeting_Past Purchasers_Advantage+ Campaign Ad set" at bounding box center [504, 443] width 164 height 19
click at [524, 469] on div "Prospecting_Advantage_Top-Performers_ABO" at bounding box center [492, 469] width 134 height 14
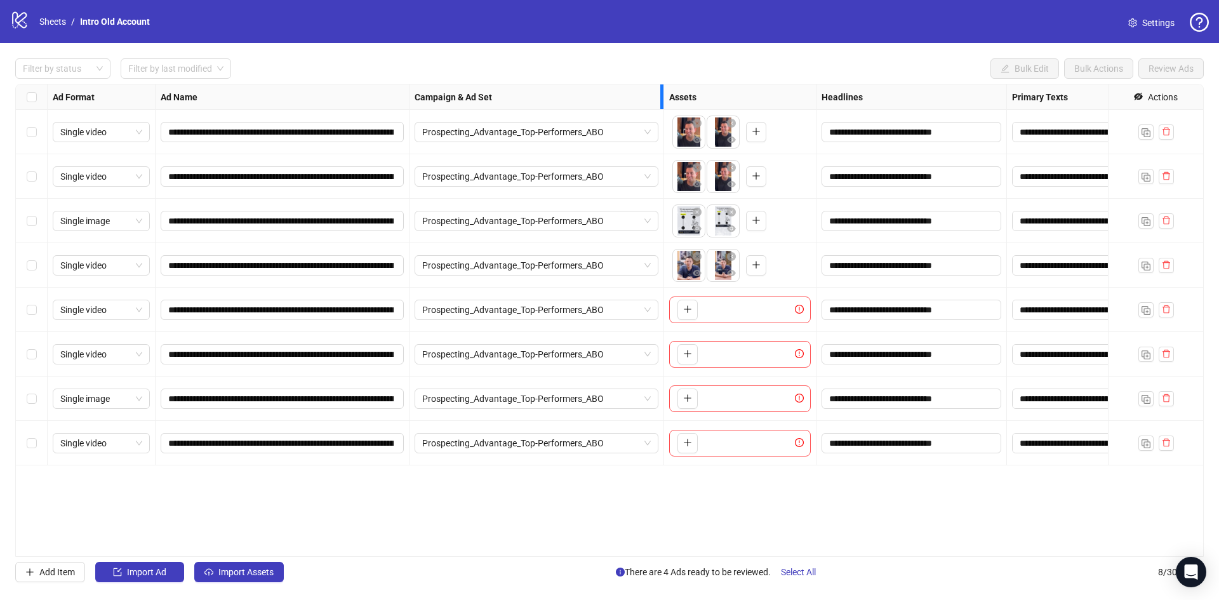
drag, startPoint x: 598, startPoint y: 91, endPoint x: 662, endPoint y: 107, distance: 65.9
click at [662, 107] on div "Resize Campaign & Ad Set column" at bounding box center [662, 96] width 3 height 25
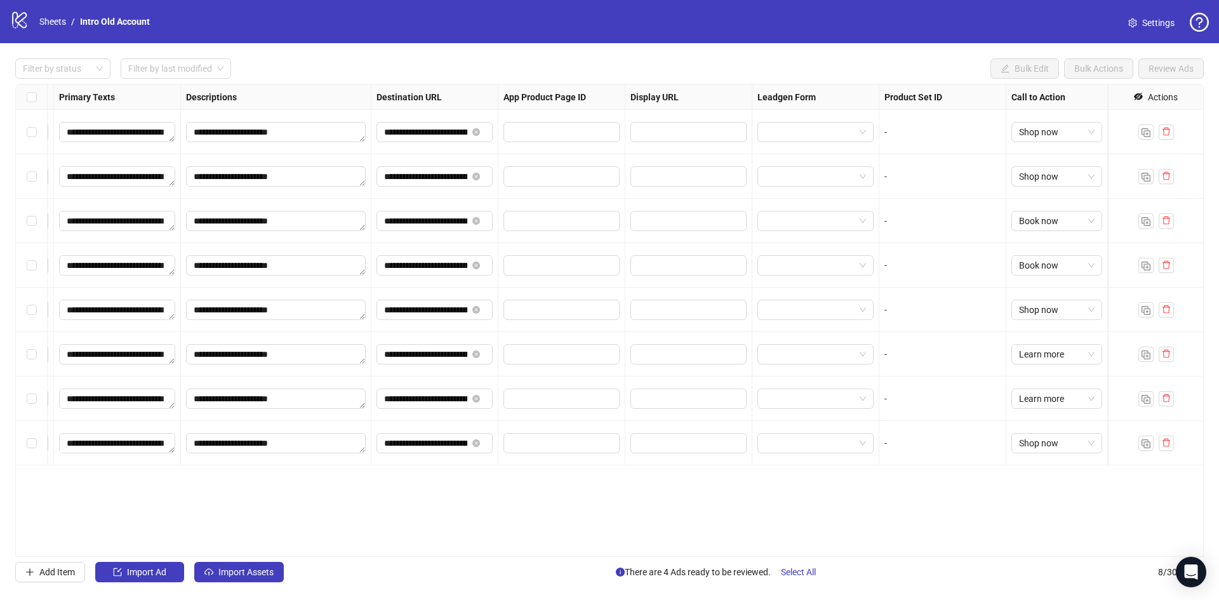
scroll to position [0, 0]
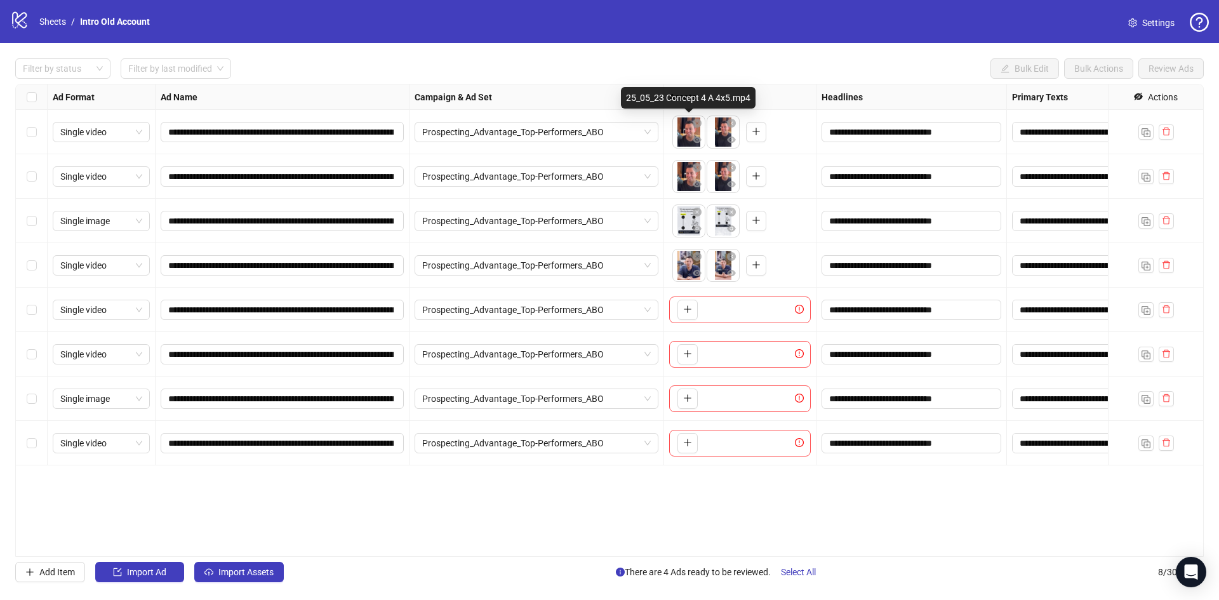
click at [687, 144] on body "**********" at bounding box center [609, 300] width 1219 height 600
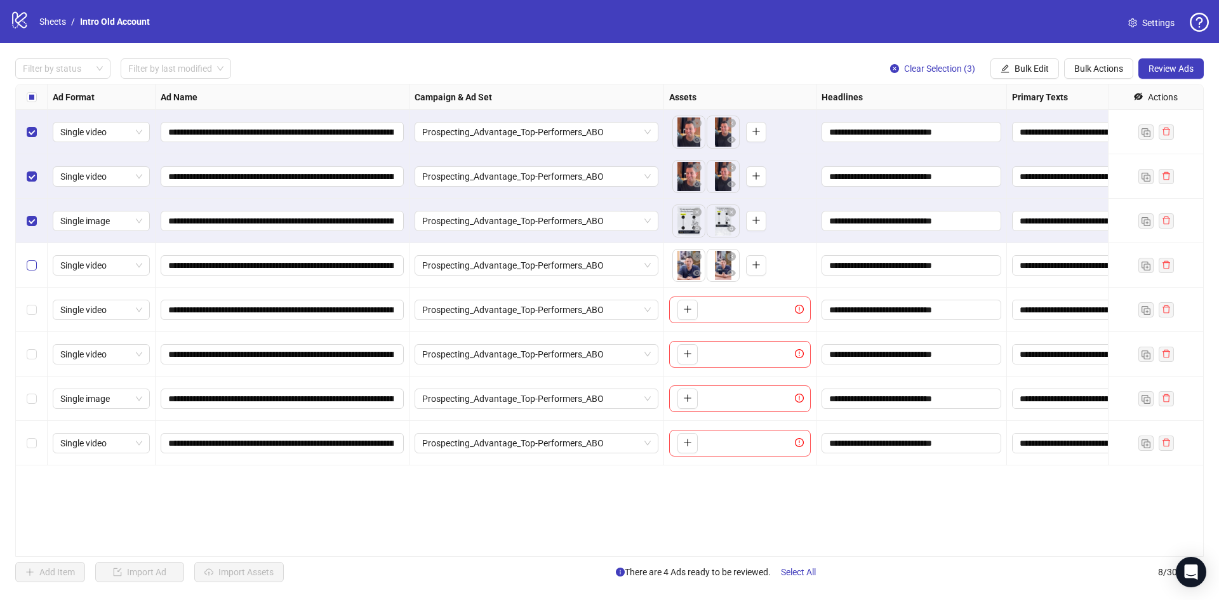
click at [35, 259] on label "Select row 4" at bounding box center [32, 265] width 10 height 14
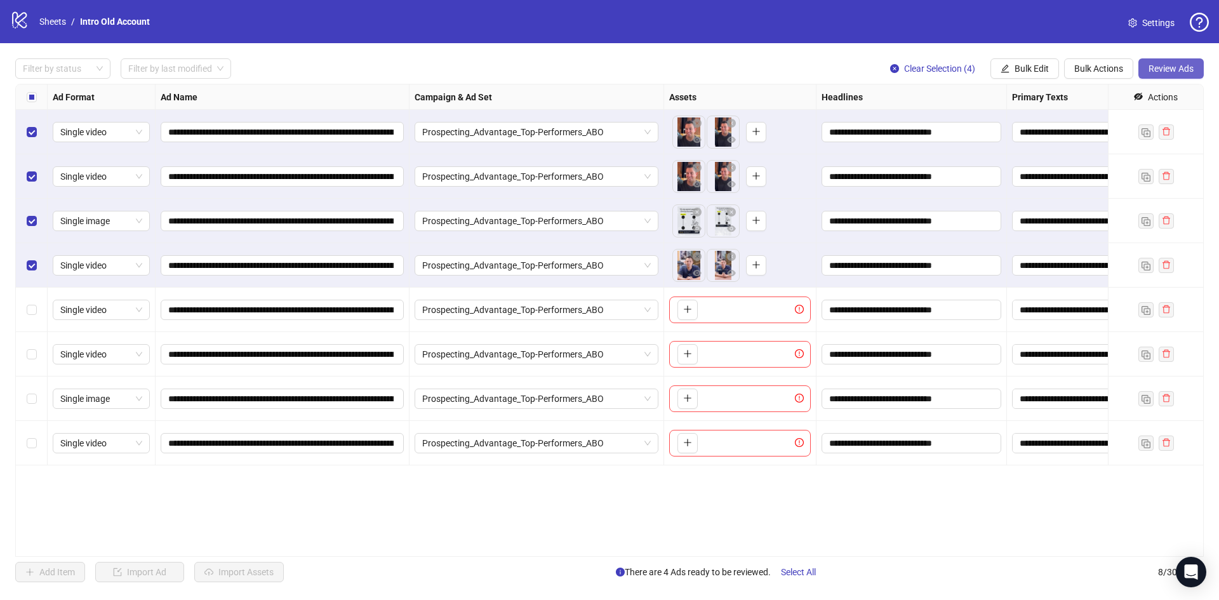
click at [1184, 64] on span "Review Ads" at bounding box center [1171, 69] width 45 height 10
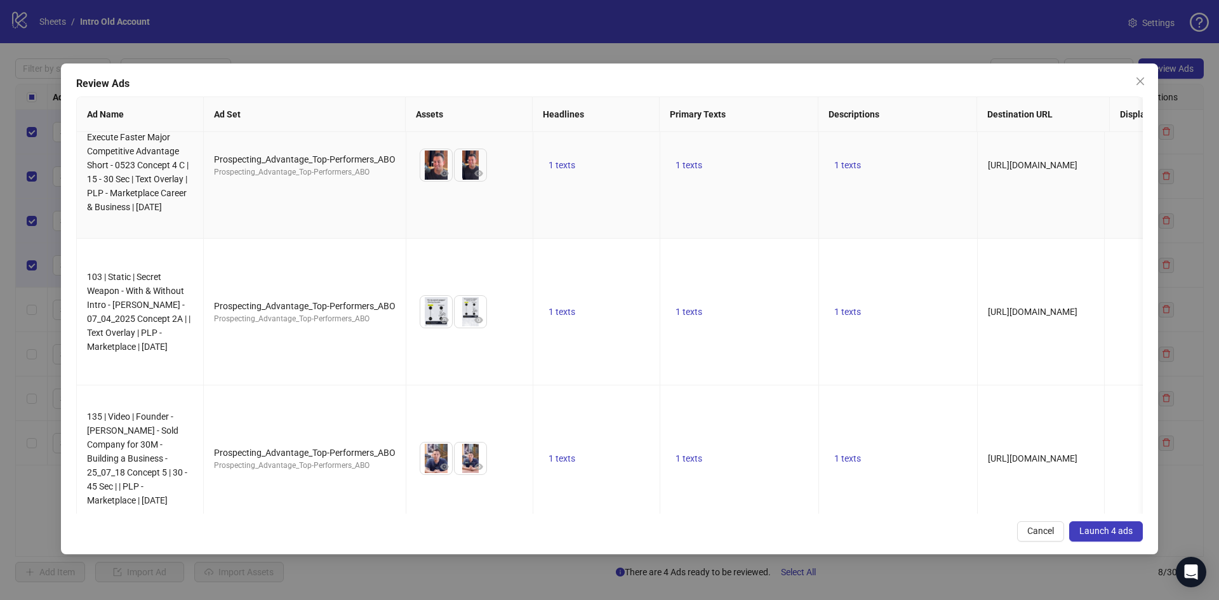
scroll to position [215, 0]
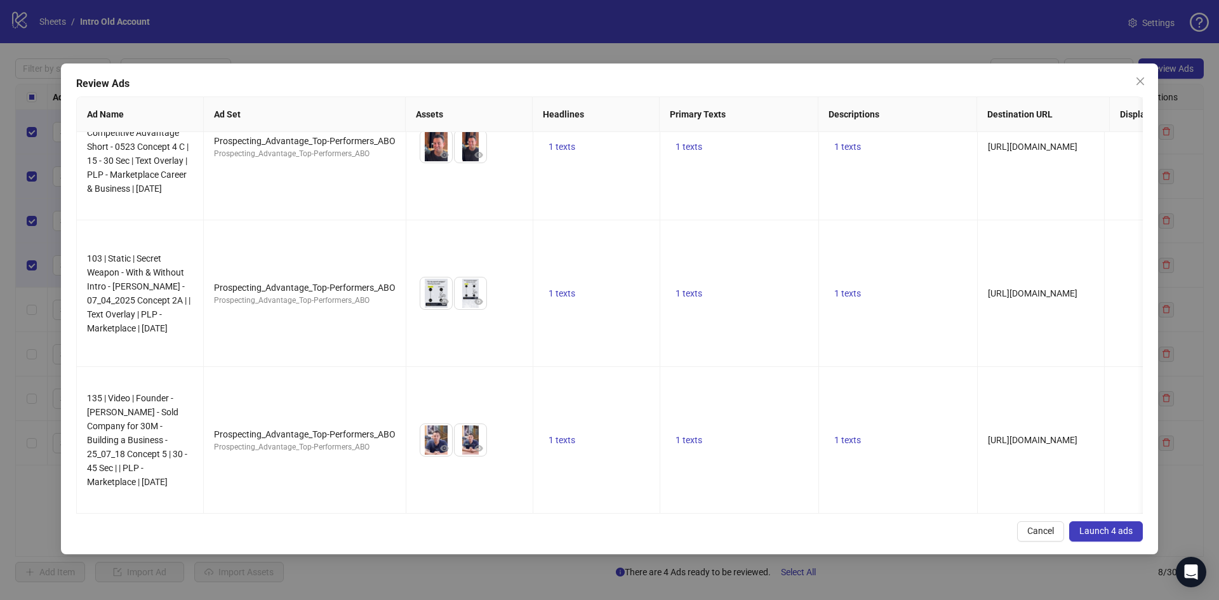
click at [1099, 533] on span "Launch 4 ads" at bounding box center [1106, 531] width 53 height 10
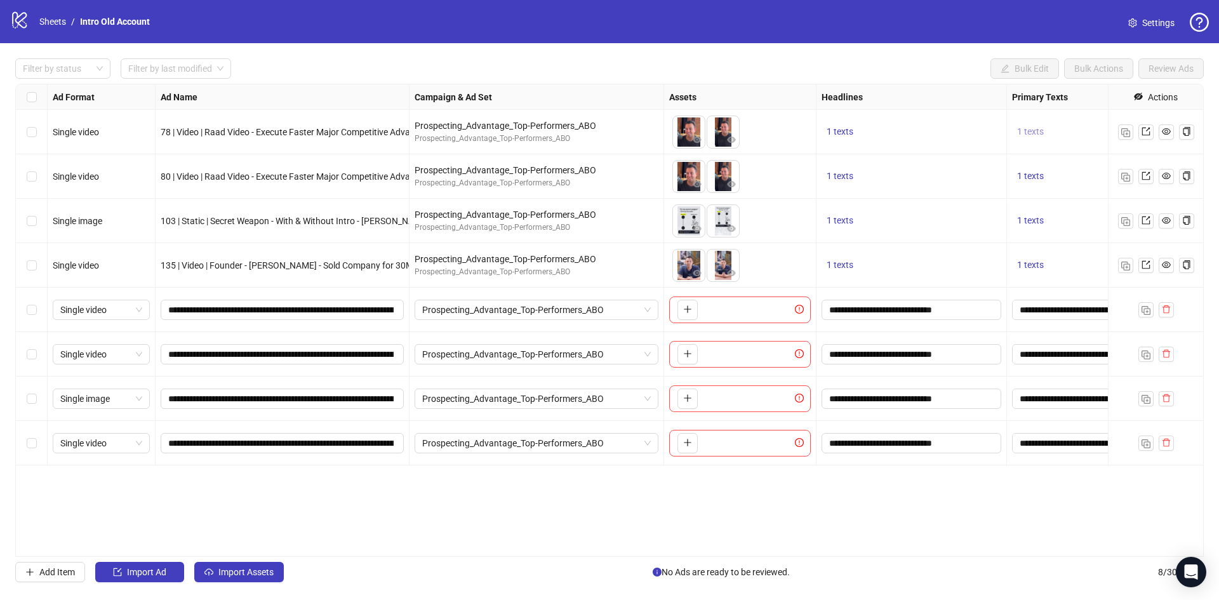
click at [1031, 127] on span "1 texts" at bounding box center [1030, 131] width 27 height 10
click at [1030, 173] on div "1 texts" at bounding box center [1070, 176] width 127 height 44
click at [1030, 177] on span "1 texts" at bounding box center [1030, 176] width 27 height 10
click at [1033, 218] on span "1 texts" at bounding box center [1030, 220] width 27 height 10
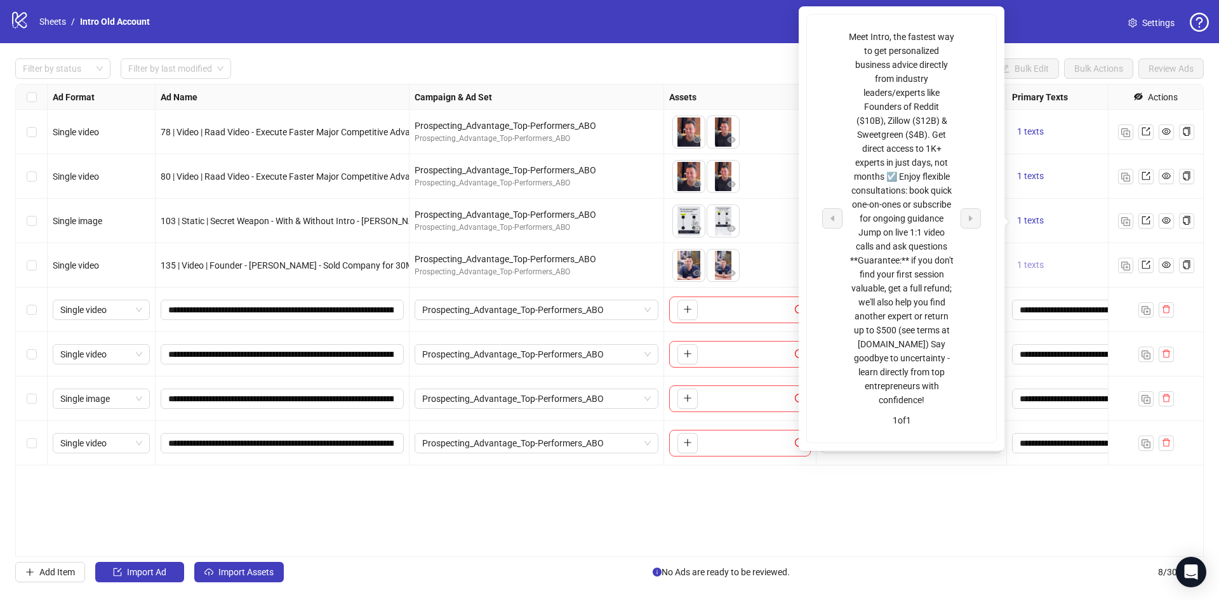
click at [1033, 263] on span "1 texts" at bounding box center [1030, 265] width 27 height 10
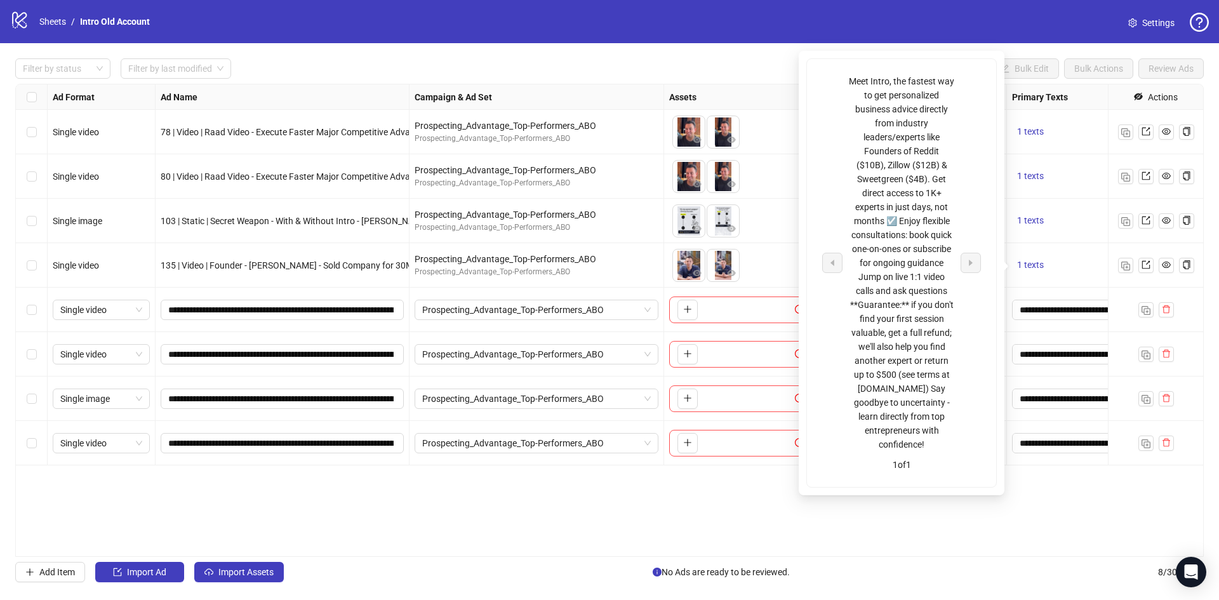
click at [394, 517] on div "Ad Format Ad Name Campaign & Ad Set Assets Headlines Primary Texts Descriptions…" at bounding box center [609, 320] width 1189 height 473
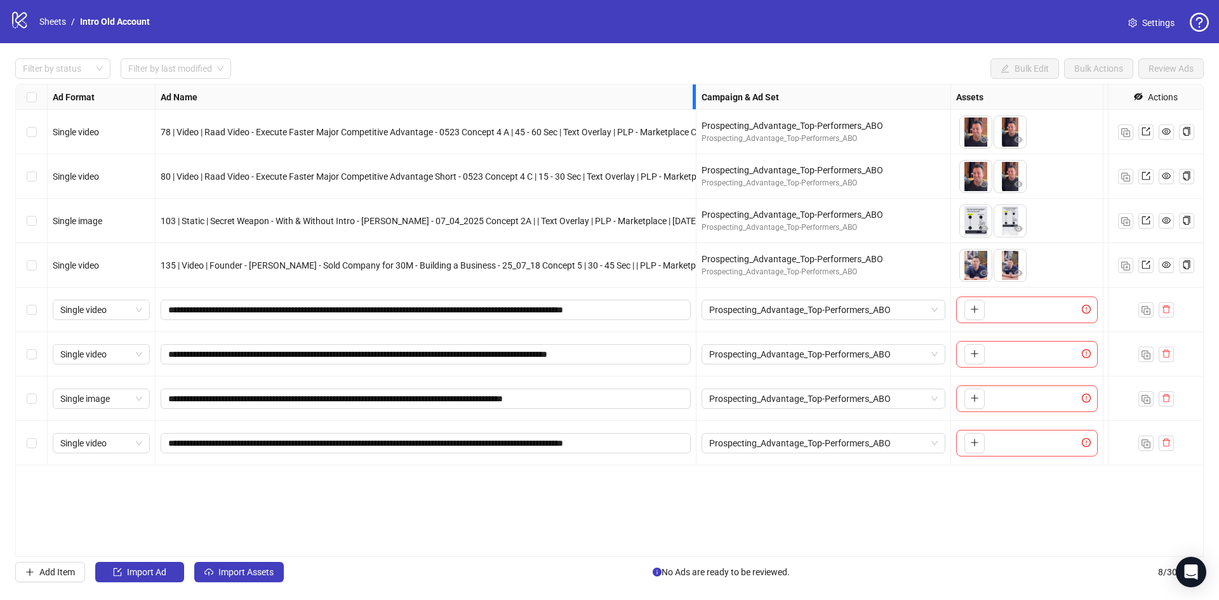
drag, startPoint x: 407, startPoint y: 90, endPoint x: 694, endPoint y: 135, distance: 290.6
click at [694, 135] on div "Ad Format Ad Name Campaign & Ad Set Assets Headlines Primary Texts Descriptions…" at bounding box center [846, 274] width 1660 height 381
click at [210, 403] on input "**********" at bounding box center [424, 399] width 513 height 14
click at [248, 397] on input "**********" at bounding box center [424, 399] width 513 height 14
click at [288, 443] on input "**********" at bounding box center [424, 443] width 513 height 14
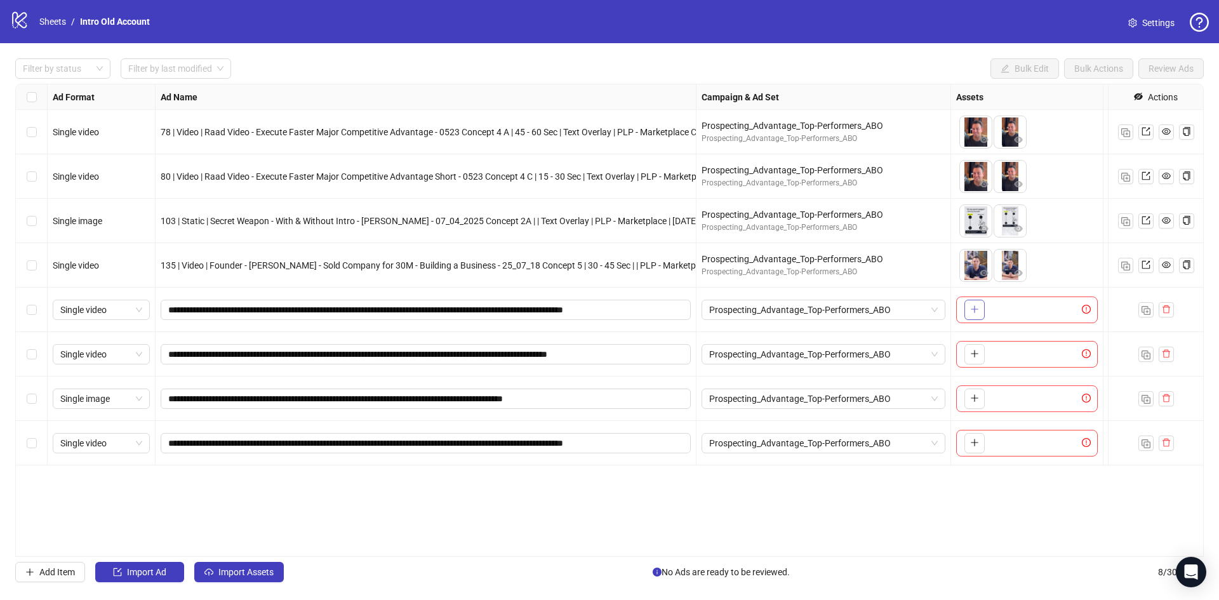
click at [972, 312] on icon "plus" at bounding box center [974, 309] width 9 height 9
click at [977, 358] on icon "plus" at bounding box center [974, 353] width 9 height 9
click at [976, 399] on icon "plus" at bounding box center [974, 398] width 9 height 9
click at [962, 404] on body "logo/logo-mobile Sheets / Intro Old Account Settings Filter by status Filter by…" at bounding box center [609, 300] width 1219 height 600
click at [975, 439] on icon "plus" at bounding box center [974, 442] width 9 height 9
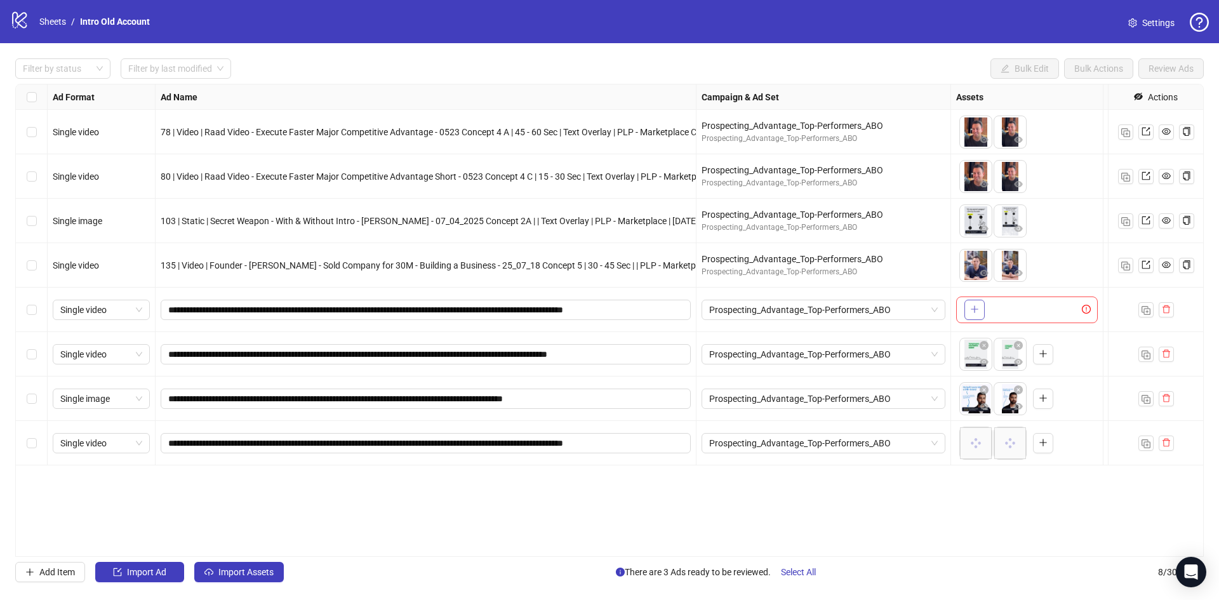
click at [980, 312] on button "button" at bounding box center [975, 310] width 20 height 20
click at [977, 311] on icon "plus" at bounding box center [974, 309] width 9 height 9
drag, startPoint x: 1010, startPoint y: 450, endPoint x: 976, endPoint y: 449, distance: 33.7
click at [976, 449] on body "logo/logo-mobile Sheets / Intro Old Account Settings Filter by status Filter by…" at bounding box center [609, 300] width 1219 height 600
click at [986, 391] on icon "close-circle" at bounding box center [984, 390] width 9 height 9
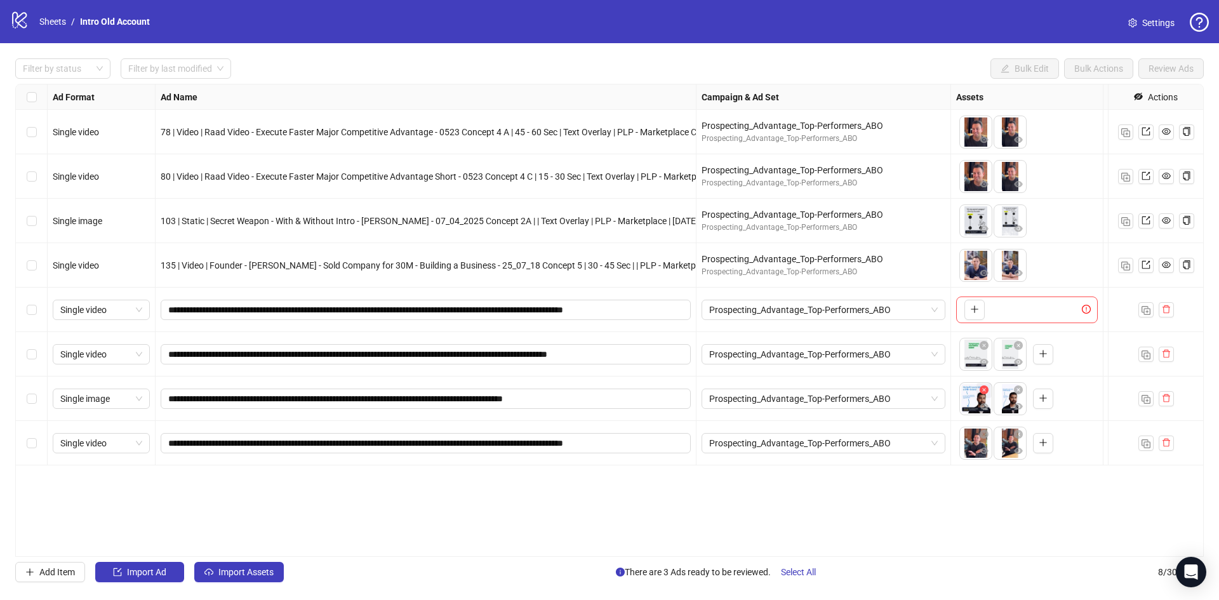
click at [986, 389] on icon "close-circle" at bounding box center [984, 390] width 9 height 9
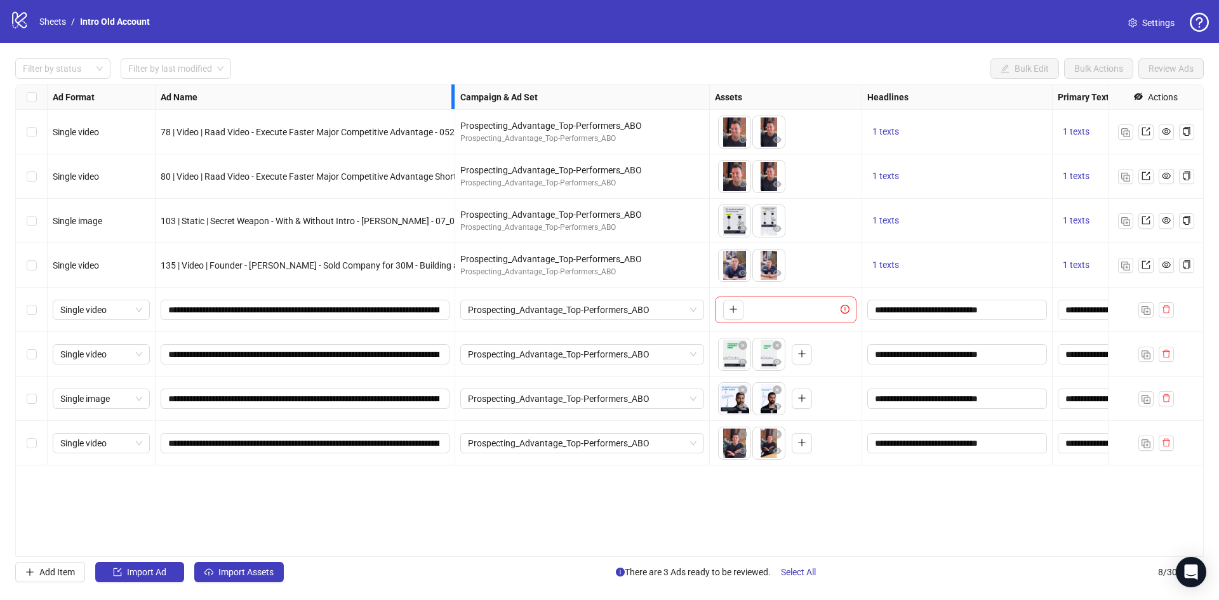
drag, startPoint x: 694, startPoint y: 98, endPoint x: 453, endPoint y: 111, distance: 241.7
click at [453, 111] on div "Ad Format Ad Name Campaign & Ad Set Assets Headlines Primary Texts Descriptions…" at bounding box center [852, 274] width 1672 height 381
click at [741, 391] on icon "close-circle" at bounding box center [743, 390] width 9 height 9
click at [737, 400] on icon "plus" at bounding box center [733, 398] width 9 height 9
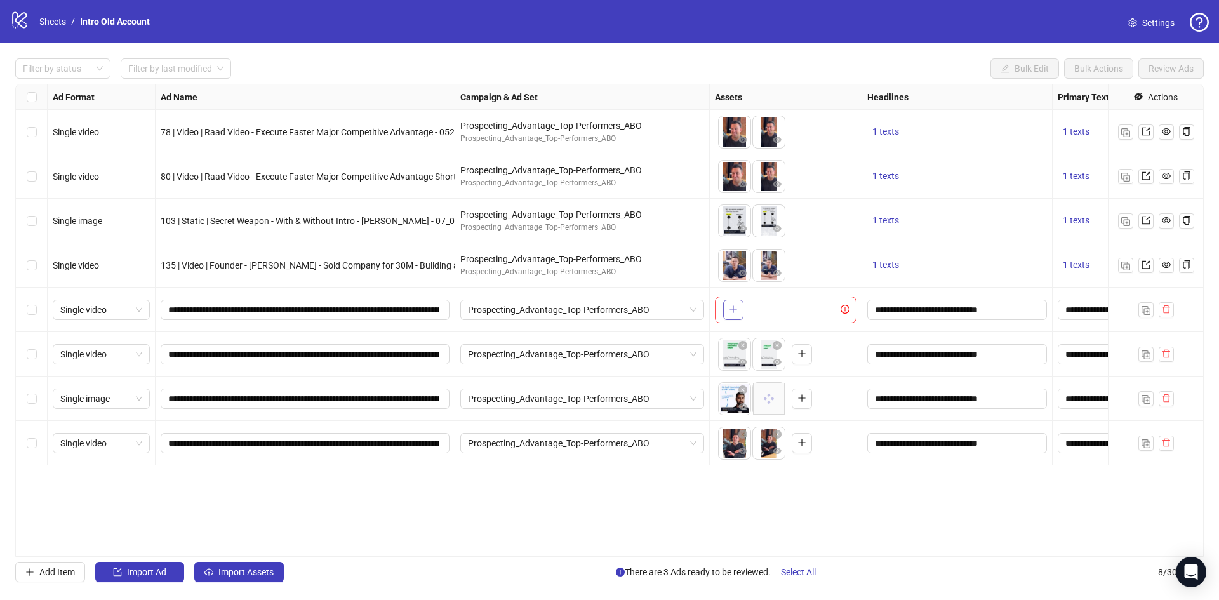
click at [737, 314] on icon "plus" at bounding box center [733, 309] width 9 height 9
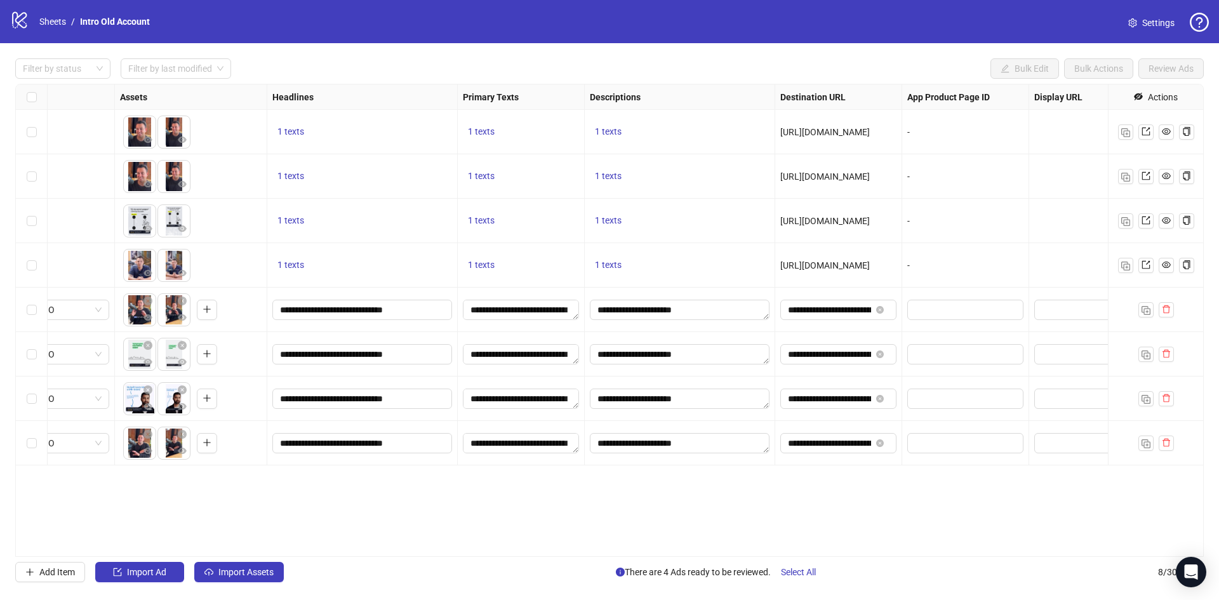
scroll to position [0, 699]
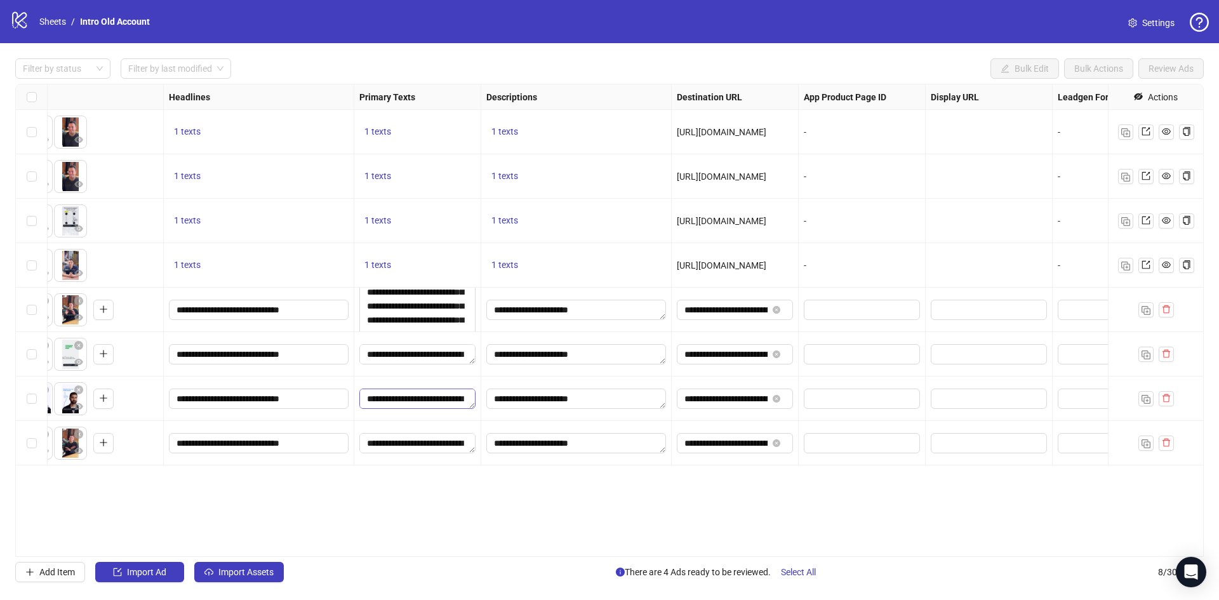
drag, startPoint x: 471, startPoint y: 314, endPoint x: 465, endPoint y: 406, distance: 91.6
click at [465, 84] on div "Prospecting_Advantage_Top-Performers_ABO Prospecting_Advantage_Top-Performers_A…" at bounding box center [362, 84] width 2091 height 0
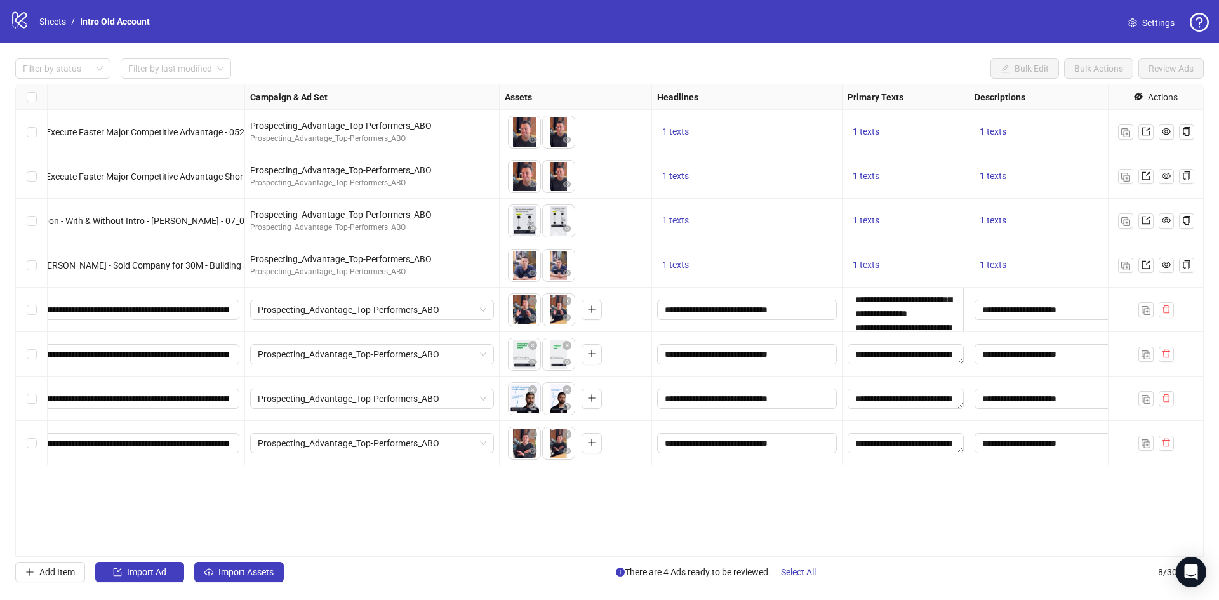
scroll to position [0, 0]
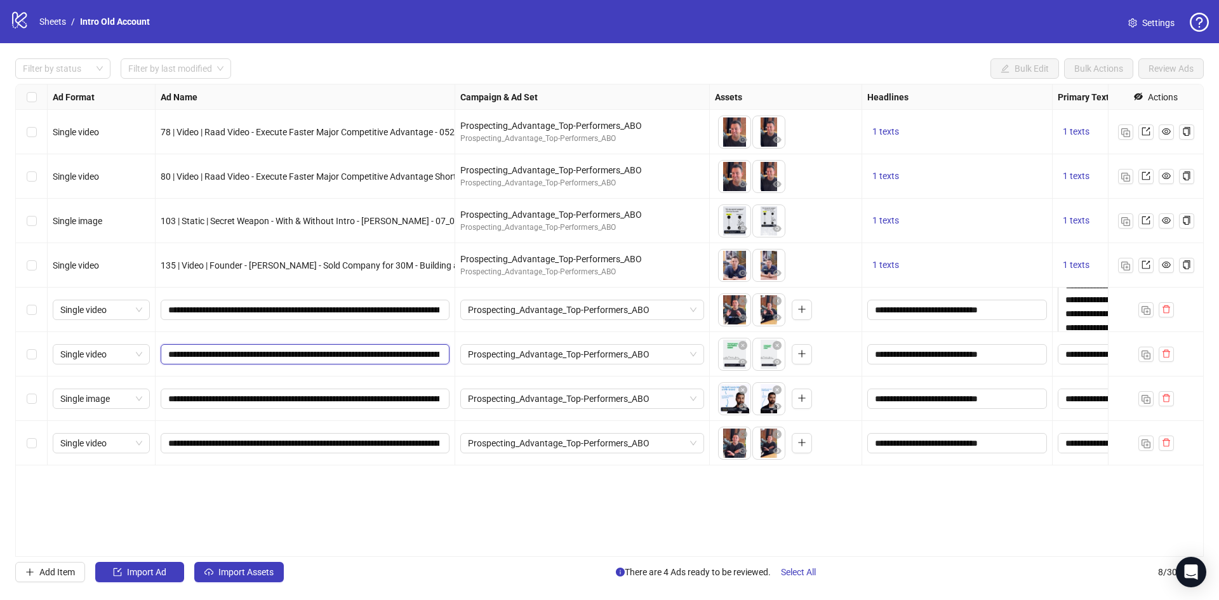
click at [292, 351] on input "**********" at bounding box center [303, 354] width 271 height 14
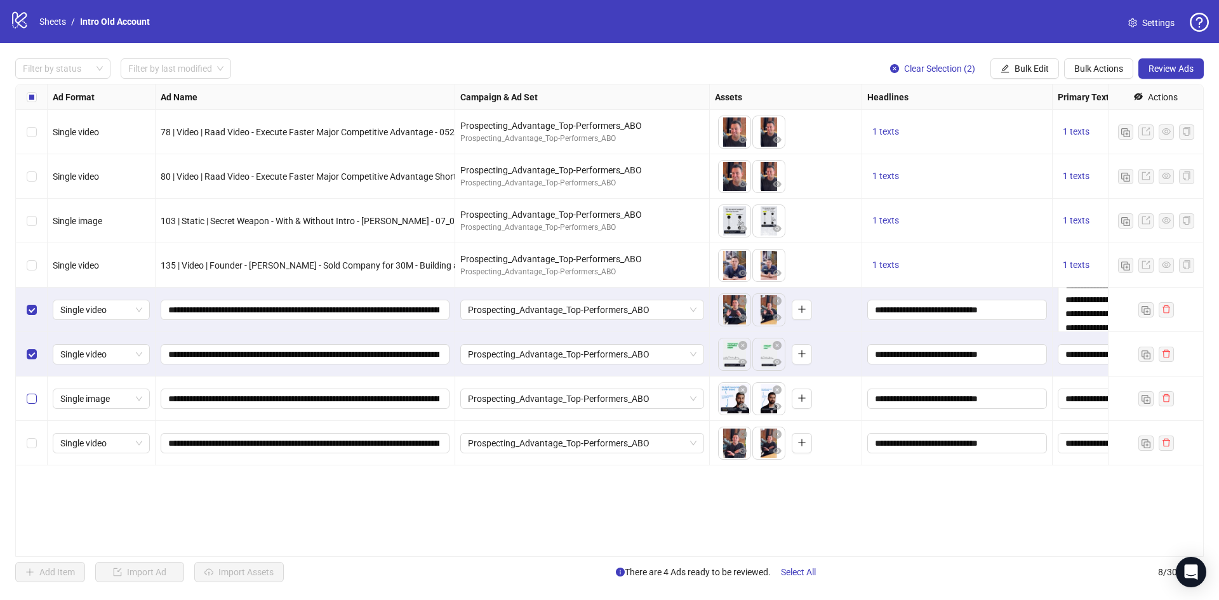
click at [28, 406] on label "Select row 7" at bounding box center [32, 399] width 10 height 14
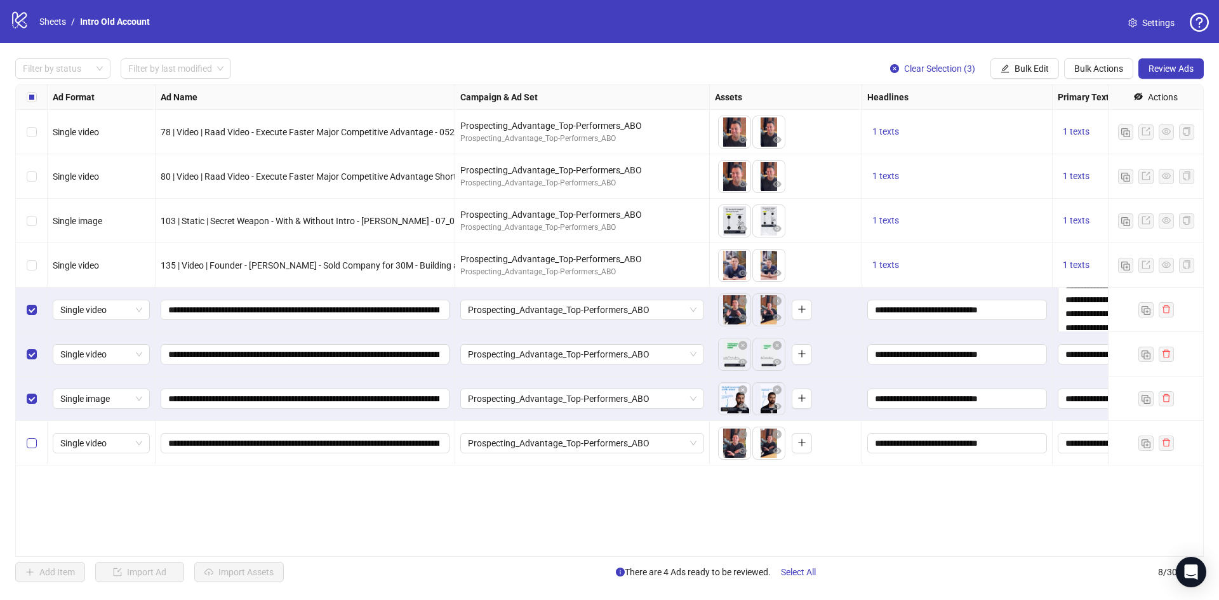
click at [29, 449] on label "Select row 8" at bounding box center [32, 443] width 10 height 14
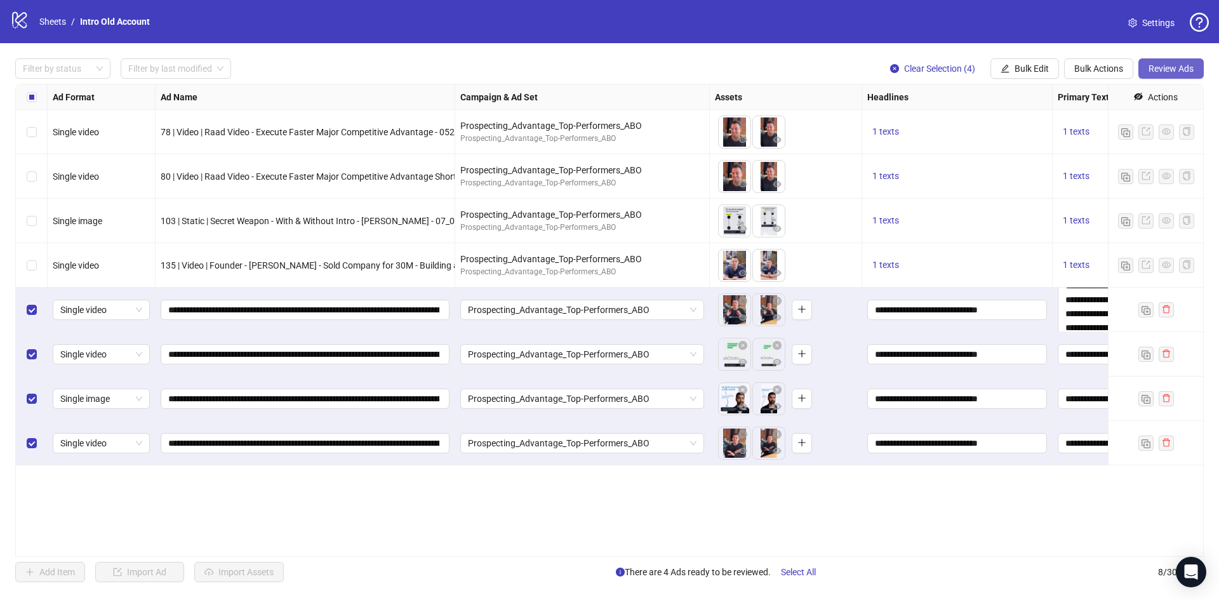
click at [1174, 65] on span "Review Ads" at bounding box center [1171, 69] width 45 height 10
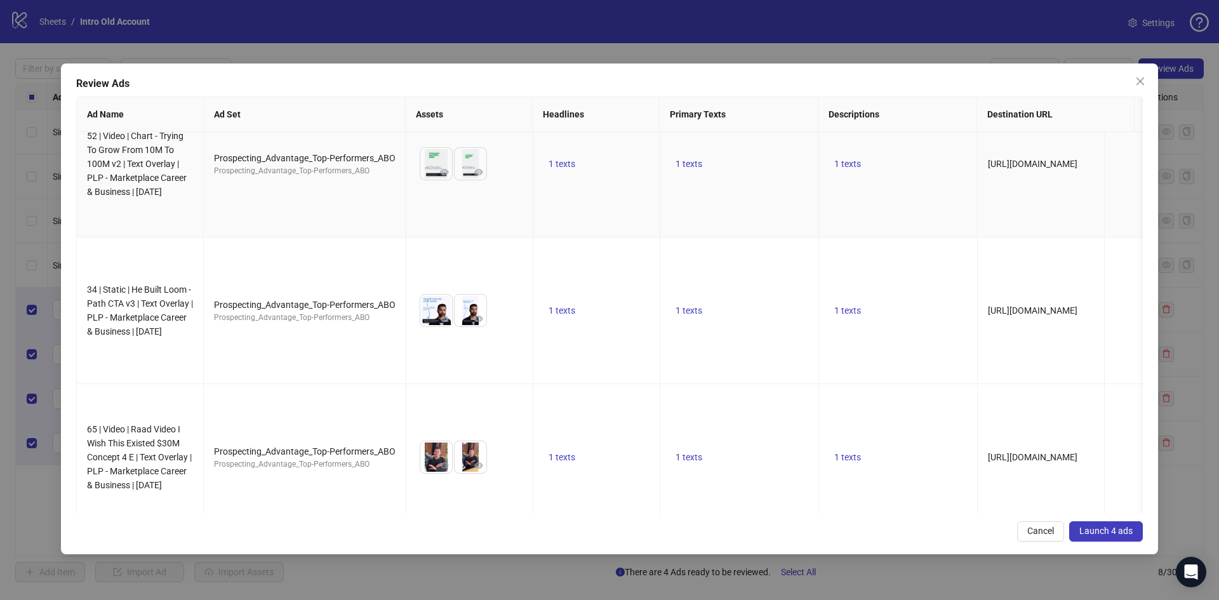
scroll to position [215, 0]
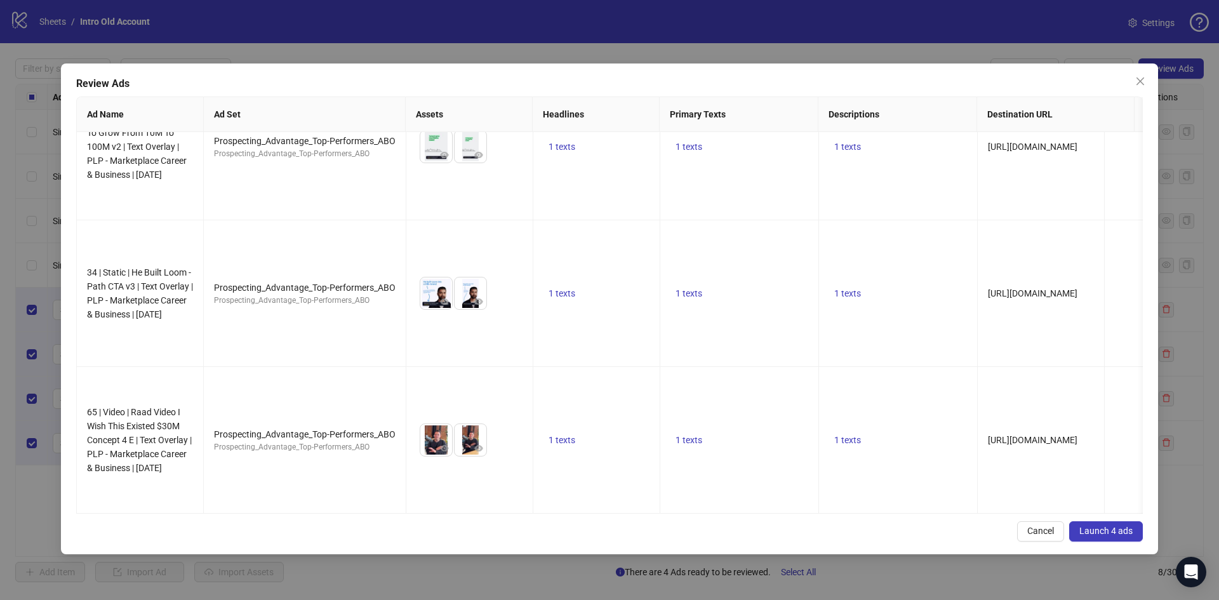
click at [1108, 528] on span "Launch 4 ads" at bounding box center [1106, 531] width 53 height 10
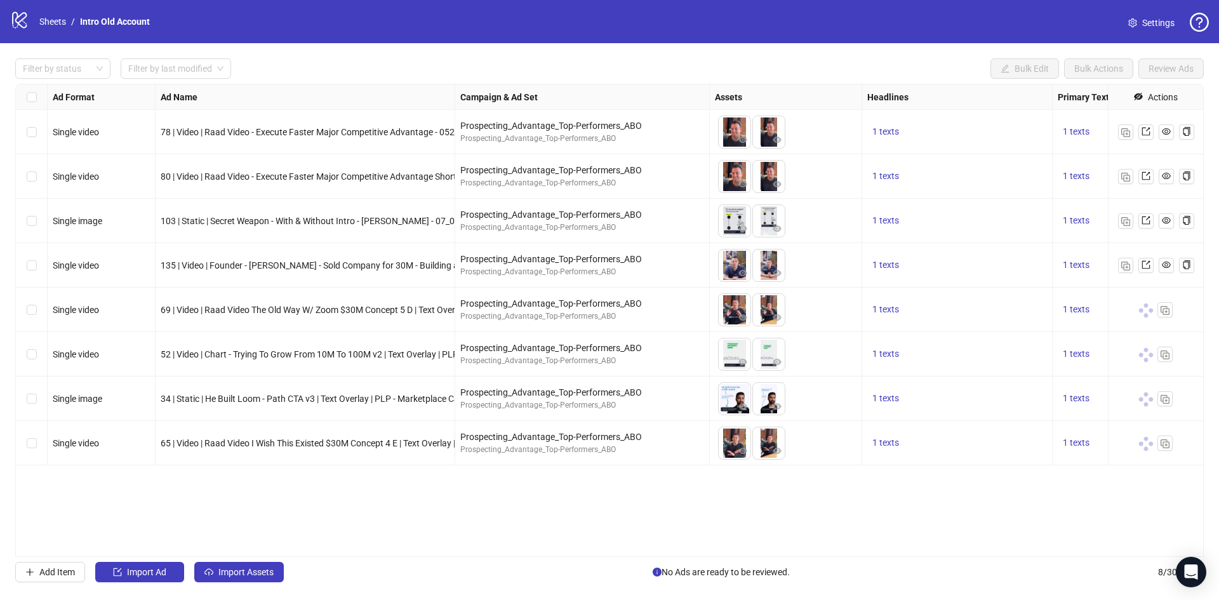
scroll to position [0, 11]
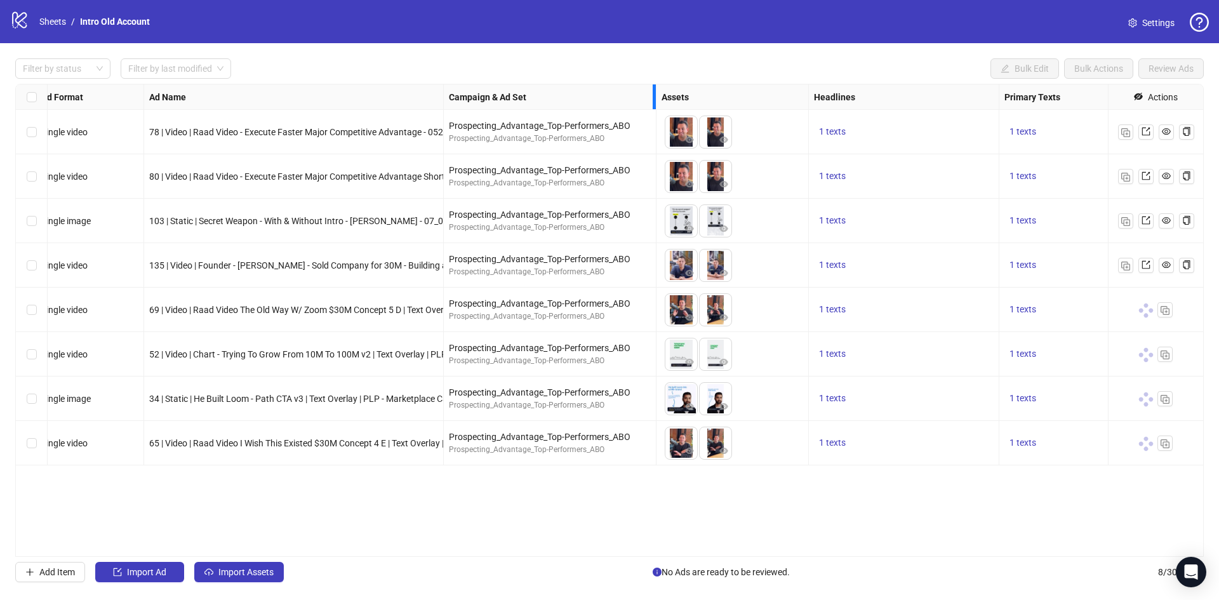
drag, startPoint x: 696, startPoint y: 98, endPoint x: 654, endPoint y: 114, distance: 45.1
click at [654, 114] on div "Ad Format Ad Name Campaign & Ad Set Assets Headlines Primary Texts Descriptions…" at bounding box center [819, 274] width 1630 height 381
drag, startPoint x: 803, startPoint y: 537, endPoint x: 869, endPoint y: 535, distance: 66.7
click at [869, 535] on div "Ad Format Ad Name Campaign & Ad Set Assets Headlines Primary Texts Descriptions…" at bounding box center [609, 320] width 1189 height 473
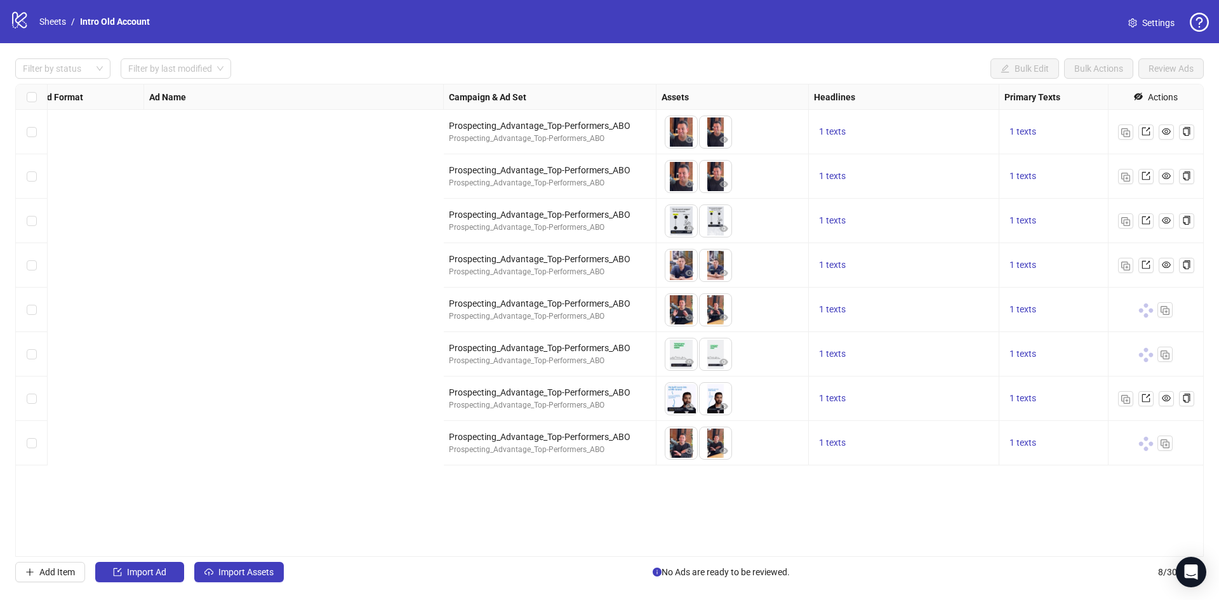
scroll to position [0, 862]
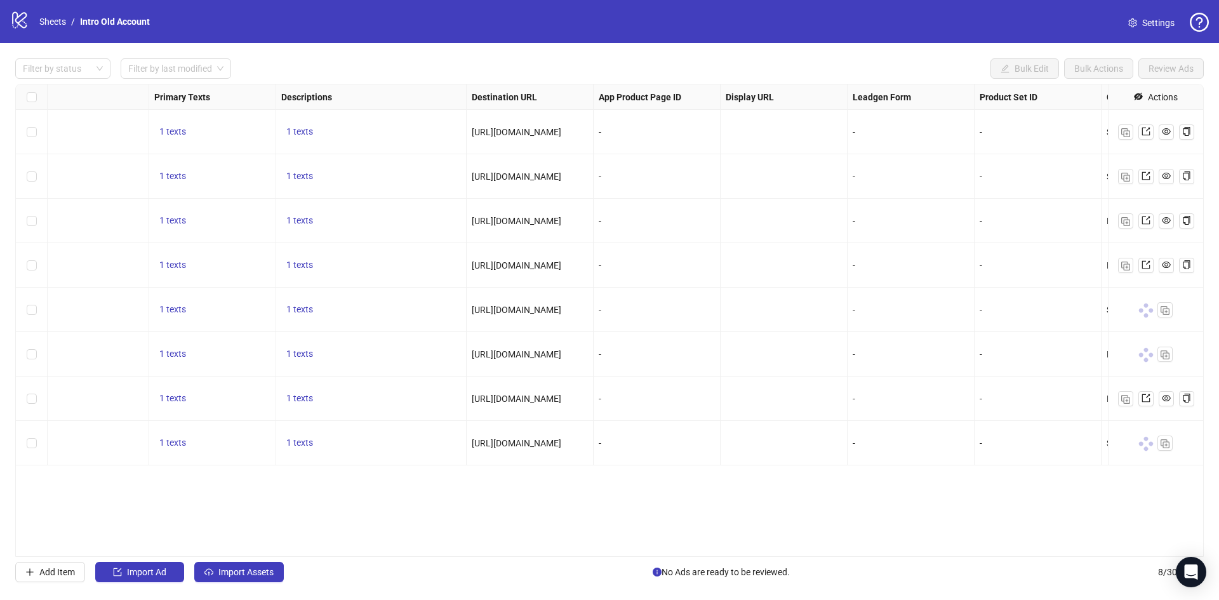
drag, startPoint x: 663, startPoint y: 104, endPoint x: 773, endPoint y: 103, distance: 109.9
click at [773, 97] on div "Ad Format Ad Name Campaign & Ad Set Assets Headlines Primary Texts Descriptions…" at bounding box center [195, 97] width 2018 height 0
drag, startPoint x: 591, startPoint y: 99, endPoint x: 740, endPoint y: 88, distance: 149.7
click at [740, 88] on div "Resize Destination URL column" at bounding box center [740, 96] width 3 height 25
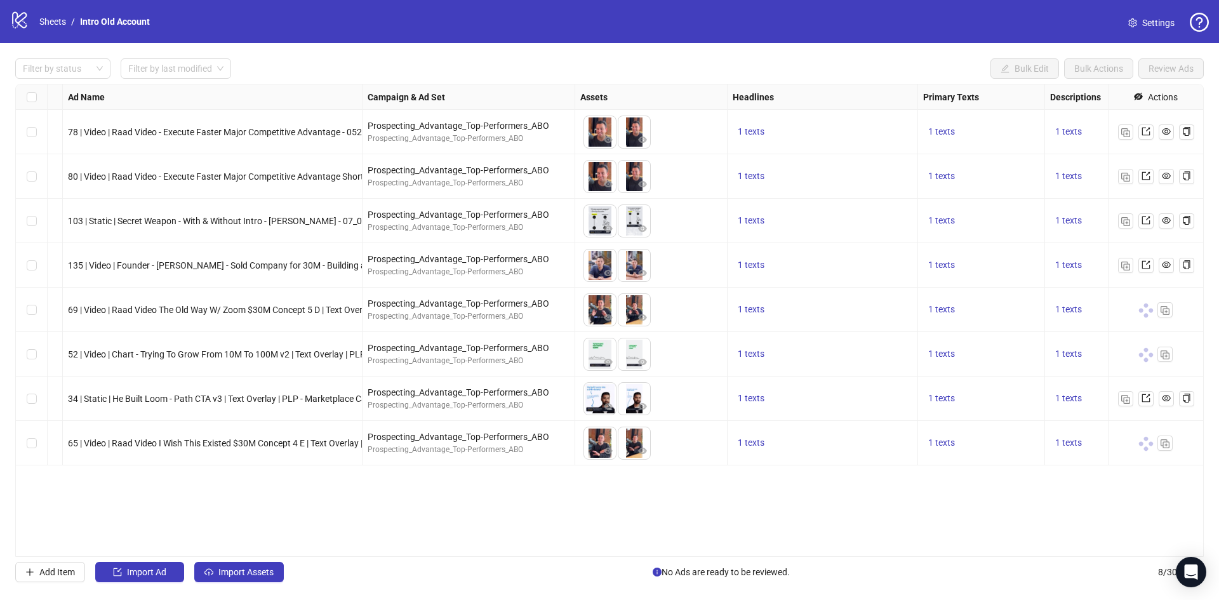
scroll to position [0, 0]
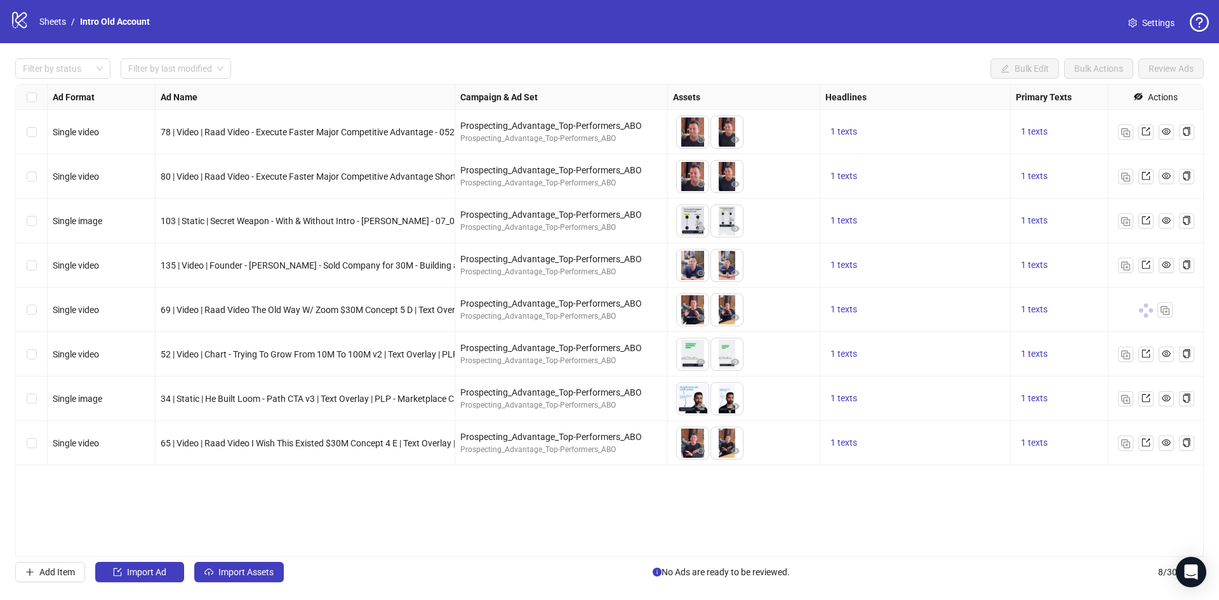
drag, startPoint x: 388, startPoint y: 115, endPoint x: 386, endPoint y: 128, distance: 13.6
click at [386, 121] on div "78 | Video | Raad Video - Execute Faster Major Competitive Advantage - 0523 Con…" at bounding box center [306, 132] width 300 height 44
click at [386, 129] on span "78 | Video | Raad Video - Execute Faster Major Competitive Advantage - 0523 Con…" at bounding box center [477, 132] width 633 height 10
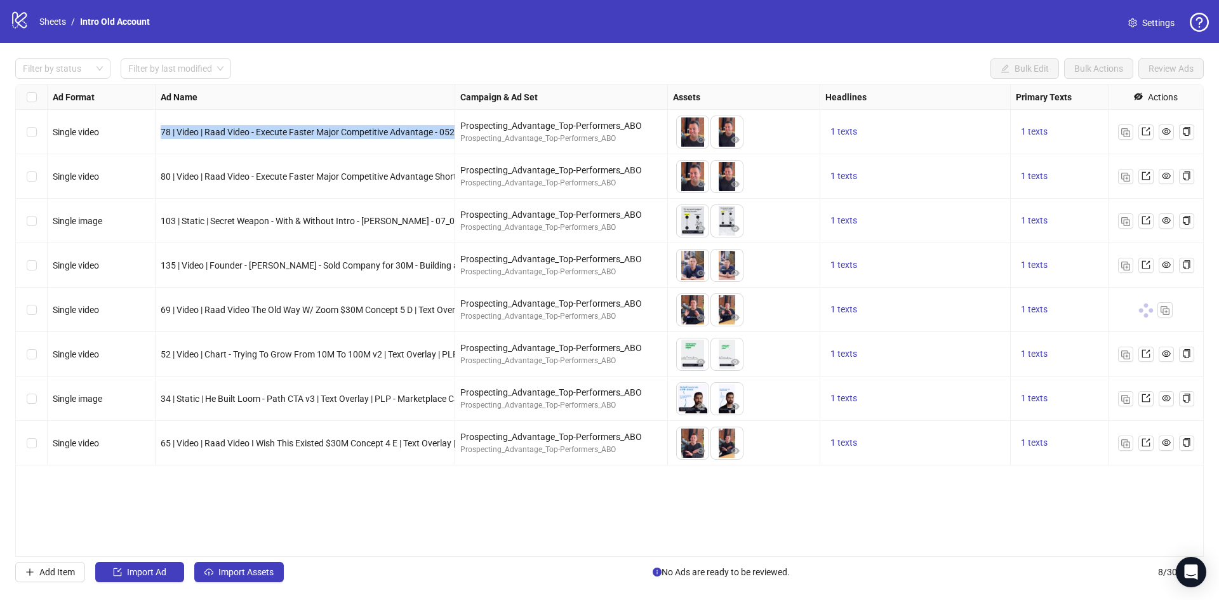
click at [386, 129] on span "78 | Video | Raad Video - Execute Faster Major Competitive Advantage - 0523 Con…" at bounding box center [477, 132] width 633 height 10
copy span "78 | Video | Raad Video - Execute Faster Major Competitive Advantage - 0523 Con…"
click at [217, 356] on span "52 | Video | Chart - Trying To Grow From 10M To 100M v2 | Text Overlay | PLP - …" at bounding box center [390, 354] width 458 height 10
click at [217, 358] on span "52 | Video | Chart - Trying To Grow From 10M To 100M v2 | Text Overlay | PLP - …" at bounding box center [390, 354] width 458 height 10
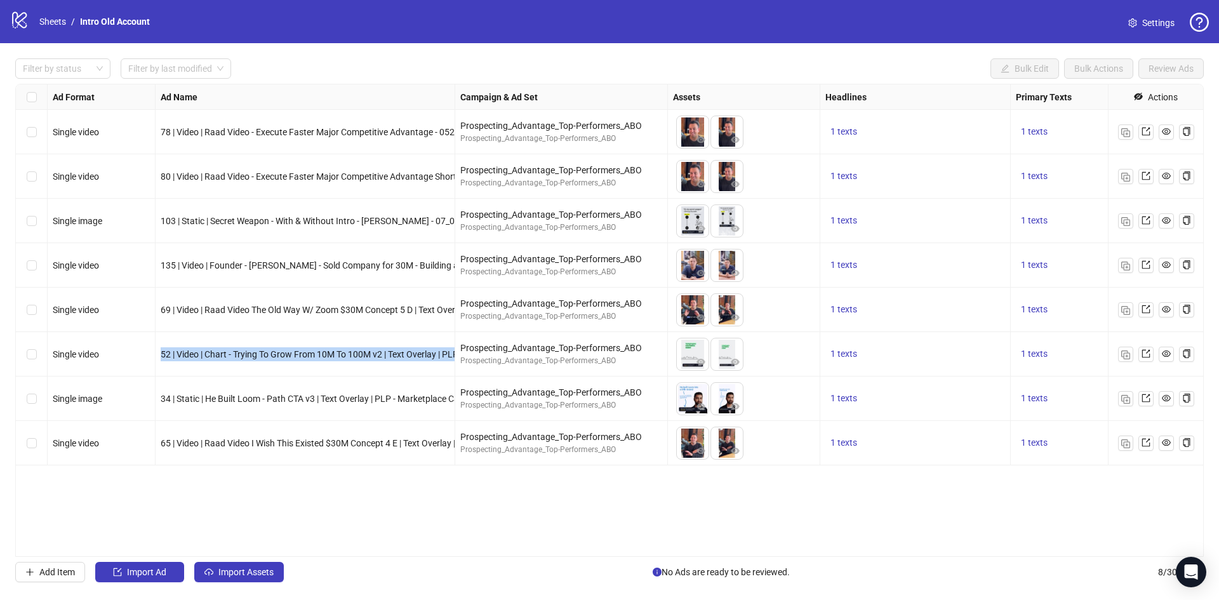
click at [217, 358] on span "52 | Video | Chart - Trying To Grow From 10M To 100M v2 | Text Overlay | PLP - …" at bounding box center [390, 354] width 458 height 10
copy span "52 | Video | Chart - Trying To Grow From 10M To 100M v2 | Text Overlay | PLP - …"
click at [232, 394] on div "34 | Static | He Built Loom - Path CTA v3 | Text Overlay | PLP - Marketplace Ca…" at bounding box center [305, 399] width 289 height 14
click at [232, 394] on span "34 | Static | He Built Loom - Path CTA v3 | Text Overlay | PLP - Marketplace Ca…" at bounding box center [356, 399] width 391 height 10
click at [231, 396] on span "34 | Static | He Built Loom - Path CTA v3 | Text Overlay | PLP - Marketplace Ca…" at bounding box center [356, 399] width 391 height 10
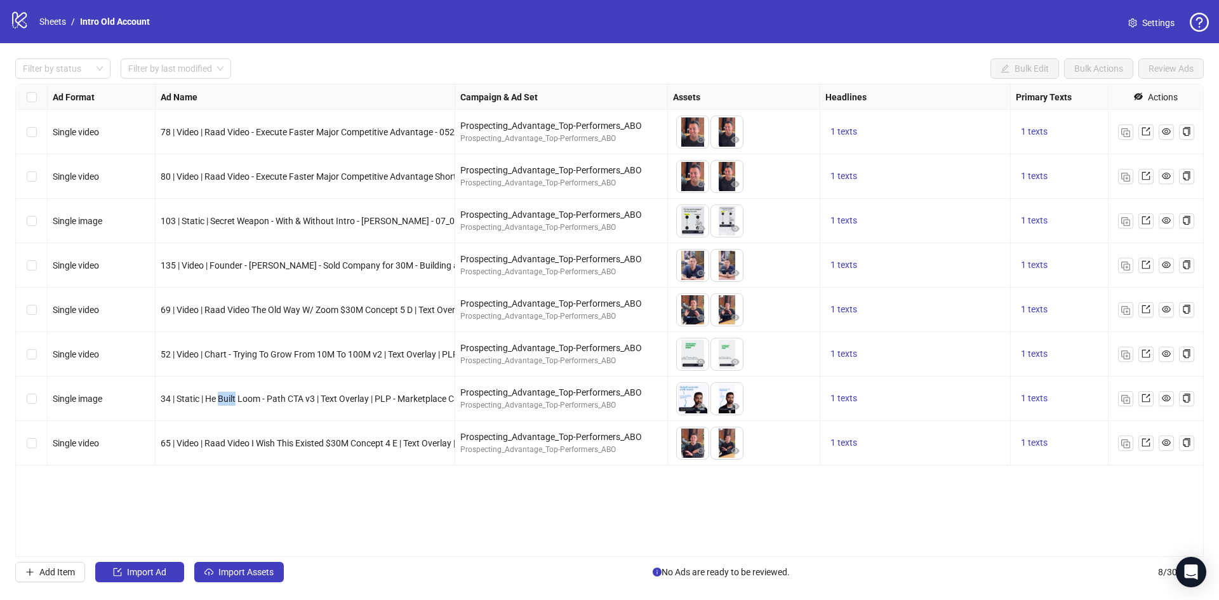
click at [231, 397] on span "34 | Static | He Built Loom - Path CTA v3 | Text Overlay | PLP - Marketplace Ca…" at bounding box center [356, 399] width 391 height 10
click at [267, 444] on span "65 | Video | Raad Video I Wish This Existed $30M Concept 4 E | Text Overlay | P…" at bounding box center [397, 443] width 473 height 10
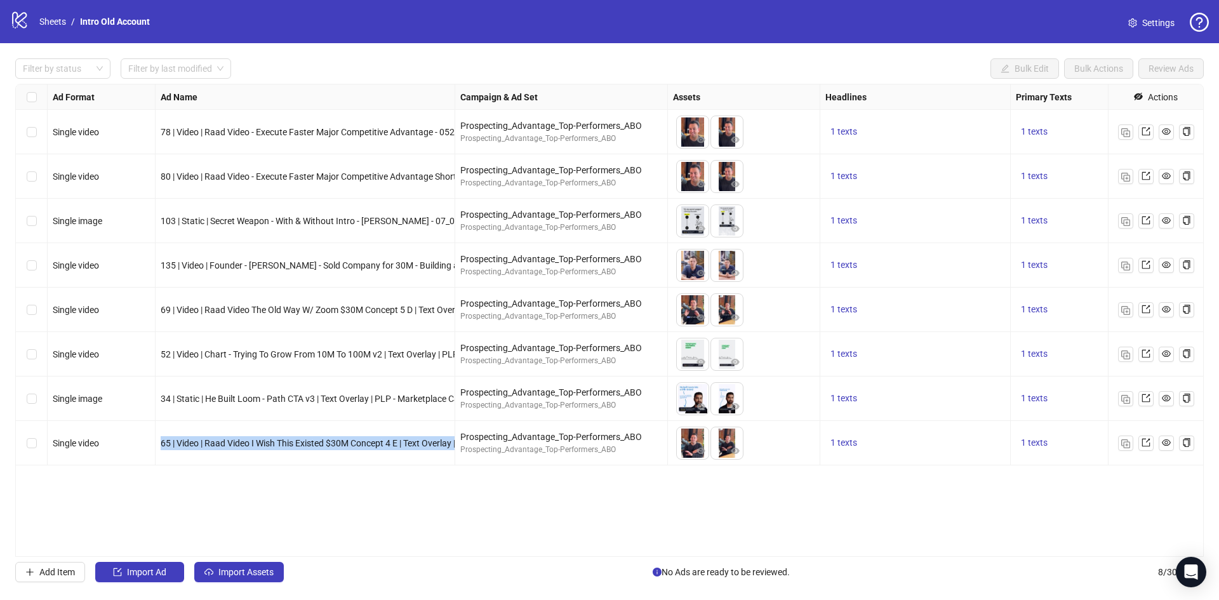
click at [267, 443] on span "65 | Video | Raad Video I Wish This Existed $30M Concept 4 E | Text Overlay | P…" at bounding box center [397, 443] width 473 height 10
copy span "65 | Video | Raad Video I Wish This Existed $30M Concept 4 E | Text Overlay | P…"
